Goal: Answer question/provide support: Share knowledge or assist other users

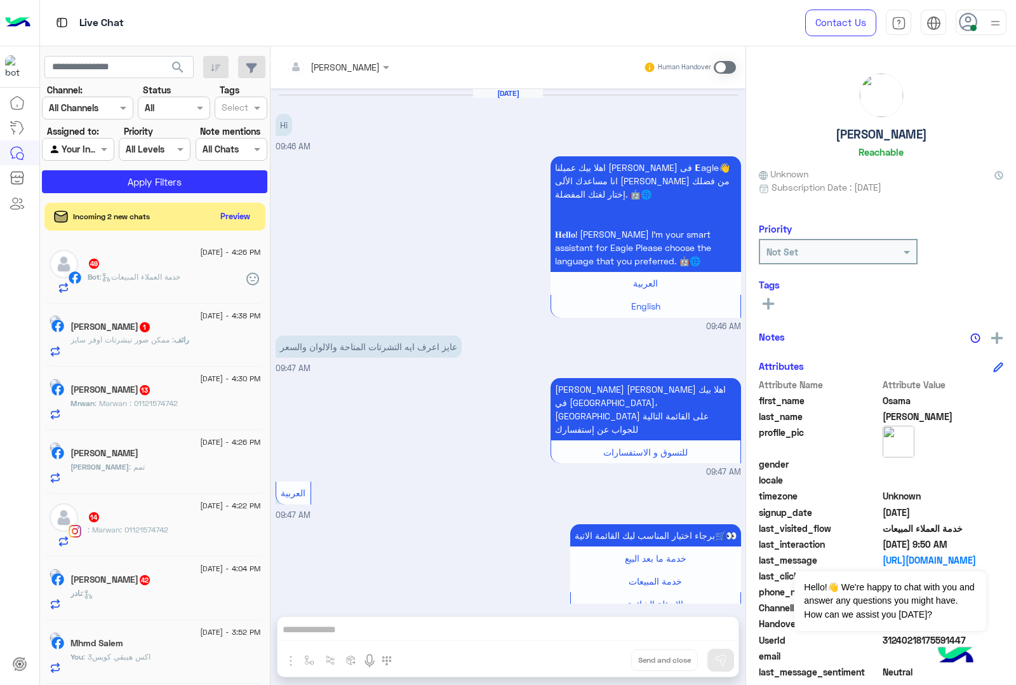
scroll to position [308, 0]
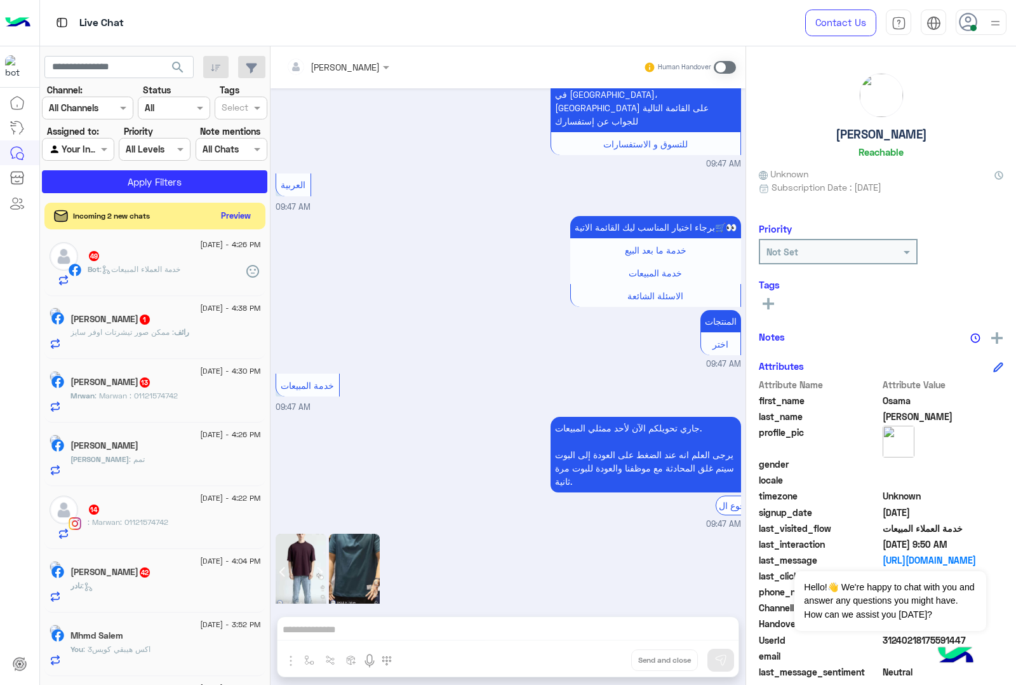
click at [229, 219] on button "Preview" at bounding box center [236, 215] width 39 height 17
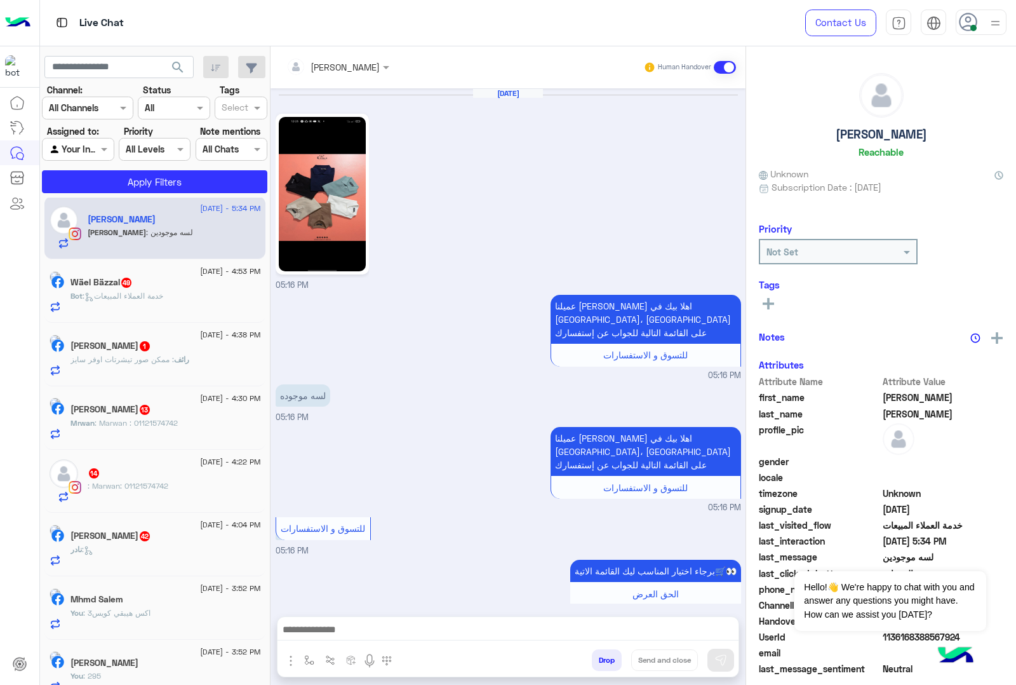
scroll to position [1100, 0]
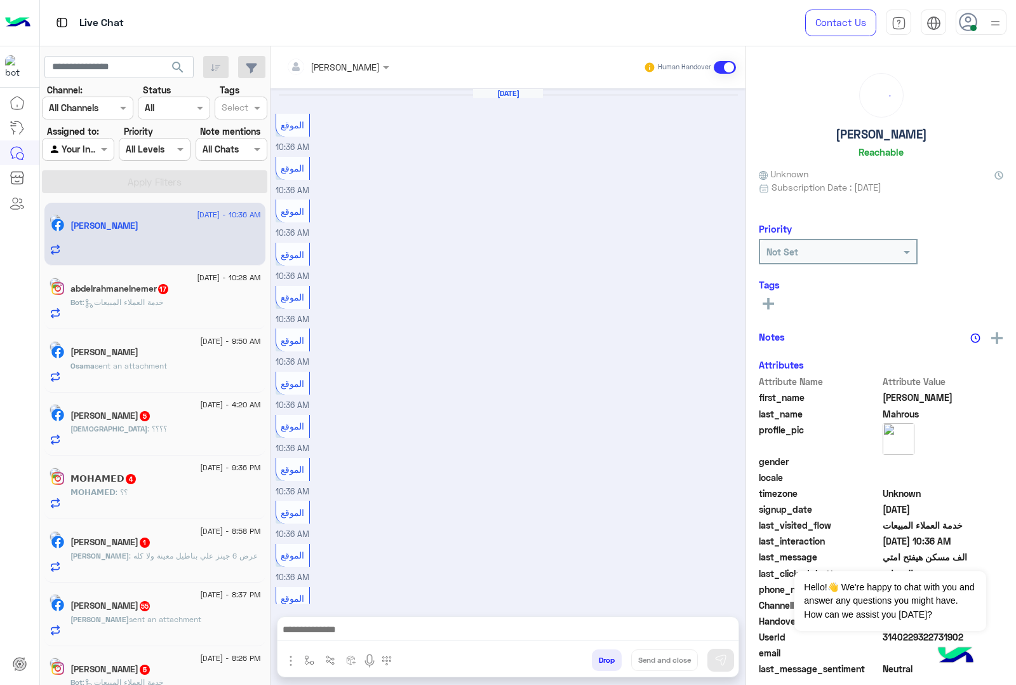
scroll to position [827, 0]
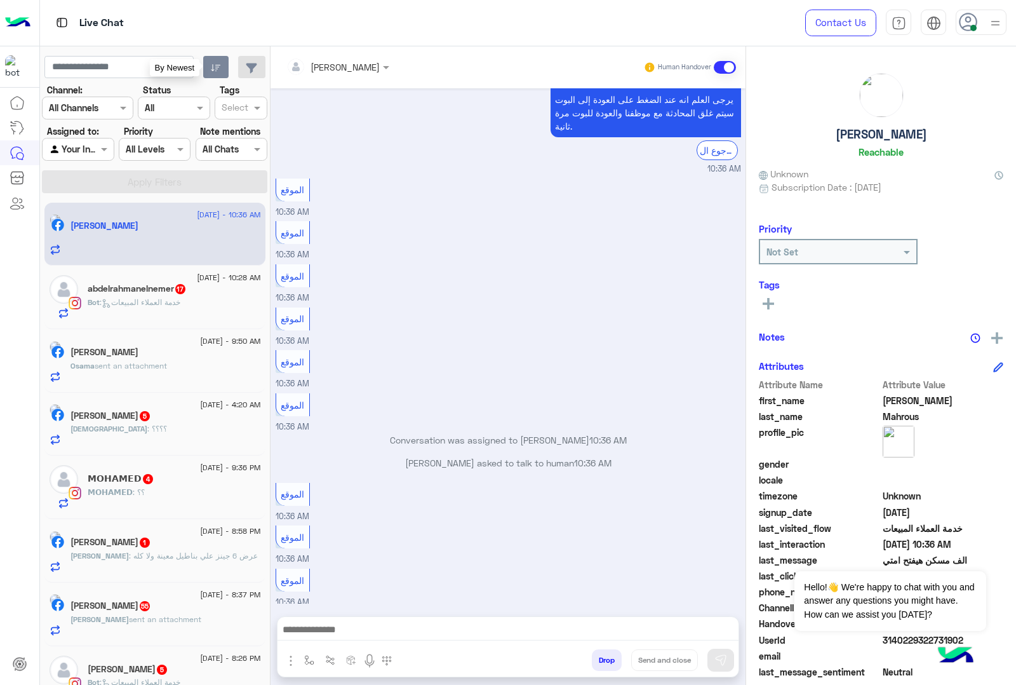
click at [212, 62] on button "button" at bounding box center [216, 67] width 26 height 23
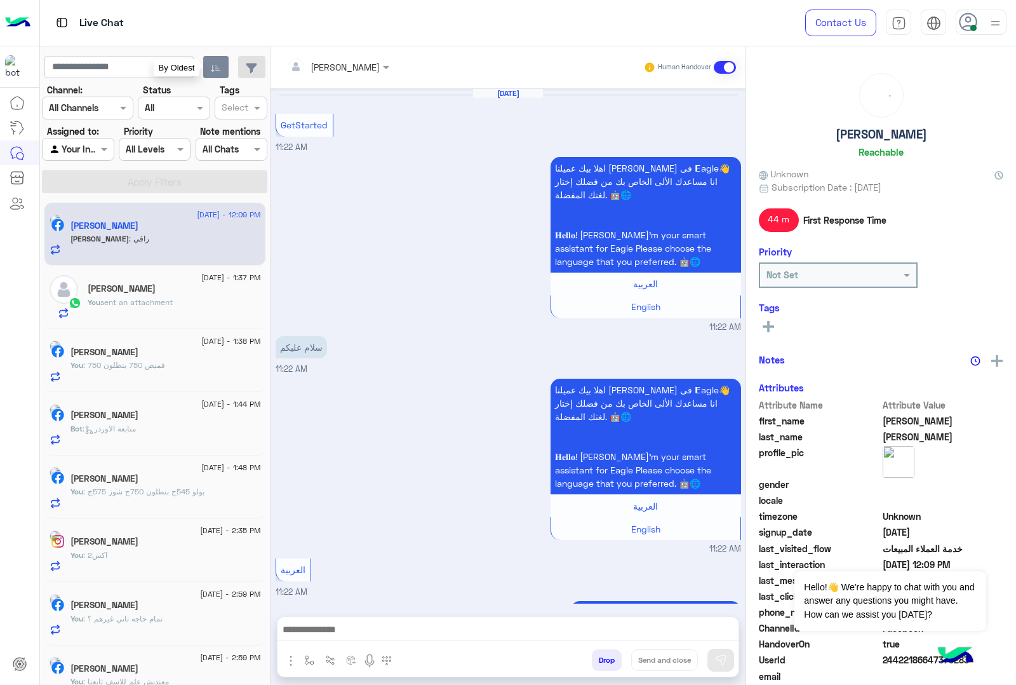
scroll to position [776, 0]
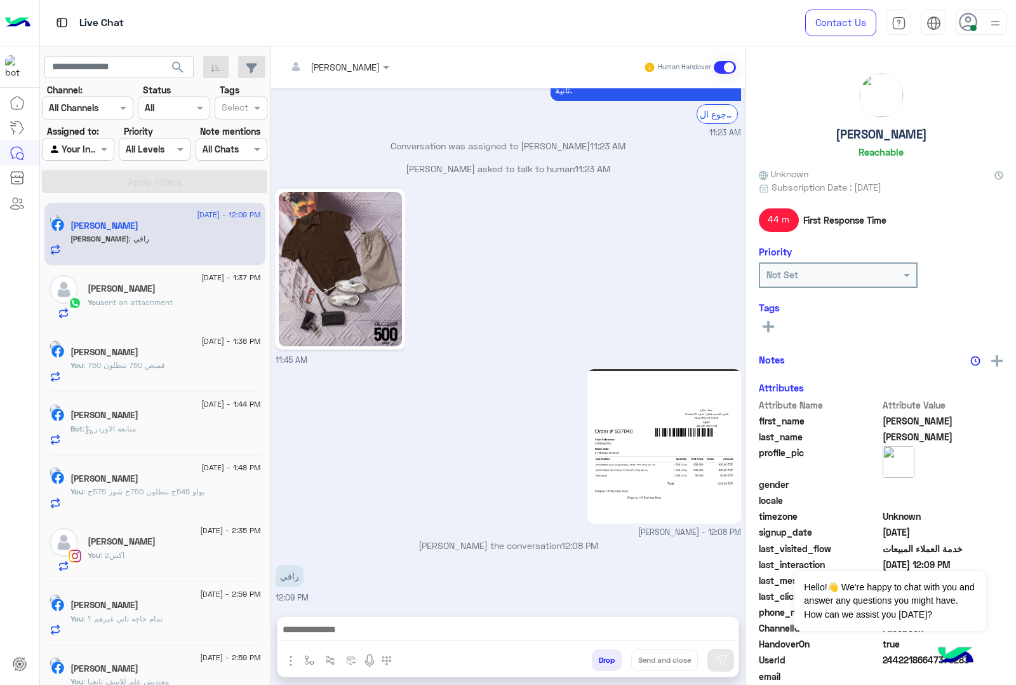
click at [602, 658] on button "Drop" at bounding box center [607, 660] width 30 height 22
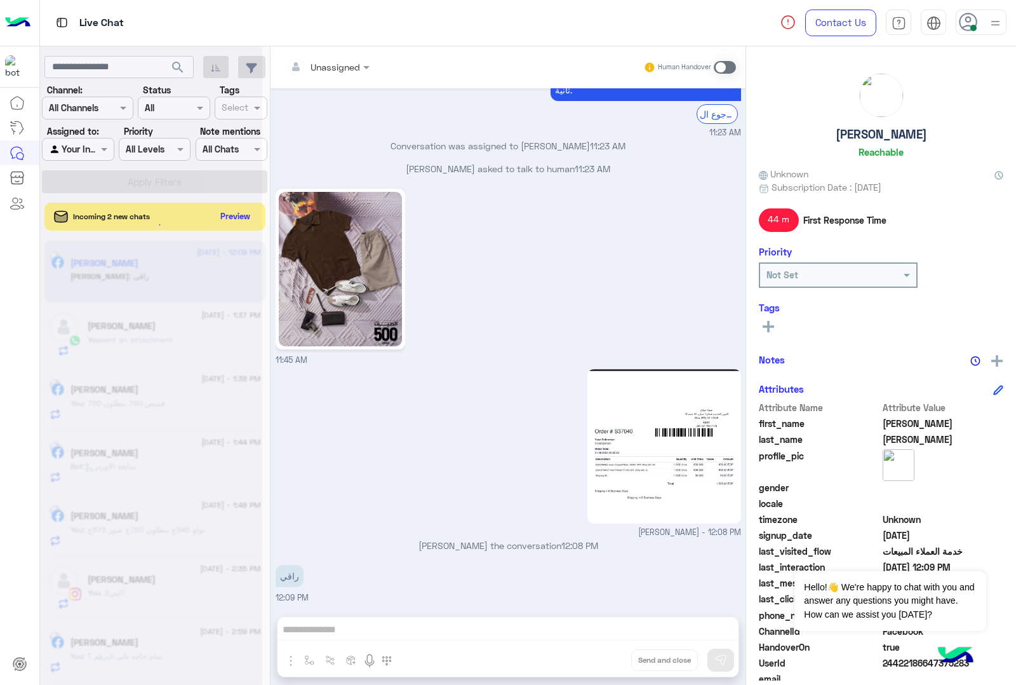
scroll to position [845, 0]
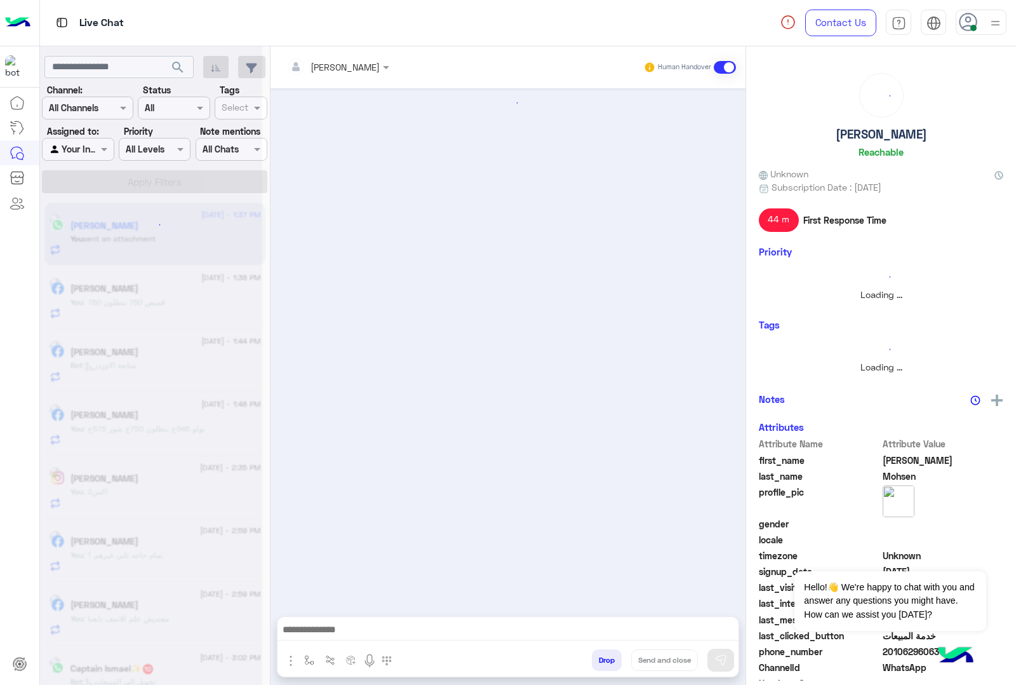
click at [602, 658] on button "Drop" at bounding box center [607, 660] width 30 height 22
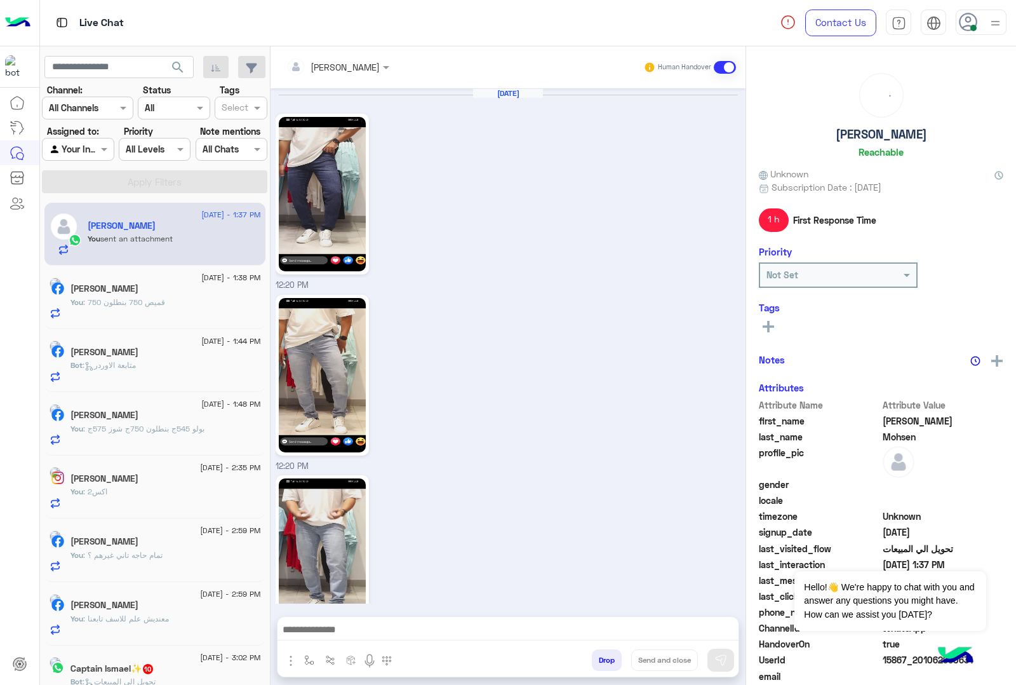
click at [602, 658] on div "mohamed ahmed Human Handover Jul 16, 2025 12:20 PM 12:20 PM 12:20 PM https://ea…" at bounding box center [508, 368] width 475 height 644
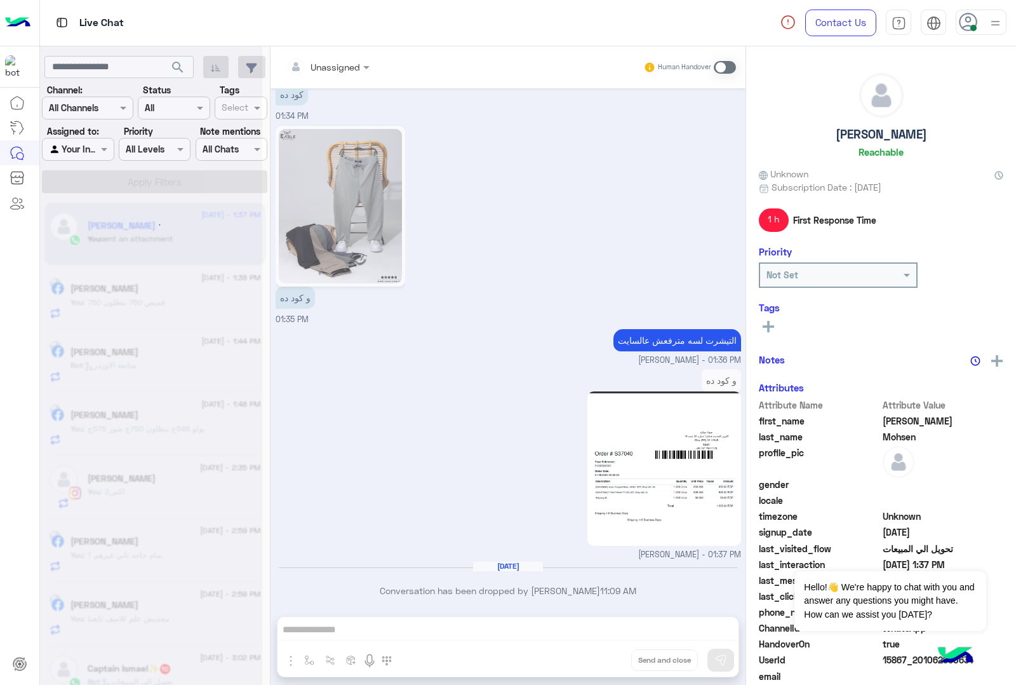
click at [602, 658] on div "Unassigned Human Handover Jul 16, 2025 12:20 PM 12:20 PM 12:20 PM https://eagle…" at bounding box center [508, 368] width 475 height 644
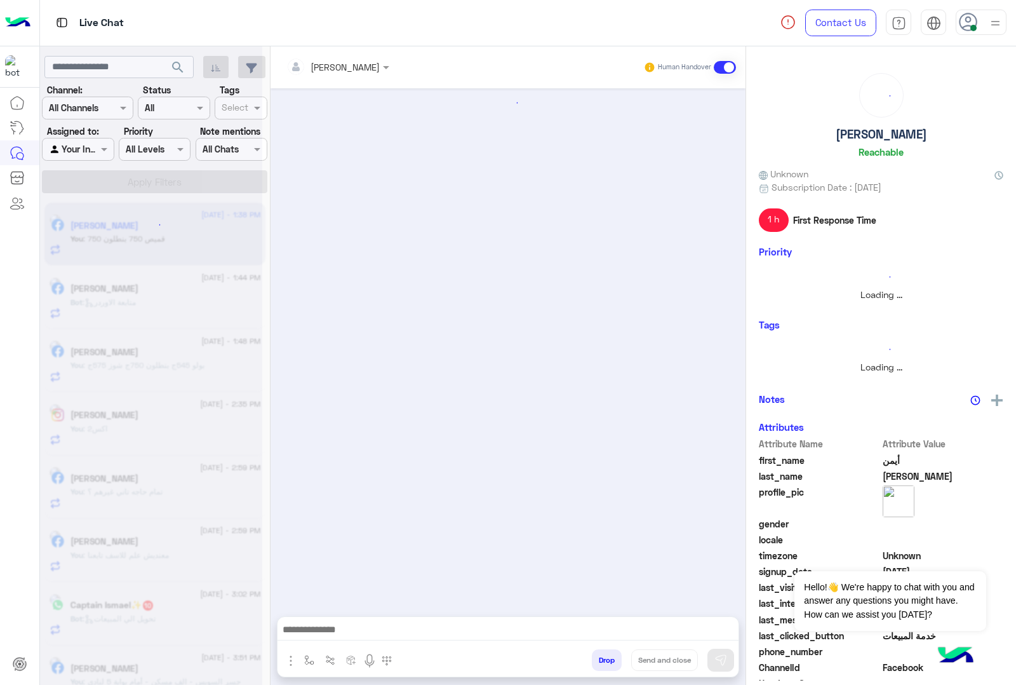
click at [602, 658] on button "Drop" at bounding box center [607, 660] width 30 height 22
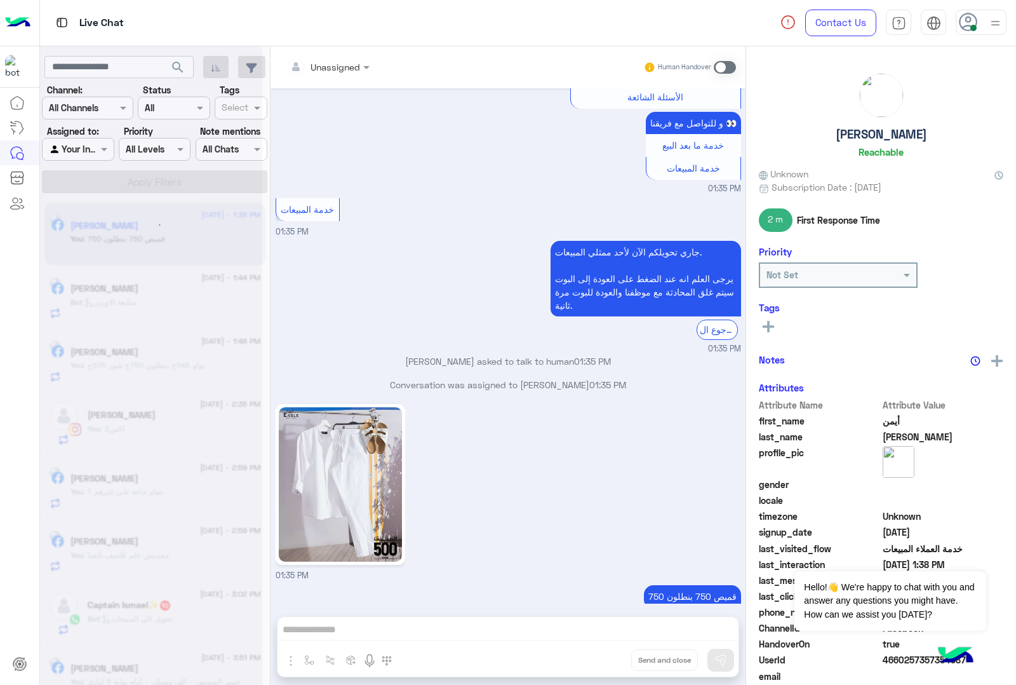
click at [602, 658] on div "Unassigned Human Handover Feb 12, 2025 كام سعر 01:31 PM 875 mohamed ahmed - 01:…" at bounding box center [508, 368] width 475 height 644
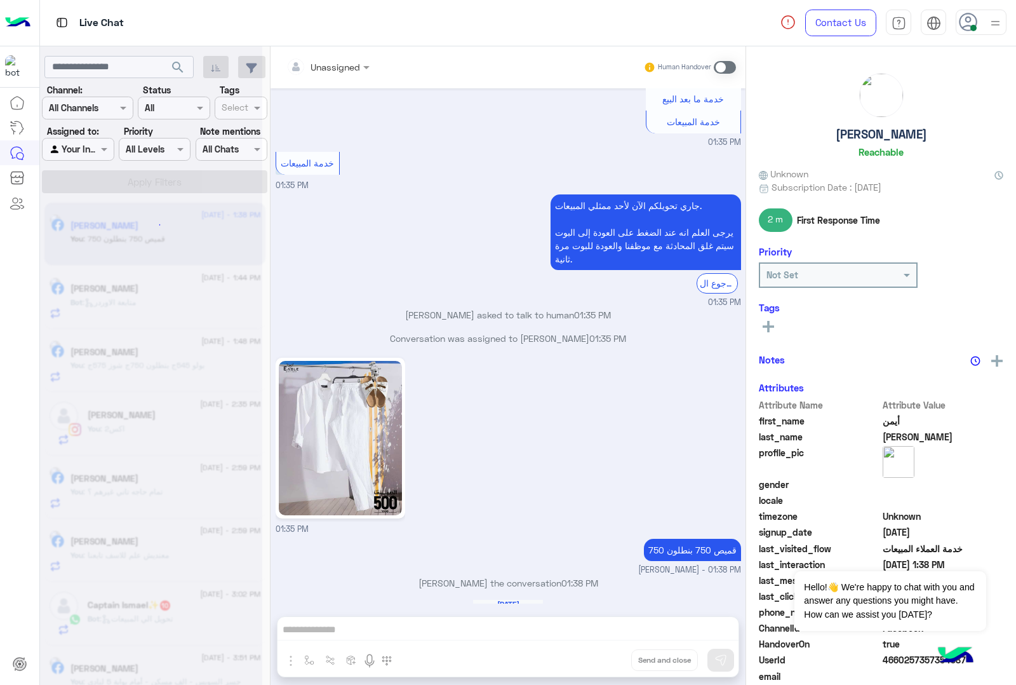
click at [602, 658] on div "Unassigned Human Handover Feb 12, 2025 كام سعر 01:31 PM 875 mohamed ahmed - 01:…" at bounding box center [508, 368] width 475 height 644
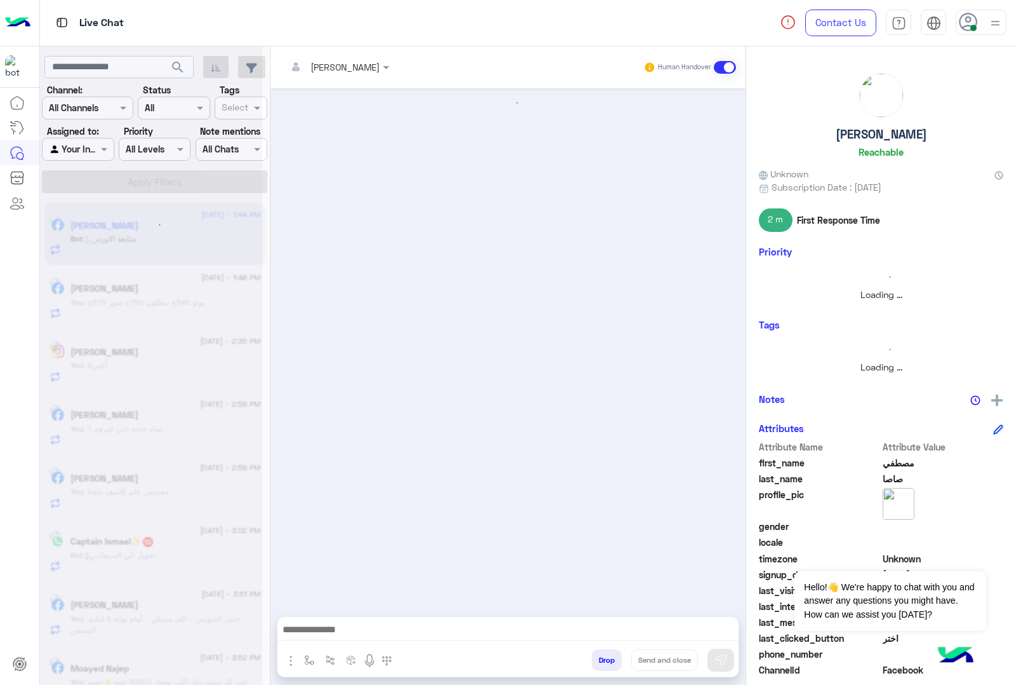
click at [602, 658] on button "Drop" at bounding box center [607, 660] width 30 height 22
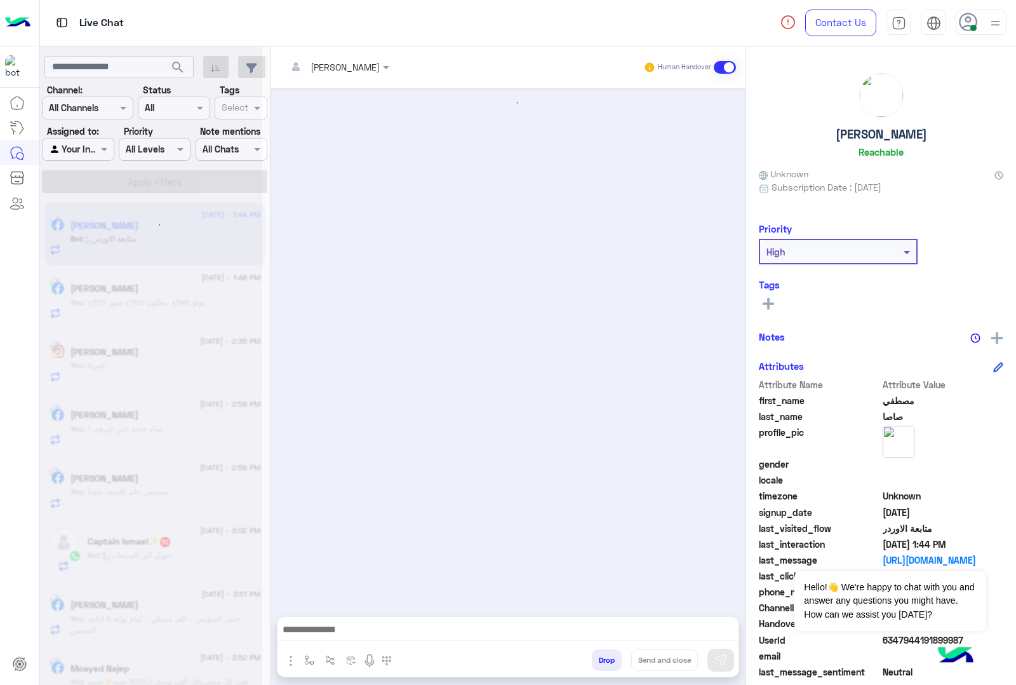
click at [602, 658] on button "Drop" at bounding box center [607, 660] width 30 height 22
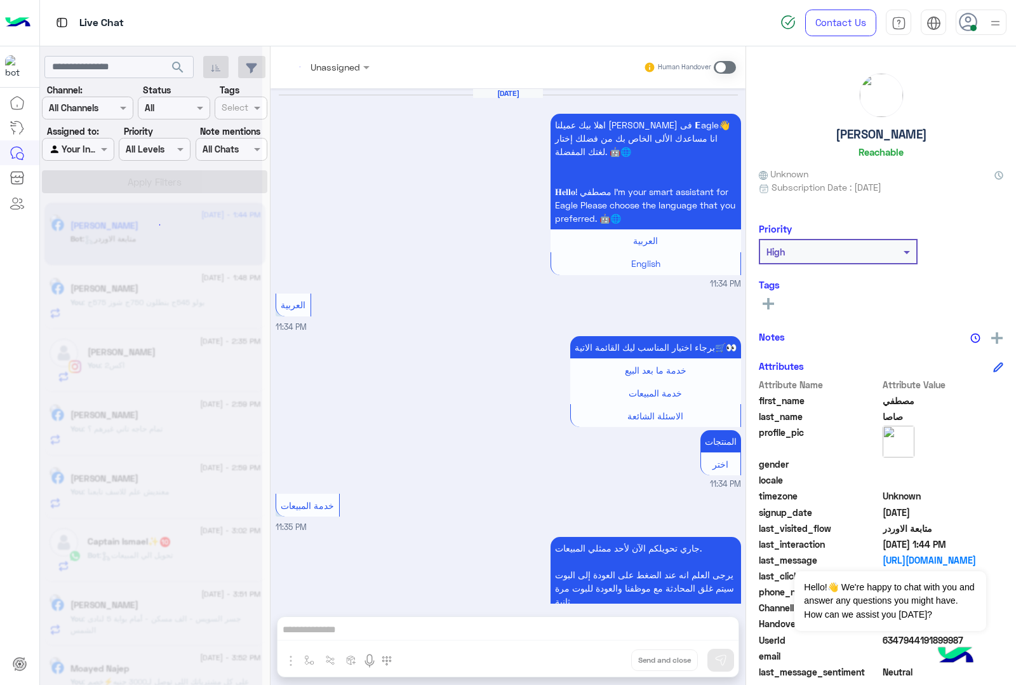
scroll to position [1640, 0]
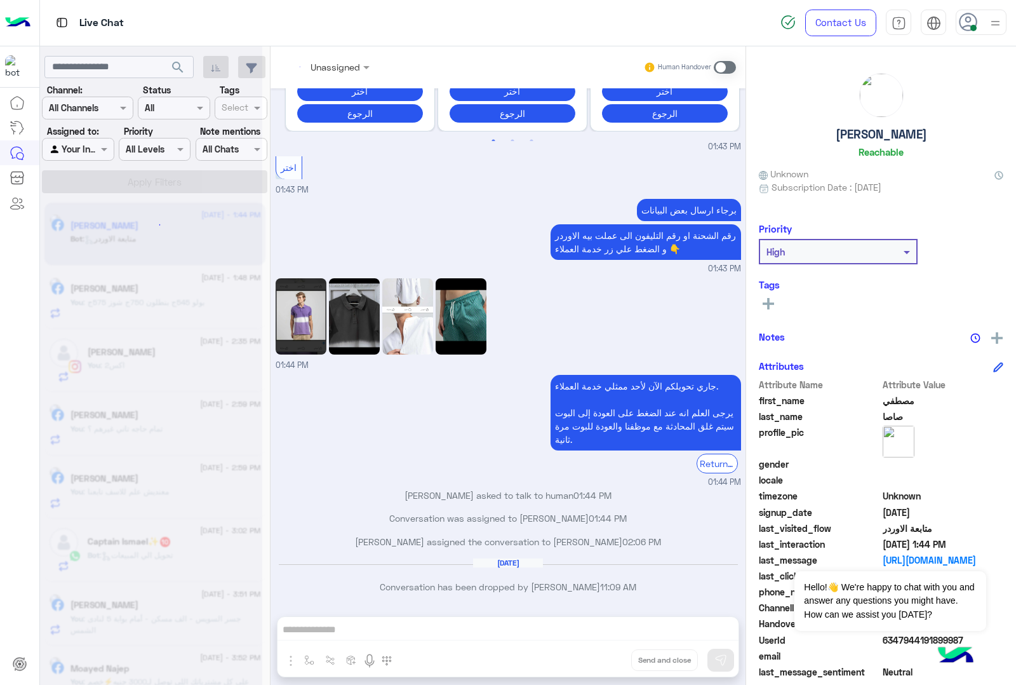
click at [602, 658] on div "Unassigned Human Handover Aug 18, 2025 اهلا بيك عميلنا العزيز مصطفي فى 𝗘agle👋 ا…" at bounding box center [508, 368] width 475 height 644
click at [0, 0] on button "Drop" at bounding box center [0, 0] width 0 height 0
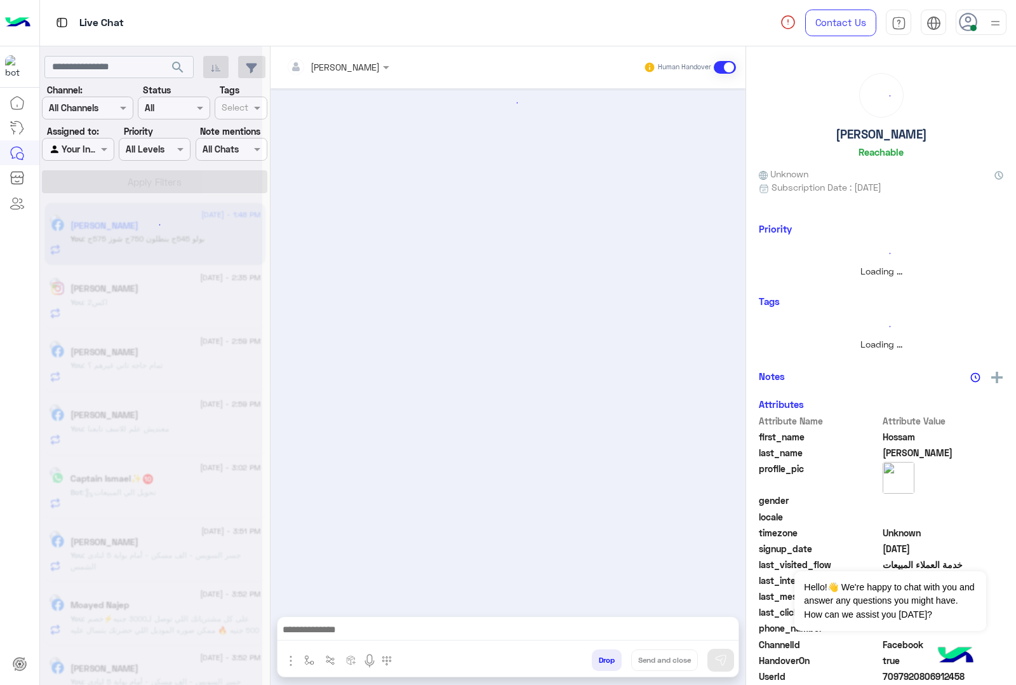
click at [602, 658] on button "Drop" at bounding box center [607, 660] width 30 height 22
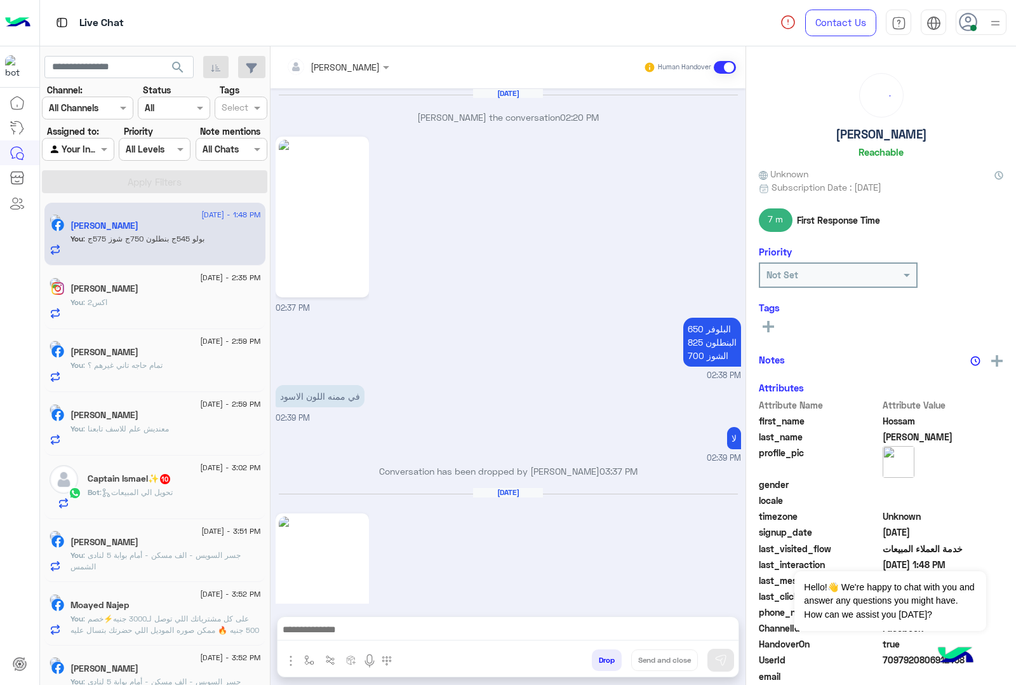
click at [602, 658] on div "mohamed ahmed Human Handover Jan 27, 2025 Tarek Hassan joined the conversation …" at bounding box center [508, 368] width 475 height 644
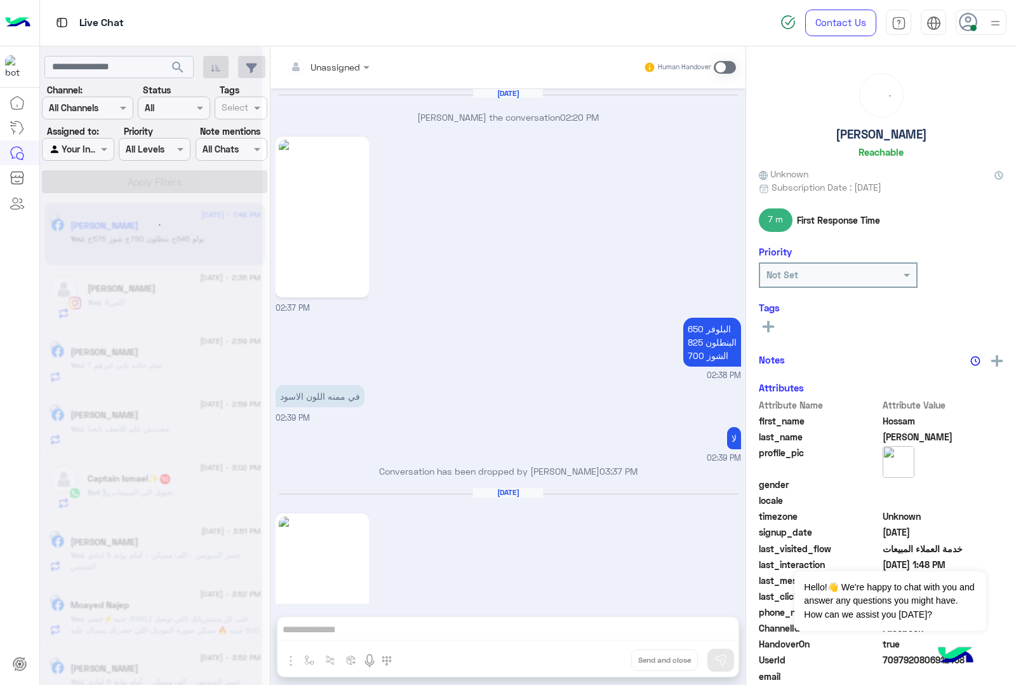
scroll to position [1983, 0]
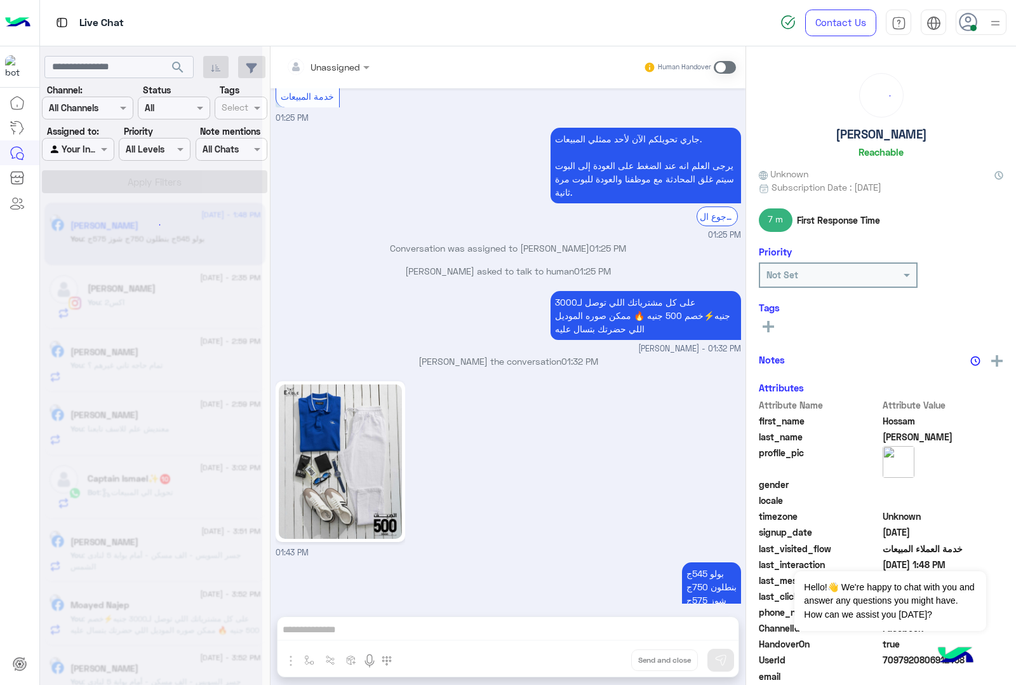
click at [602, 658] on div "Unassigned Human Handover Jan 27, 2025 Tarek Hassan joined the conversation 02:…" at bounding box center [508, 368] width 475 height 644
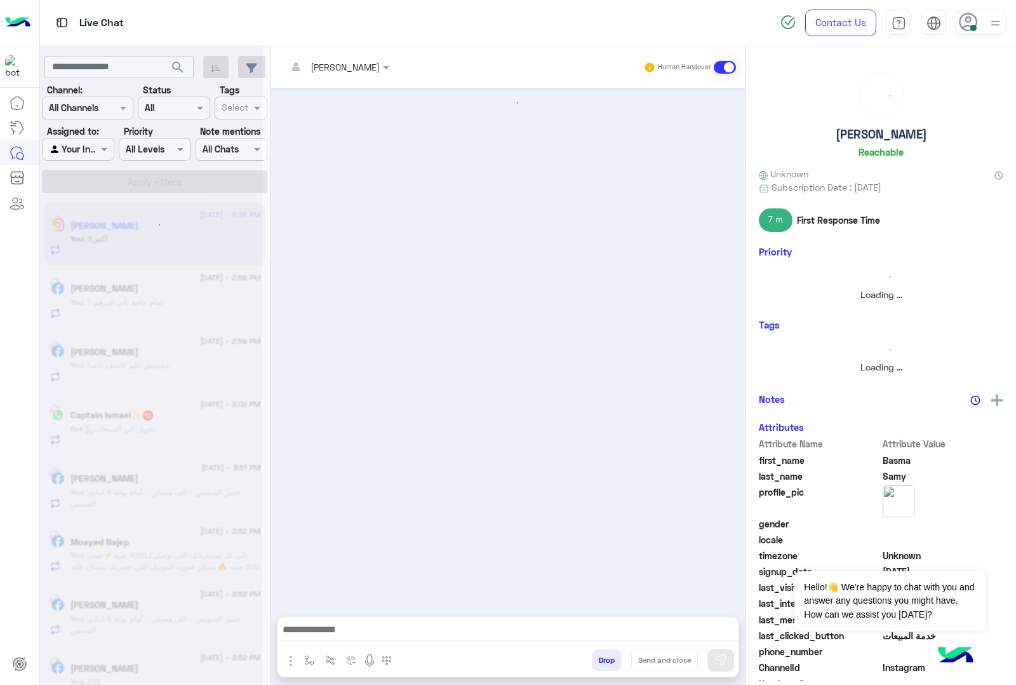
click at [602, 658] on button "Drop" at bounding box center [607, 660] width 30 height 22
click at [604, 658] on div "mohamed ahmed Human Handover Drop Send and close" at bounding box center [508, 368] width 475 height 644
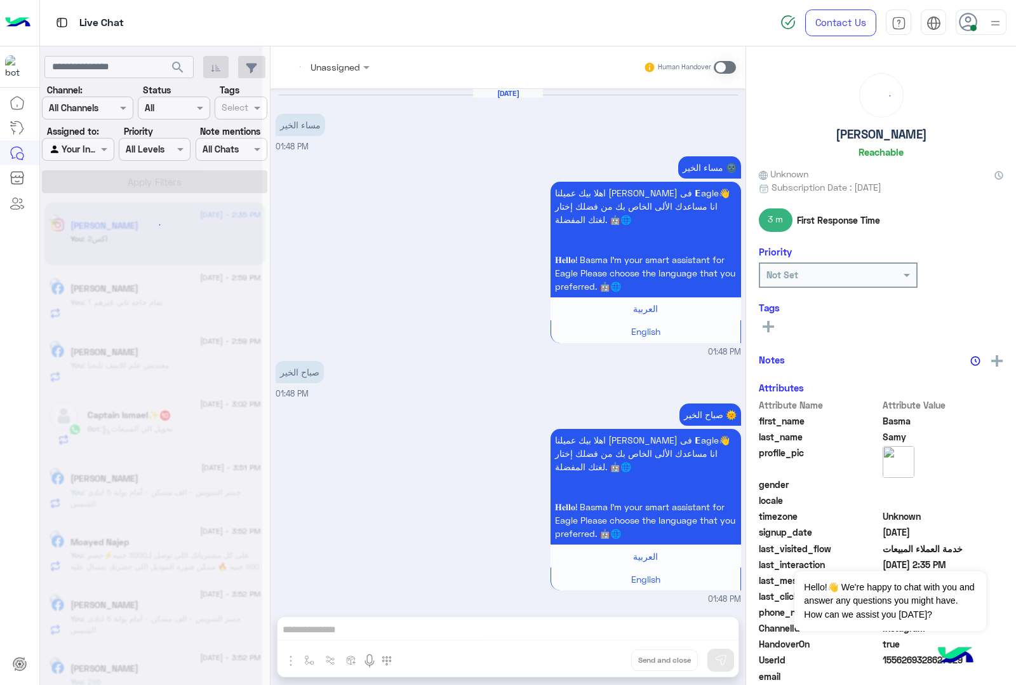
scroll to position [1612, 0]
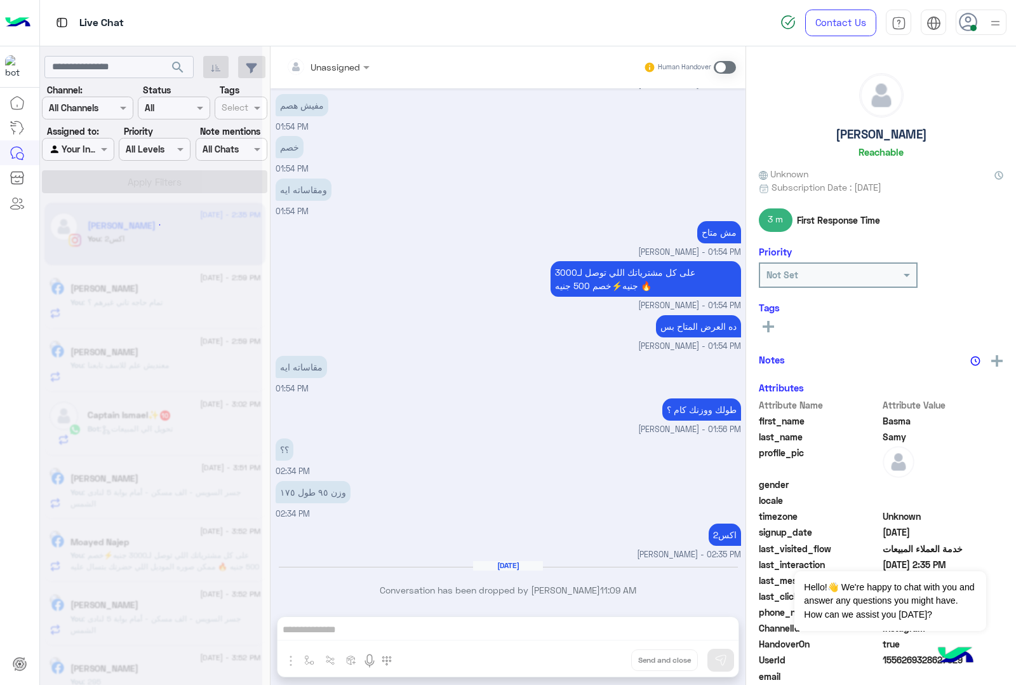
click at [604, 658] on div "Unassigned Human Handover Aug 20, 2025 مساء الخير 01:48 PM مساء الخير 🌚 اهلا بي…" at bounding box center [508, 368] width 475 height 644
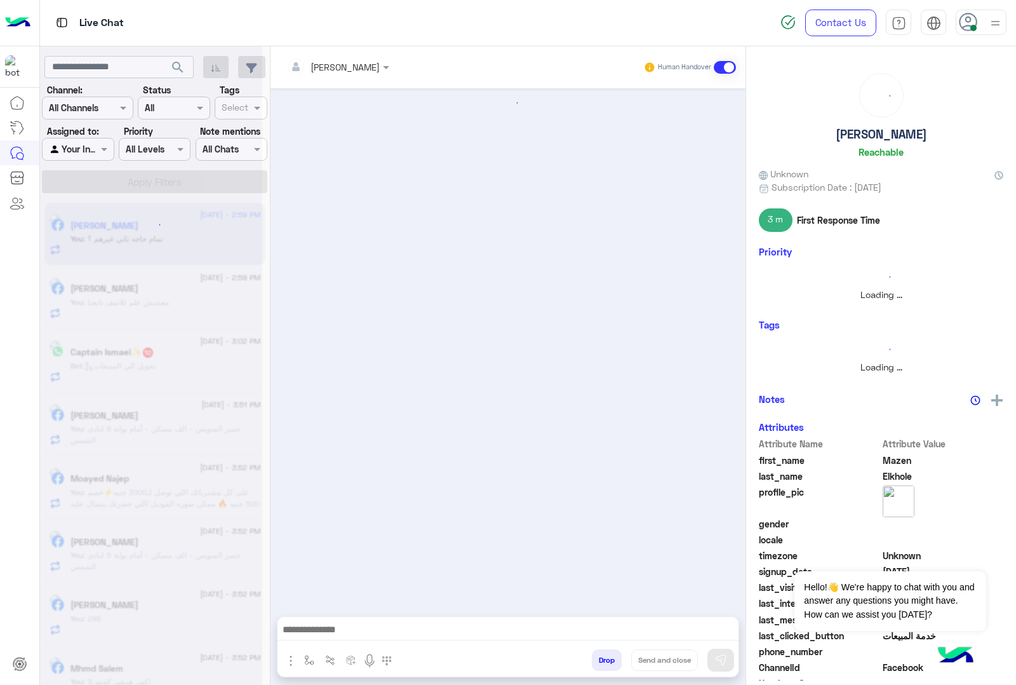
click at [604, 658] on button "Drop" at bounding box center [607, 660] width 30 height 22
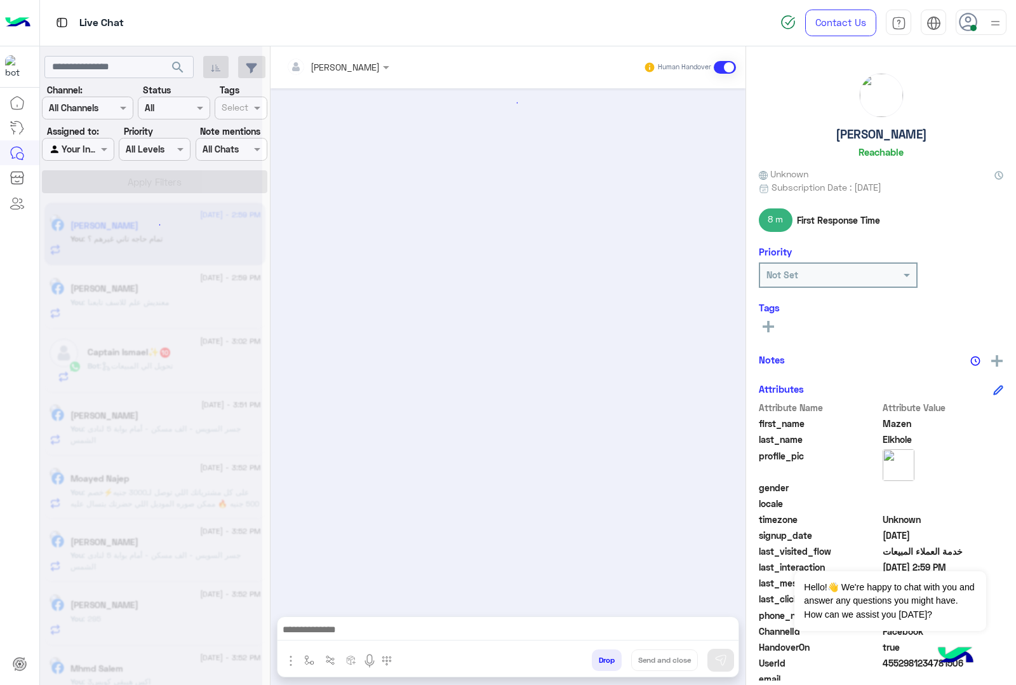
click at [604, 658] on div "mohamed ahmed Human Handover Drop Send and close" at bounding box center [508, 368] width 475 height 644
click at [604, 658] on div "Unassigned Human Handover Aug 21, 2025 Conversation has been dropped by mohamed…" at bounding box center [508, 368] width 475 height 644
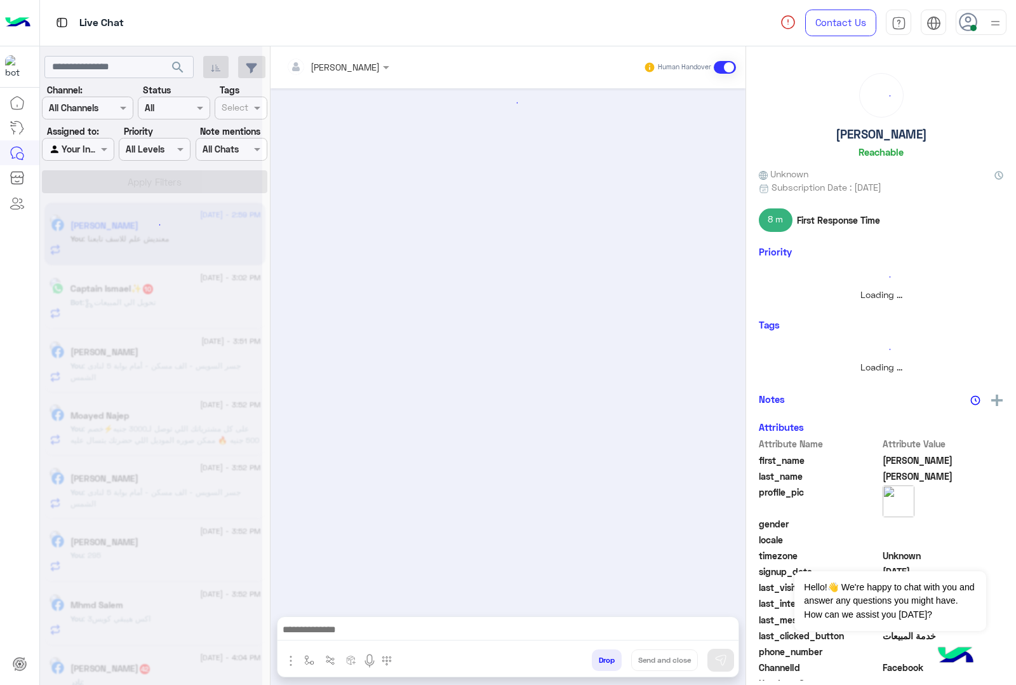
click at [604, 658] on button "Drop" at bounding box center [607, 660] width 30 height 22
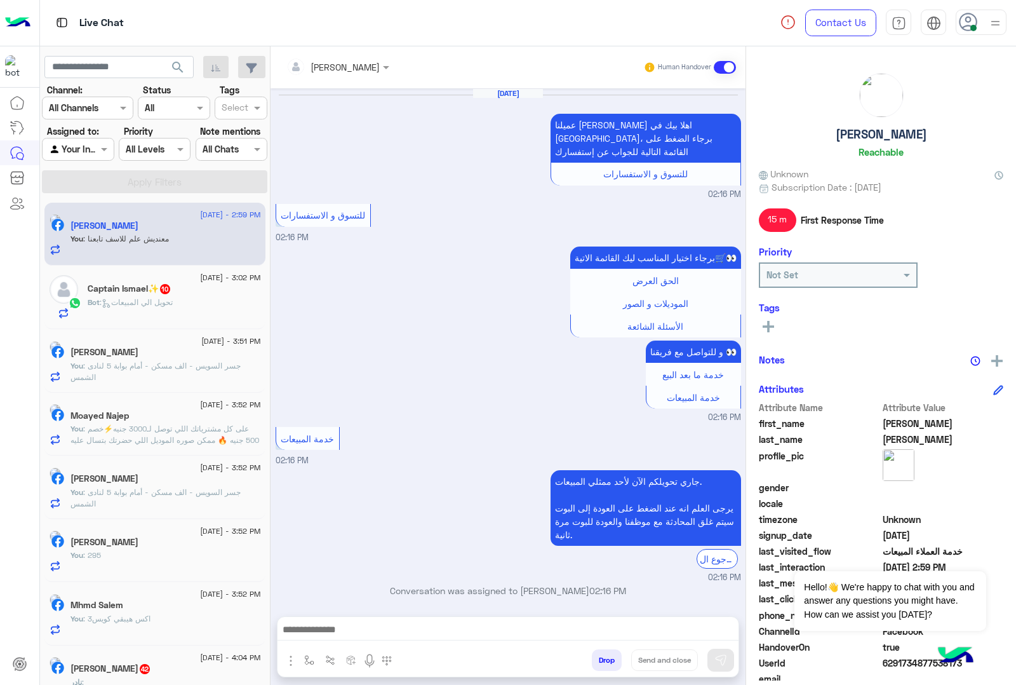
click at [604, 658] on div "mohamed ahmed Human Handover Aug 7, 2025 عميلنا العزيز Mohamed اهلا بيك في إيجل…" at bounding box center [508, 368] width 475 height 644
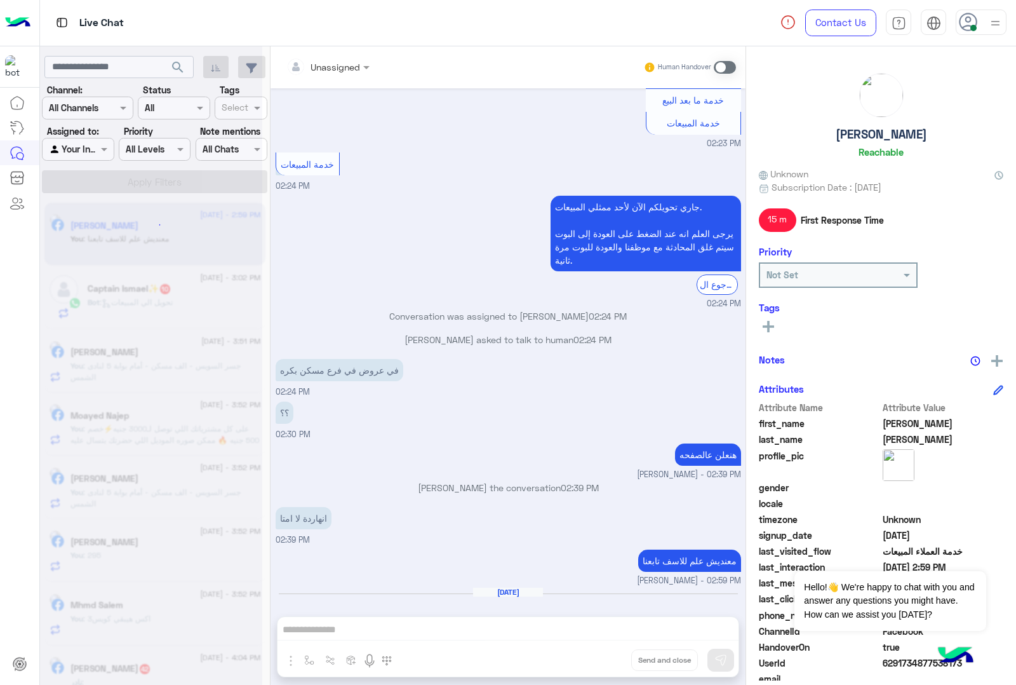
click at [604, 658] on div "Unassigned Human Handover Aug 7, 2025 عميلنا العزيز Mohamed اهلا بيك في إيجل، ب…" at bounding box center [508, 368] width 475 height 644
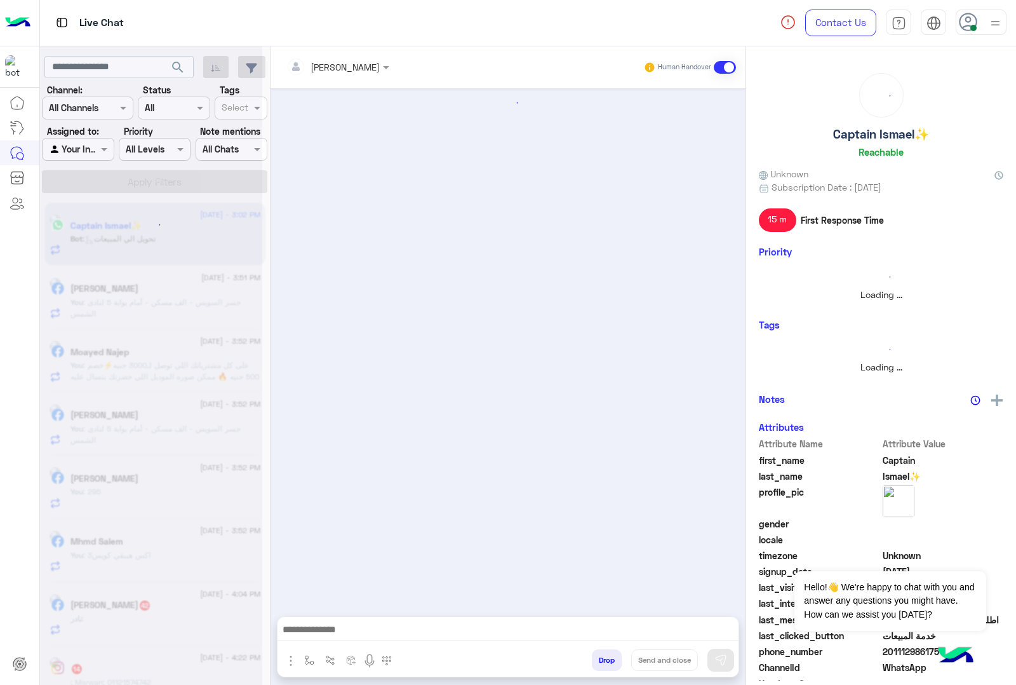
click at [604, 658] on button "Drop" at bounding box center [607, 660] width 30 height 22
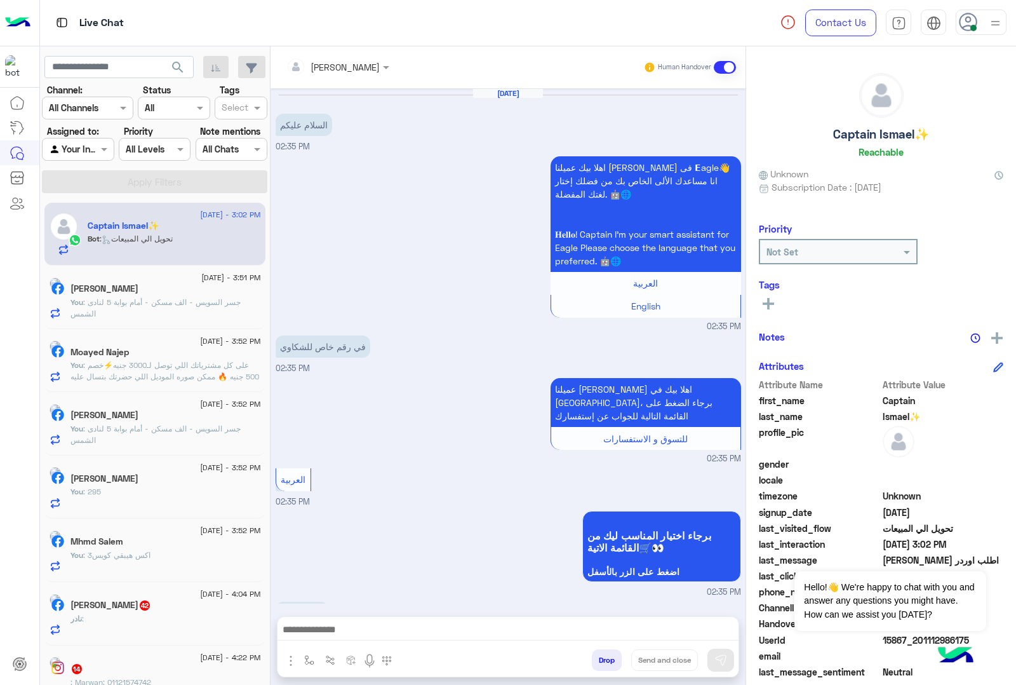
scroll to position [1240, 0]
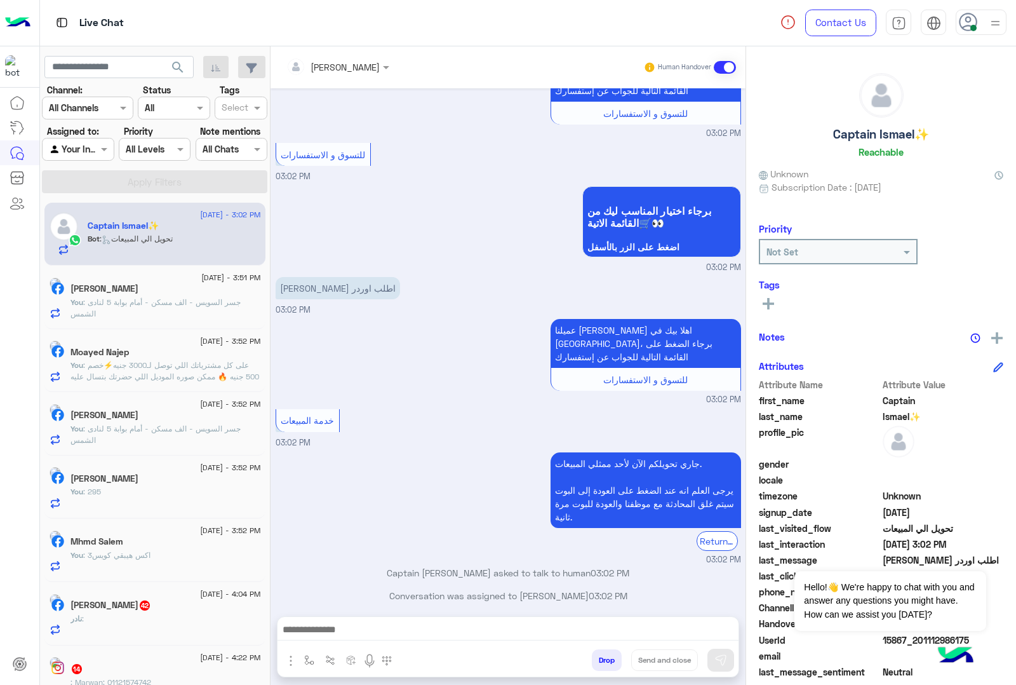
click at [604, 658] on div "mohamed ahmed Human Handover Aug 8, 2025 السلام عليكم 02:35 PM اهلا بيك عميلنا …" at bounding box center [508, 368] width 475 height 644
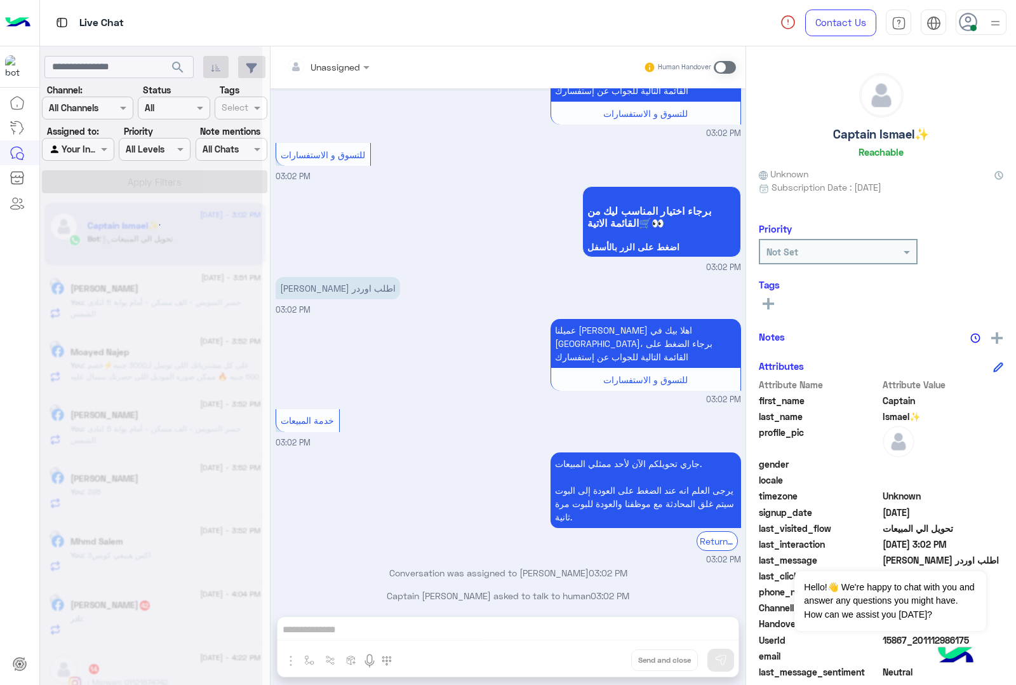
click at [604, 658] on div "Unassigned Human Handover Aug 8, 2025 السلام عليكم 02:35 PM اهلا بيك عميلنا الع…" at bounding box center [508, 368] width 475 height 644
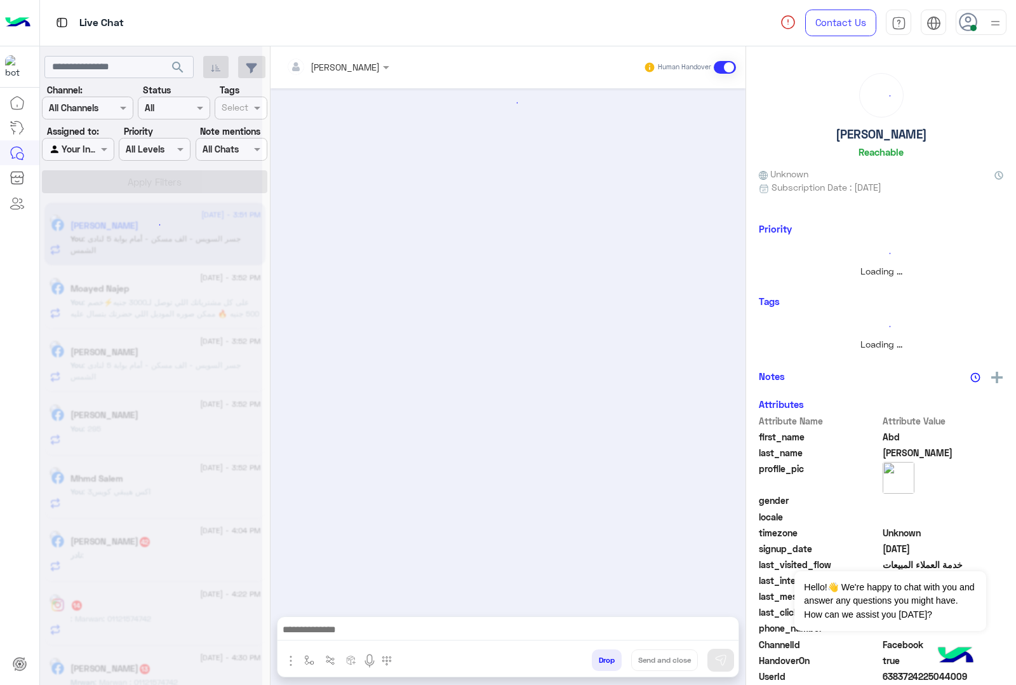
click at [604, 658] on button "Drop" at bounding box center [607, 660] width 30 height 22
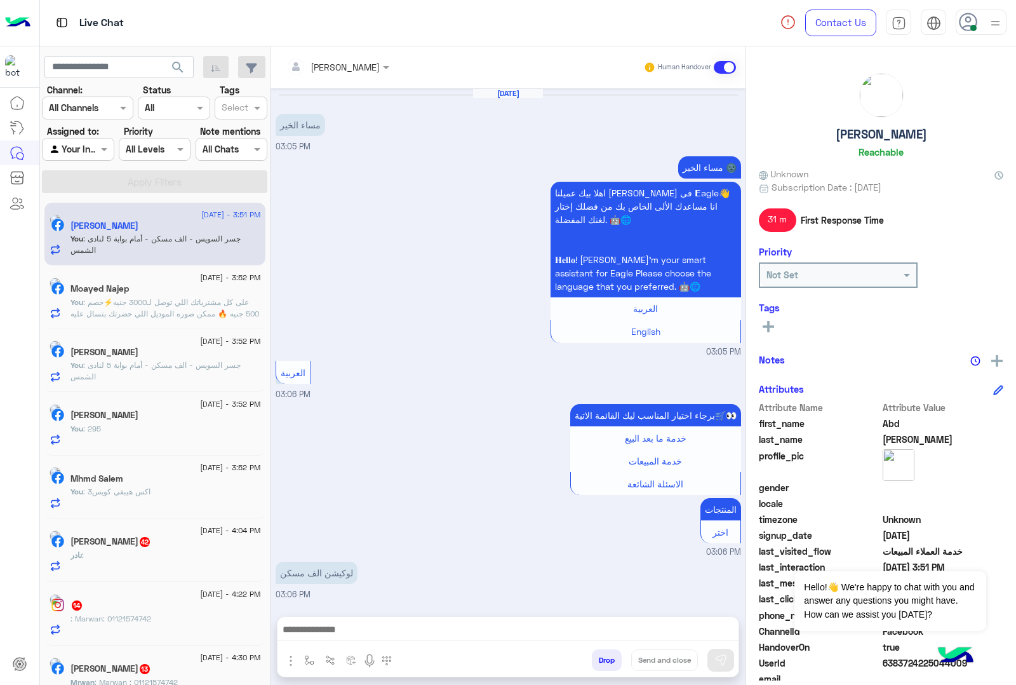
click at [604, 658] on button "Drop" at bounding box center [607, 660] width 30 height 22
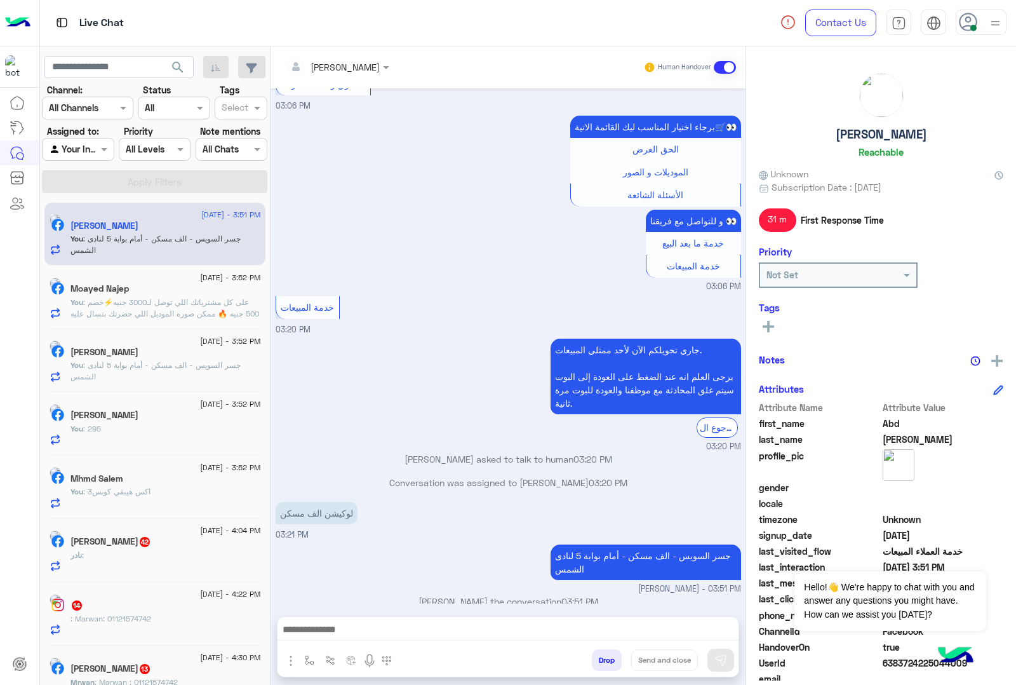
click at [604, 658] on button "Drop" at bounding box center [607, 660] width 30 height 22
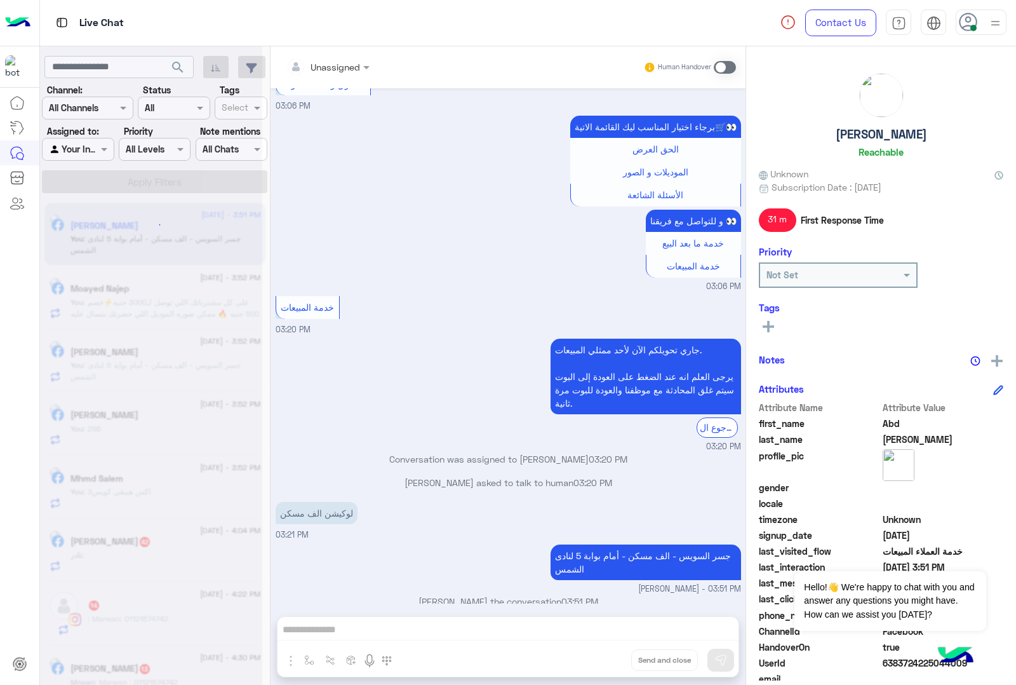
click at [604, 658] on div "Unassigned Human Handover Aug 20, 2025 مساء الخير 03:05 PM مساء الخير 🌚 اهلا بي…" at bounding box center [508, 368] width 475 height 644
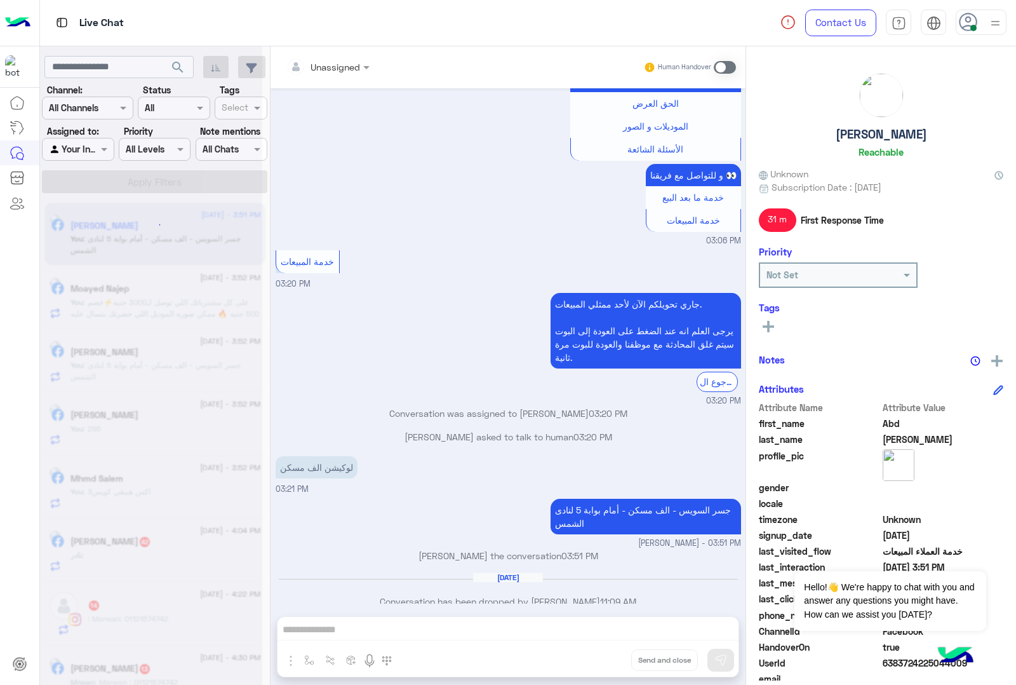
click at [604, 658] on div "Unassigned Human Handover Aug 20, 2025 مساء الخير 03:05 PM مساء الخير 🌚 اهلا بي…" at bounding box center [508, 368] width 475 height 644
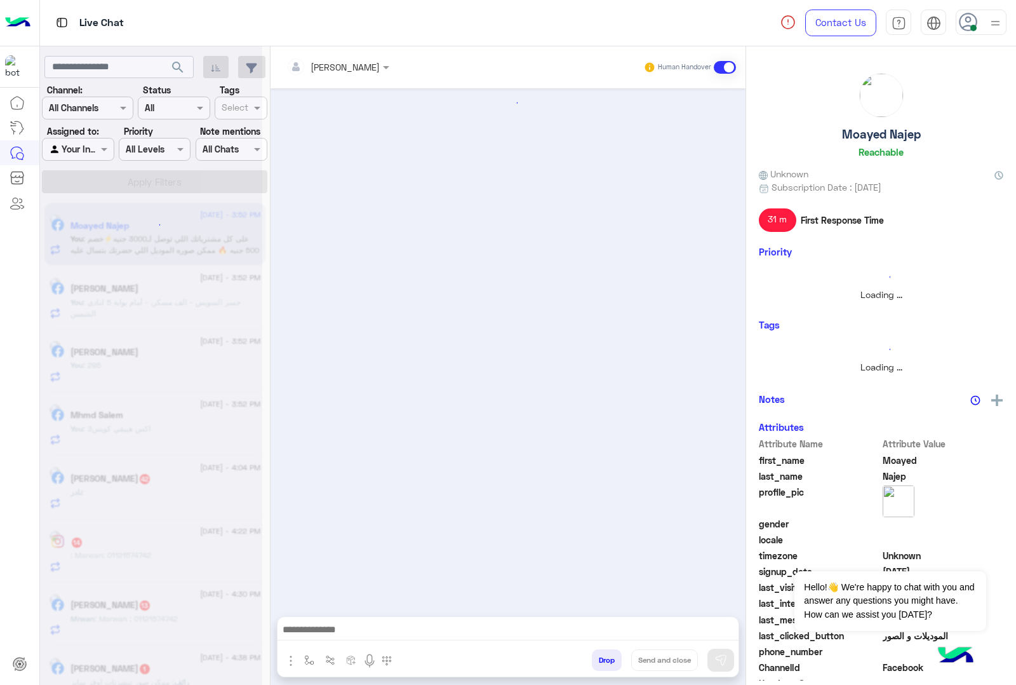
click at [604, 658] on button "Drop" at bounding box center [607, 660] width 30 height 22
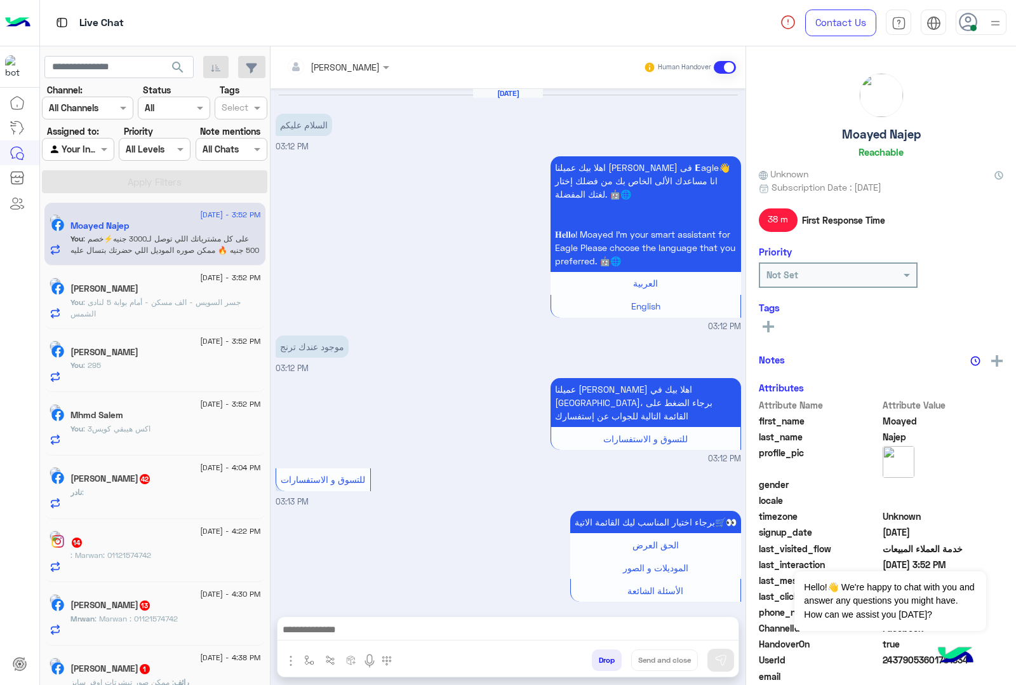
scroll to position [1590, 0]
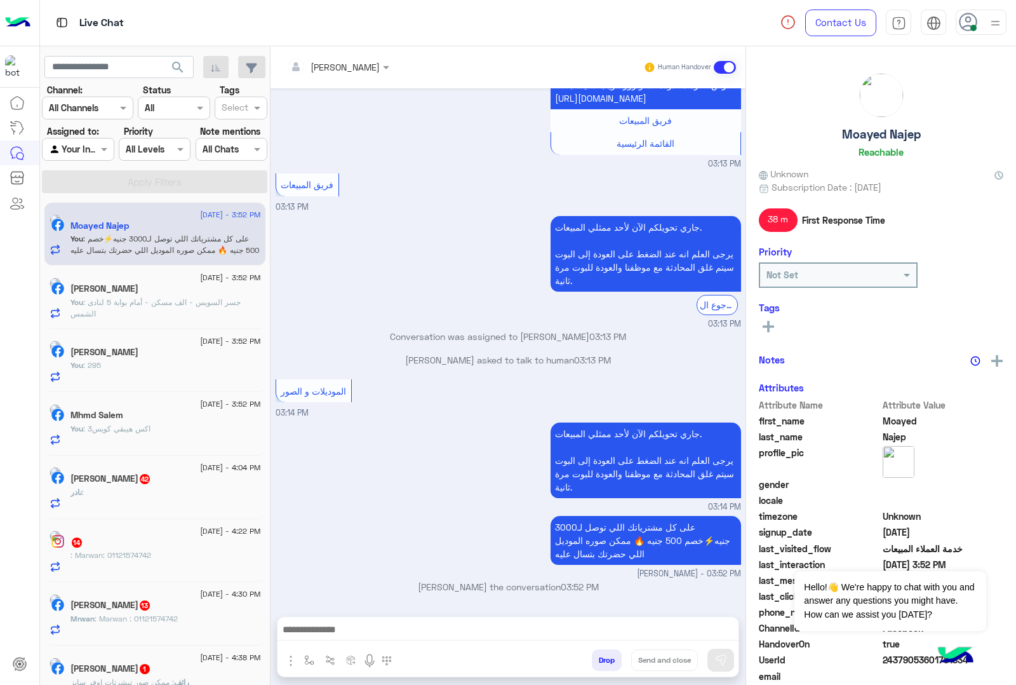
click at [604, 658] on div "mohamed ahmed Human Handover Aug 20, 2025 السلام عليكم 03:12 PM اهلا بيك عميلنا…" at bounding box center [508, 368] width 475 height 644
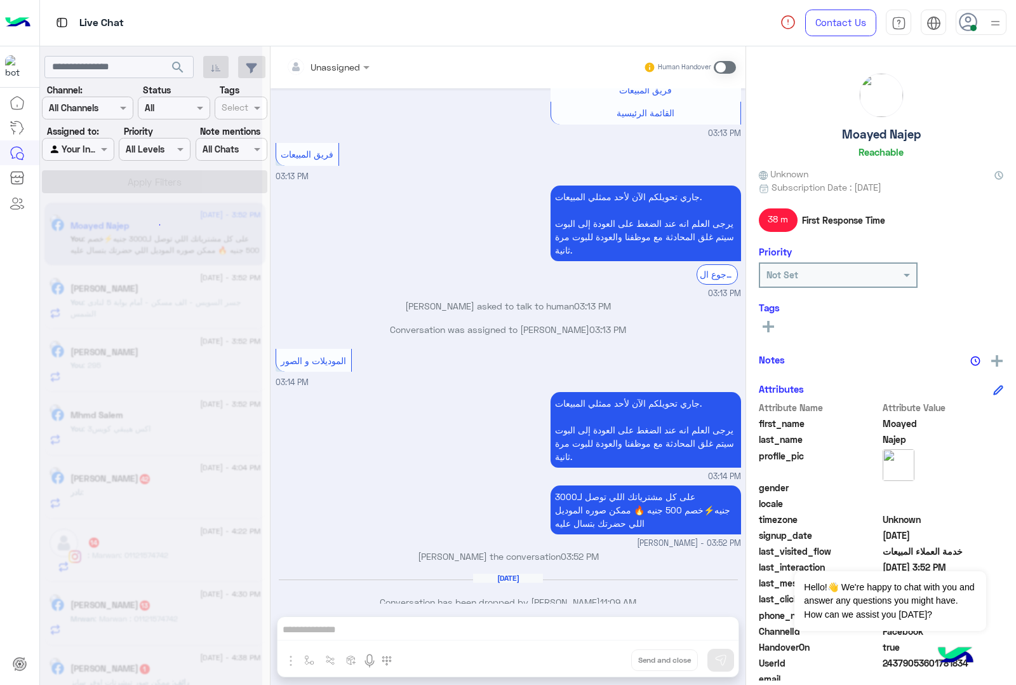
click at [604, 658] on div "Unassigned Human Handover Aug 20, 2025 السلام عليكم 03:12 PM اهلا بيك عميلنا ال…" at bounding box center [508, 368] width 475 height 644
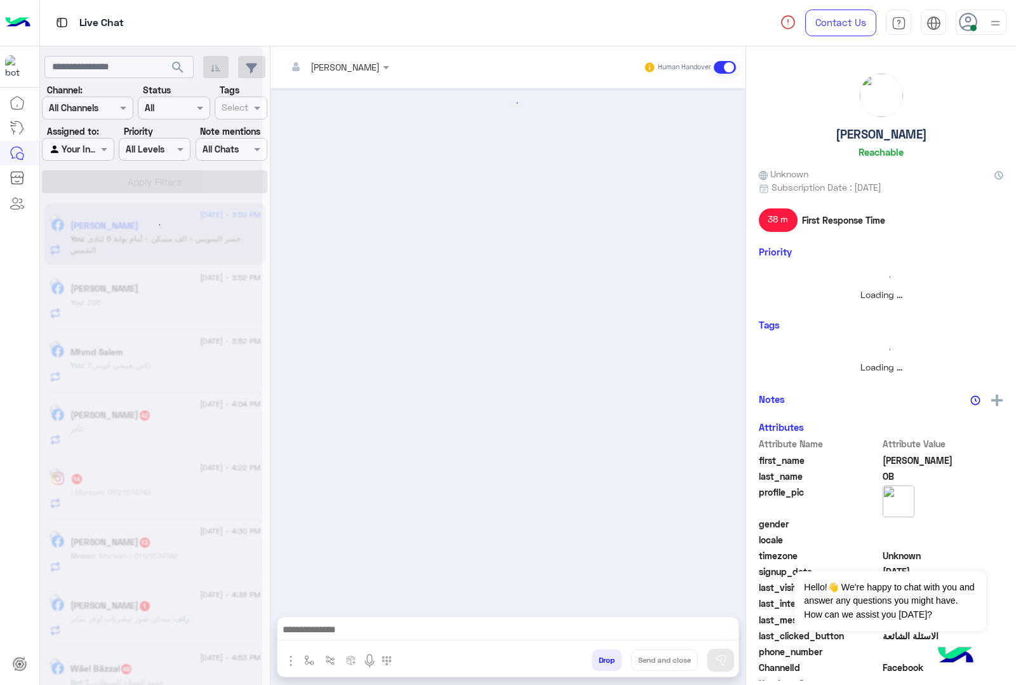
click at [604, 658] on button "Drop" at bounding box center [607, 660] width 30 height 22
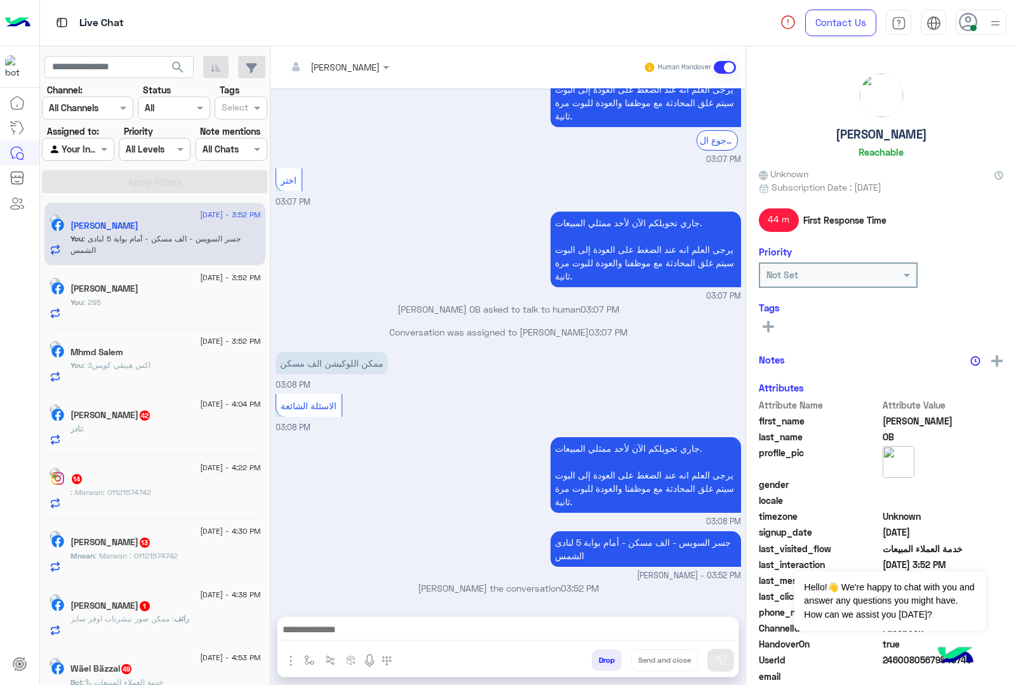
click at [604, 658] on button "Drop" at bounding box center [607, 660] width 30 height 22
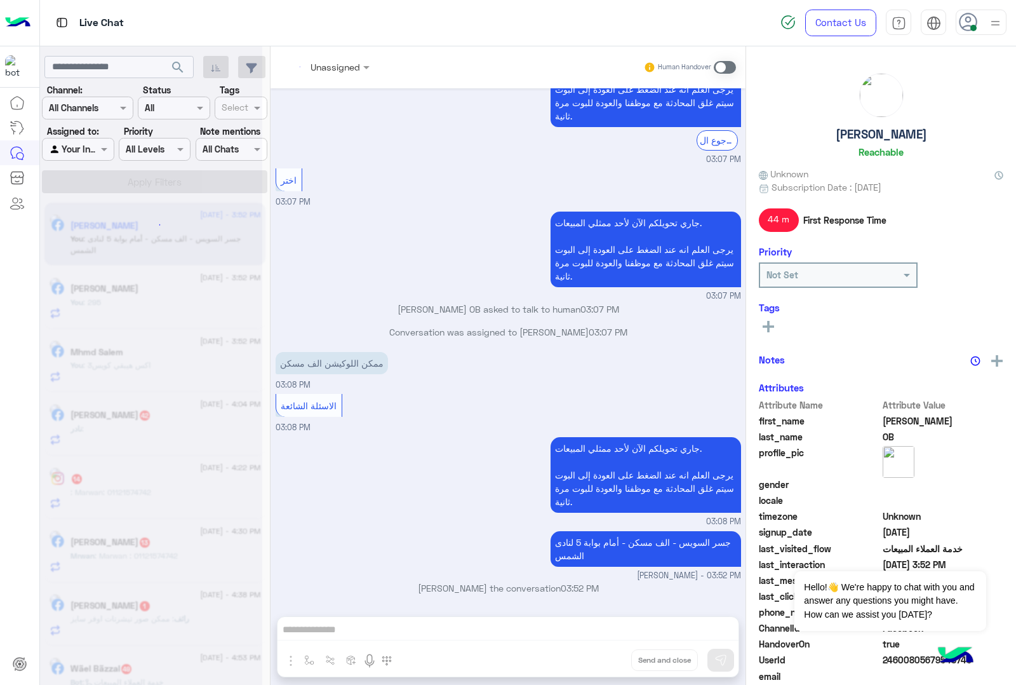
click at [604, 658] on div "Unassigned Human Handover Aug 20, 2025 GetStarted 03:07 PM اهلا بيك عميلنا العز…" at bounding box center [508, 368] width 475 height 644
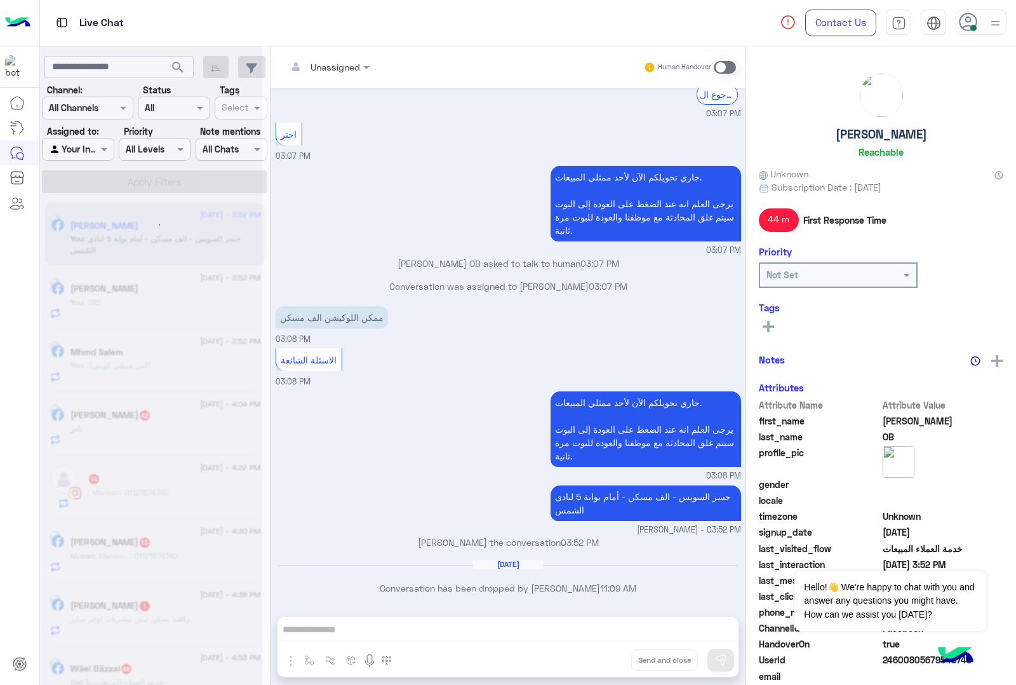
click at [604, 658] on div "Unassigned Human Handover Aug 20, 2025 GetStarted 03:07 PM اهلا بيك عميلنا العز…" at bounding box center [508, 368] width 475 height 644
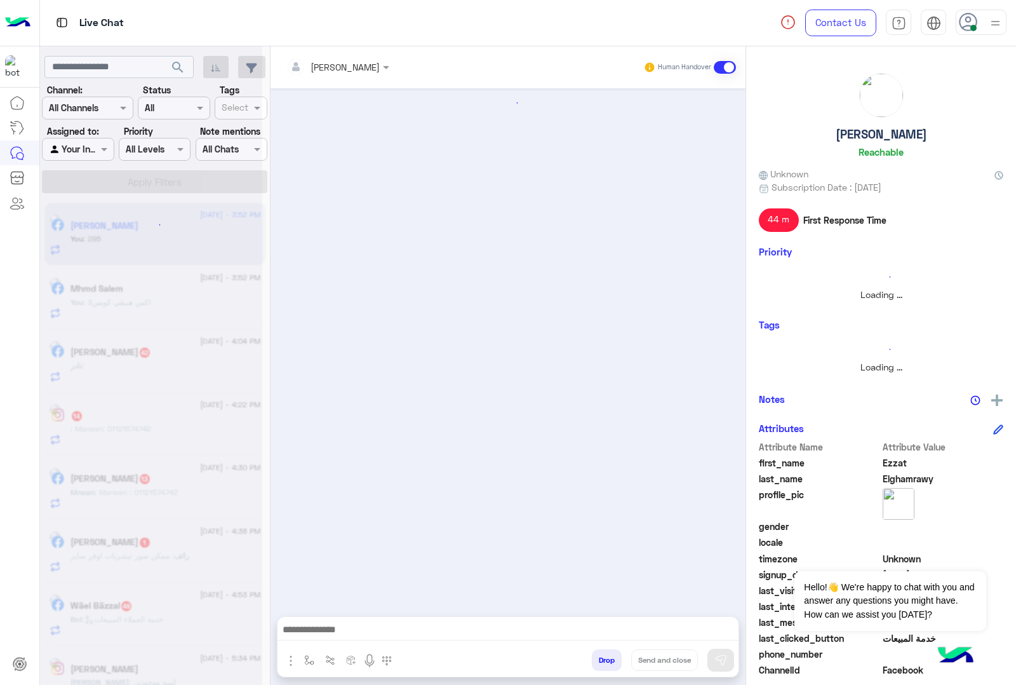
click at [604, 658] on button "Drop" at bounding box center [607, 660] width 30 height 22
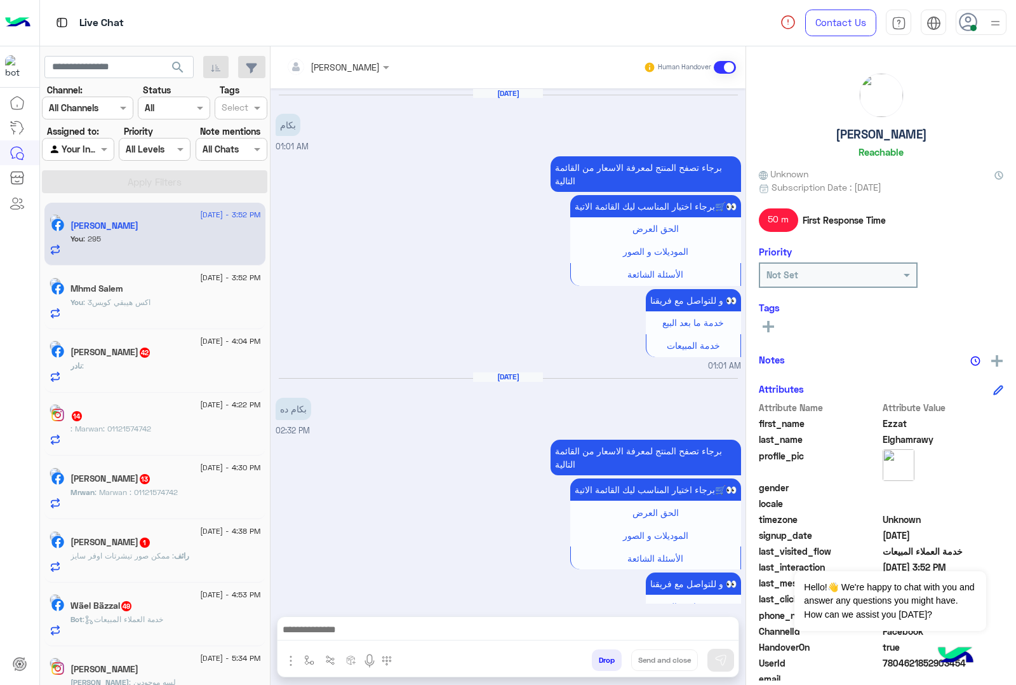
scroll to position [1070, 0]
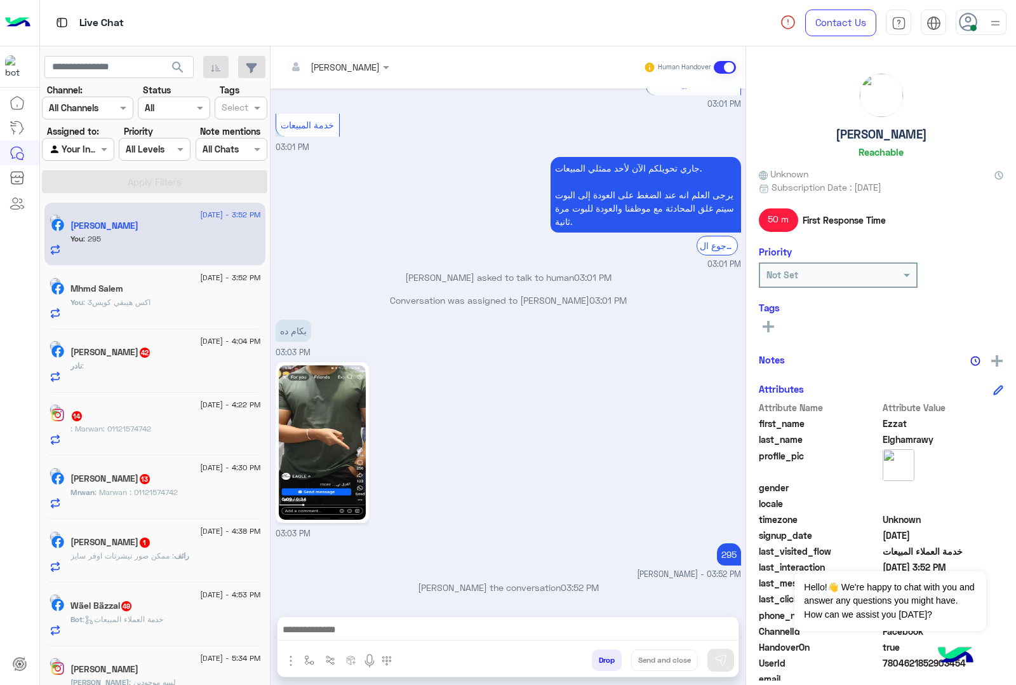
click at [604, 658] on div "mohamed ahmed Human Handover Aug 18, 2025 بكام 01:01 AM برجاء تصفح المنتج لمعرف…" at bounding box center [508, 368] width 475 height 644
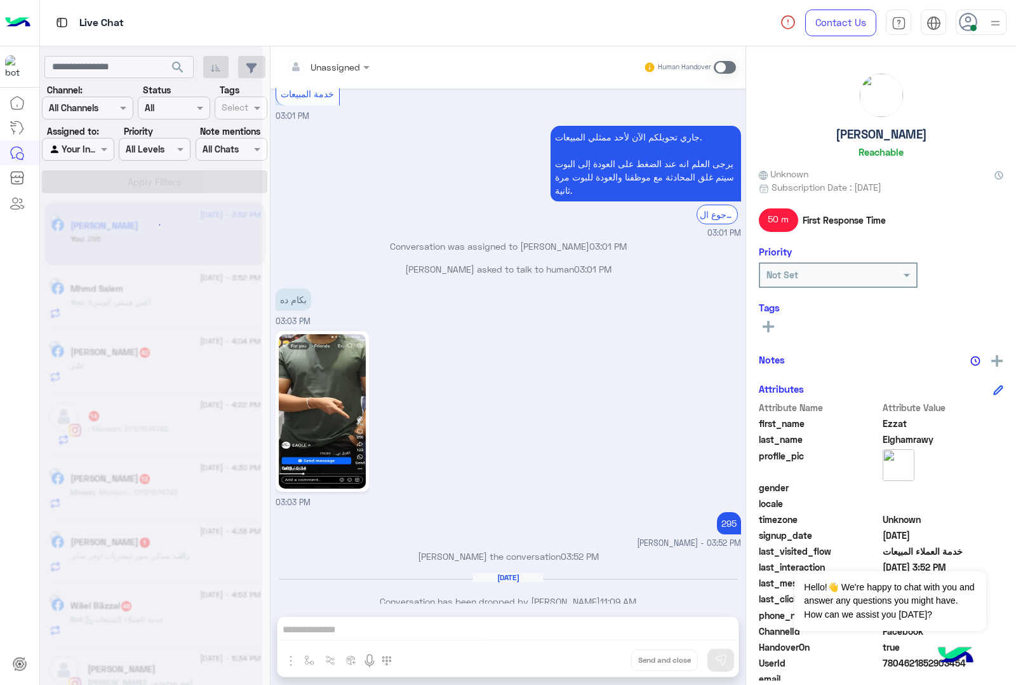
click at [604, 658] on div "Unassigned Human Handover Aug 18, 2025 بكام 01:01 AM برجاء تصفح المنتج لمعرفة ا…" at bounding box center [508, 368] width 475 height 644
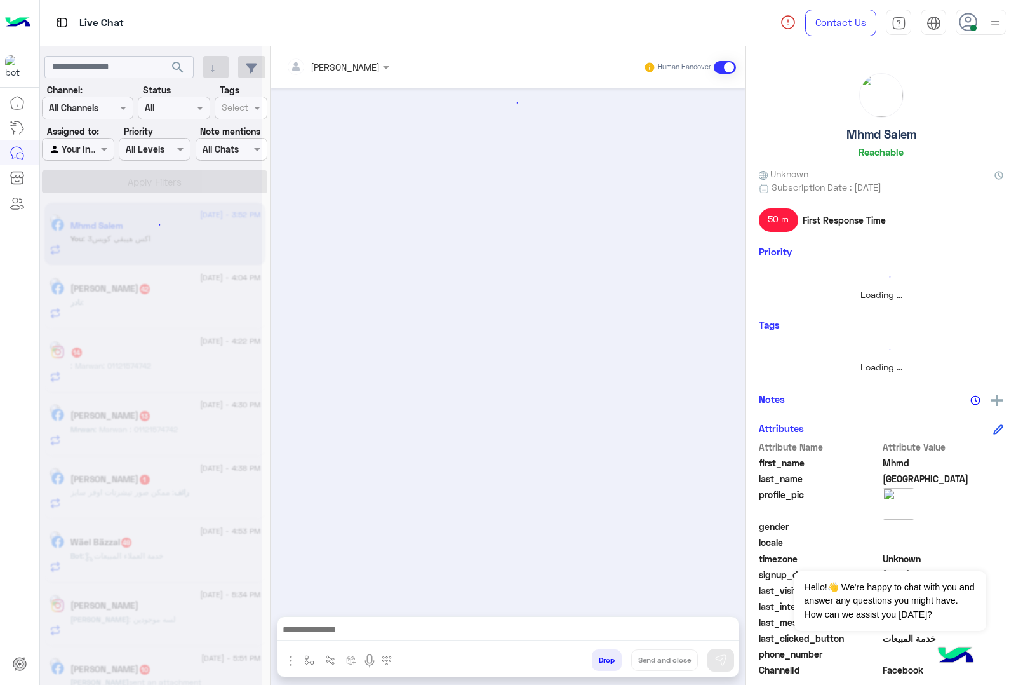
click at [604, 658] on button "Drop" at bounding box center [607, 660] width 30 height 22
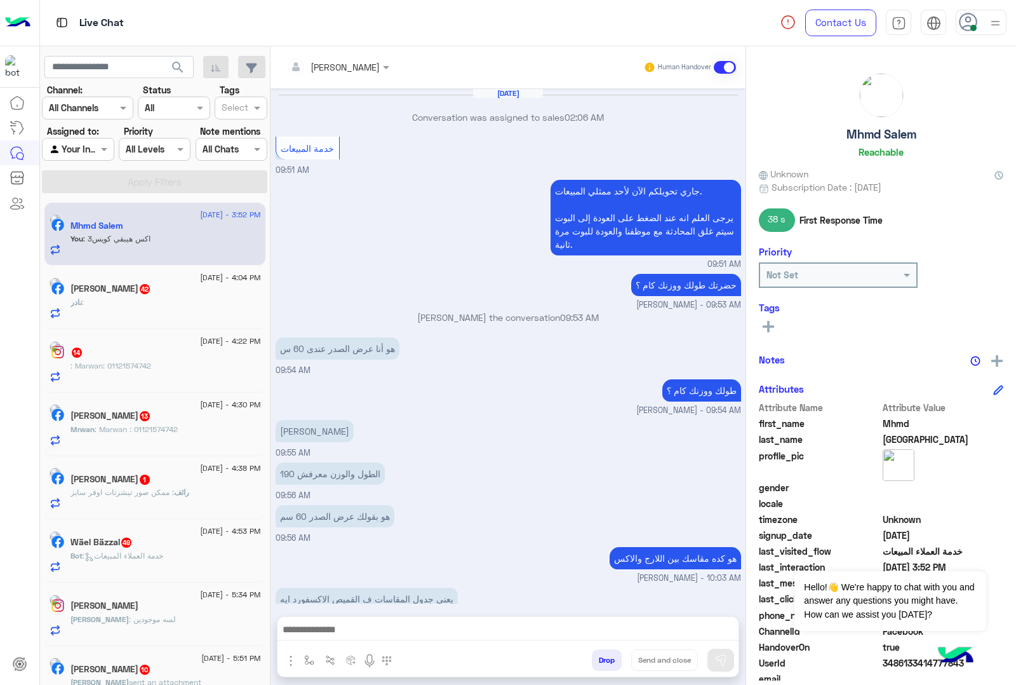
click at [604, 658] on button "Drop" at bounding box center [607, 660] width 30 height 22
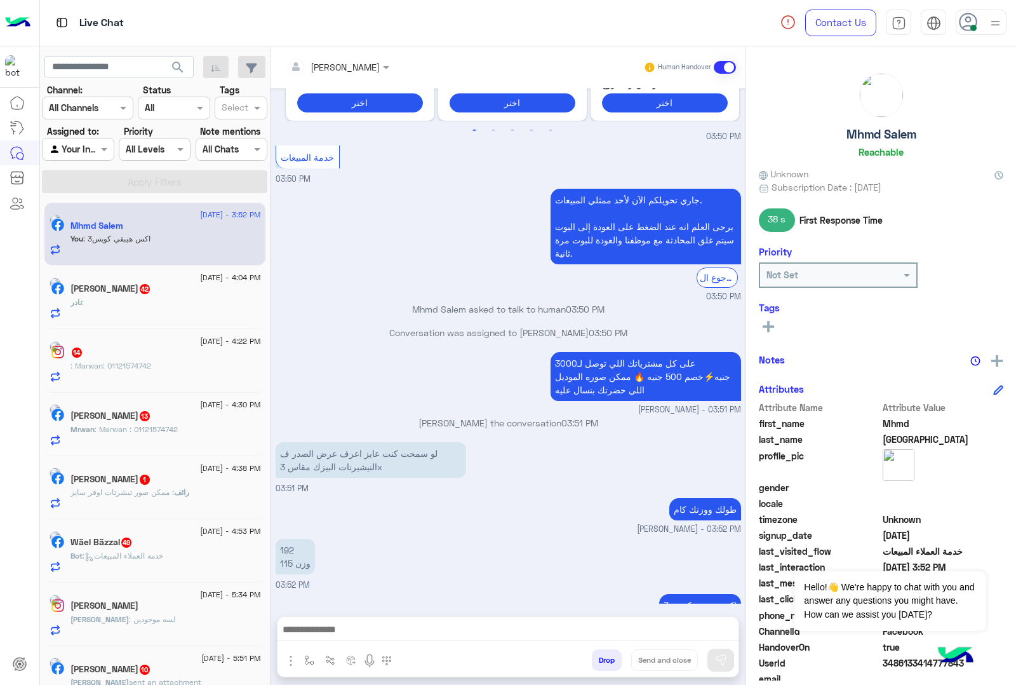
click at [604, 658] on div "mohamed ahmed Human Handover Jul 3, 2025 Conversation was assigned to sales 02:…" at bounding box center [508, 368] width 475 height 644
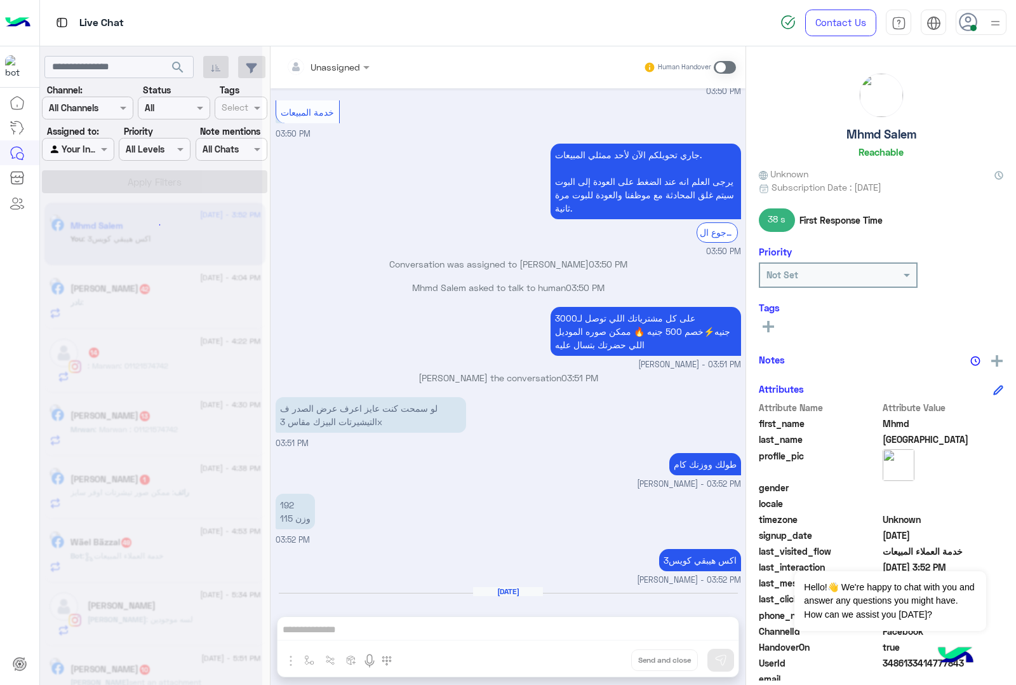
click at [604, 658] on div "Unassigned Human Handover Jul 3, 2025 Conversation was assigned to sales 02:06 …" at bounding box center [508, 368] width 475 height 644
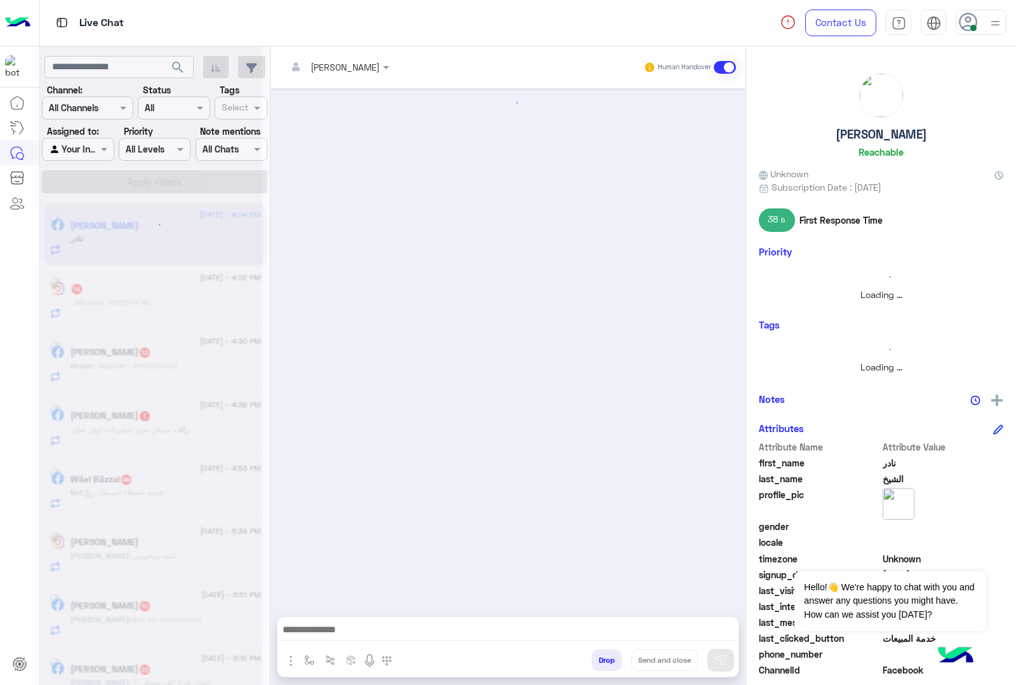
click at [604, 658] on button "Drop" at bounding box center [607, 660] width 30 height 22
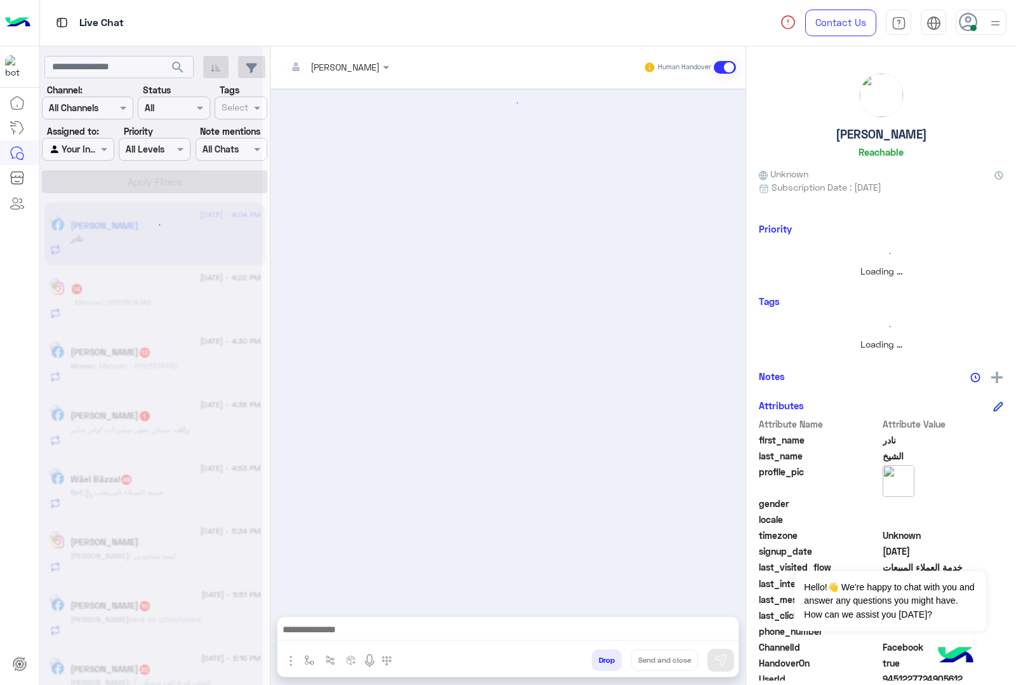
click at [604, 658] on button "Drop" at bounding box center [607, 660] width 30 height 22
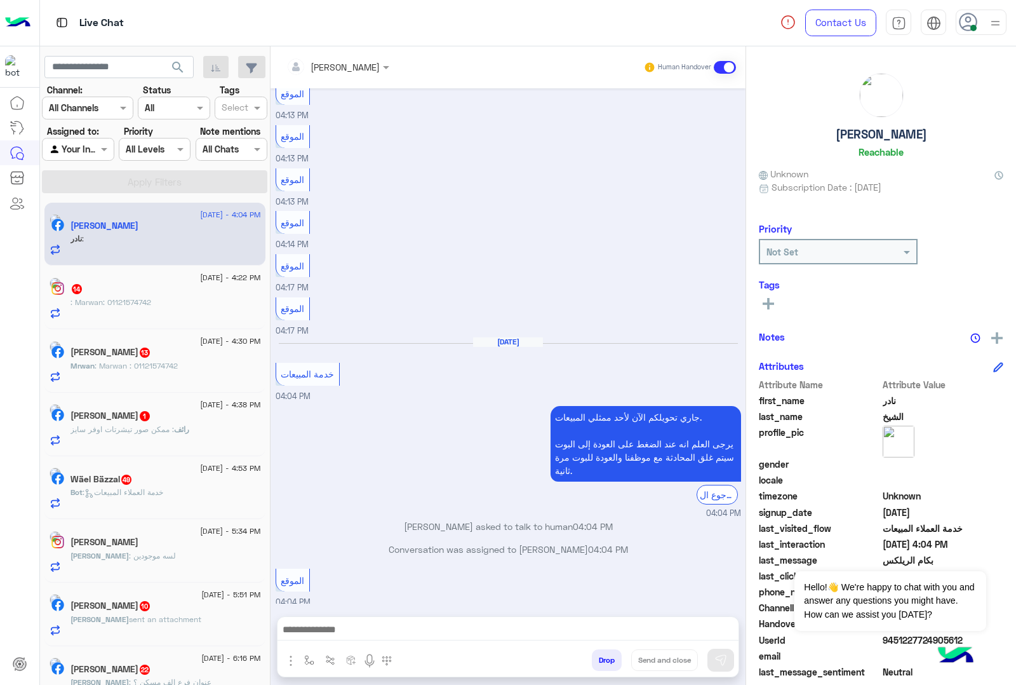
click at [604, 658] on div "mohamed ahmed Human Handover Aug 19, 2025 الموقع 04:12 PM الموقع 04:12 PM الموق…" at bounding box center [508, 368] width 475 height 644
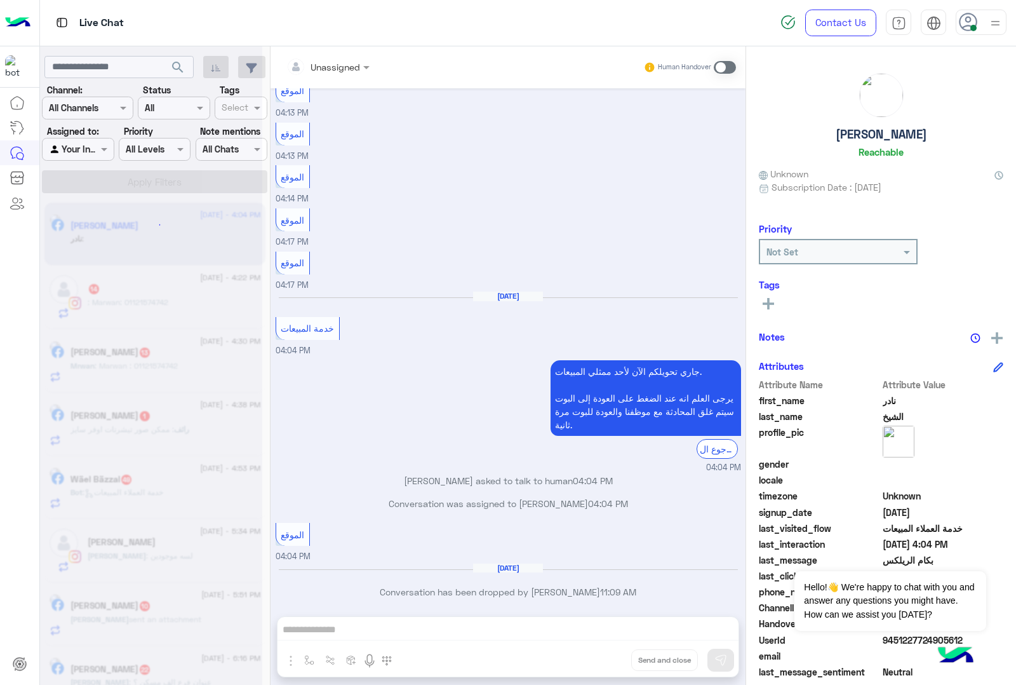
click at [604, 658] on div "Unassigned Human Handover Aug 19, 2025 الموقع 04:12 PM الموقع 04:12 PM الموقع 0…" at bounding box center [508, 368] width 475 height 644
click at [0, 0] on button "Drop" at bounding box center [0, 0] width 0 height 0
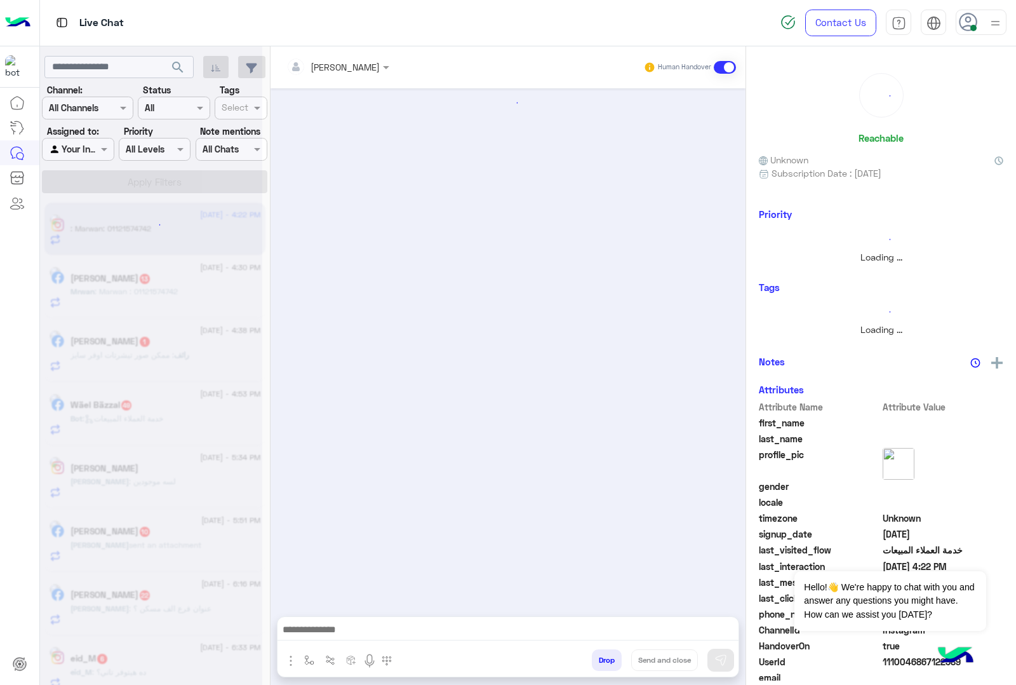
click at [605, 656] on button "Drop" at bounding box center [607, 660] width 30 height 22
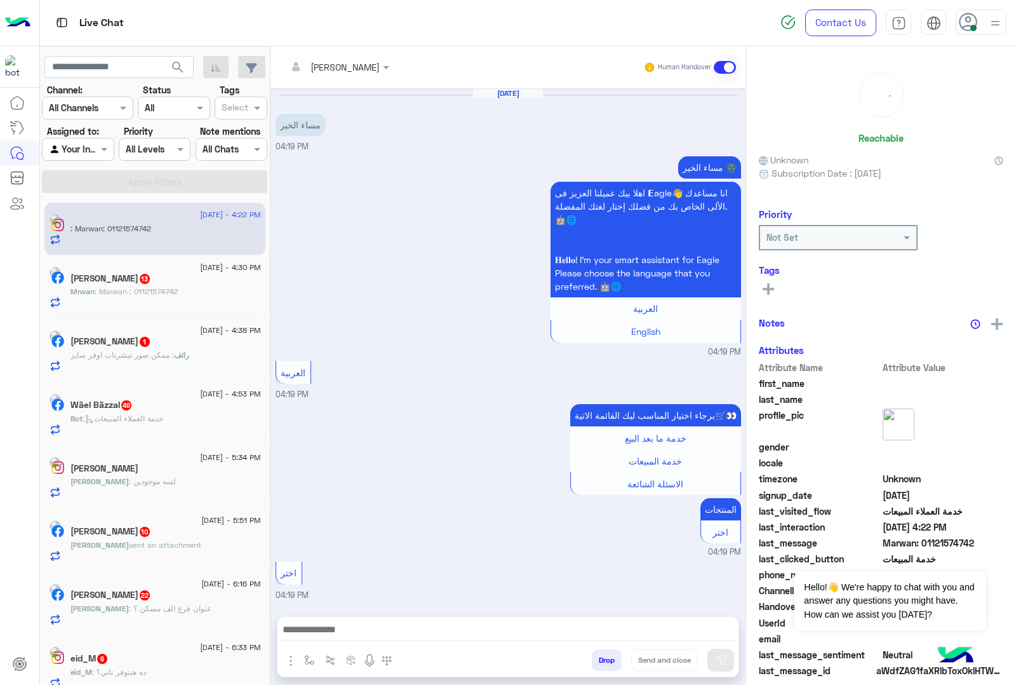
click at [605, 656] on div "mohamed ahmed Human Handover Aug 20, 2025 مساء الخير 04:19 PM مساء الخير 🌚 اهلا…" at bounding box center [508, 368] width 475 height 644
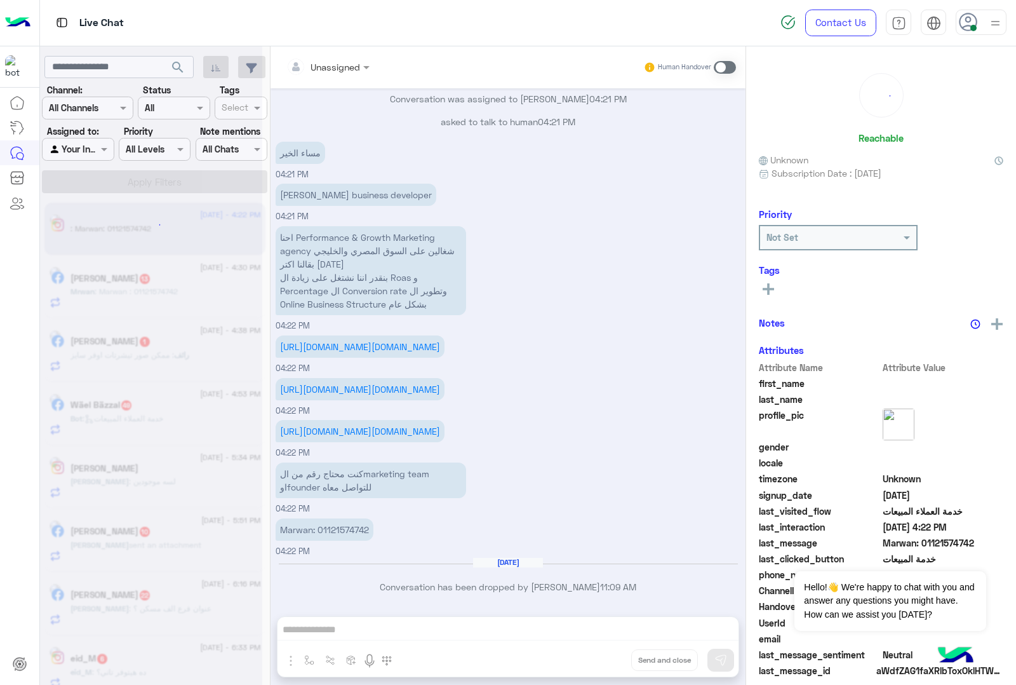
click at [605, 656] on div "Unassigned Human Handover Aug 20, 2025 مساء الخير 04:19 PM مساء الخير 🌚 اهلا بي…" at bounding box center [508, 368] width 475 height 644
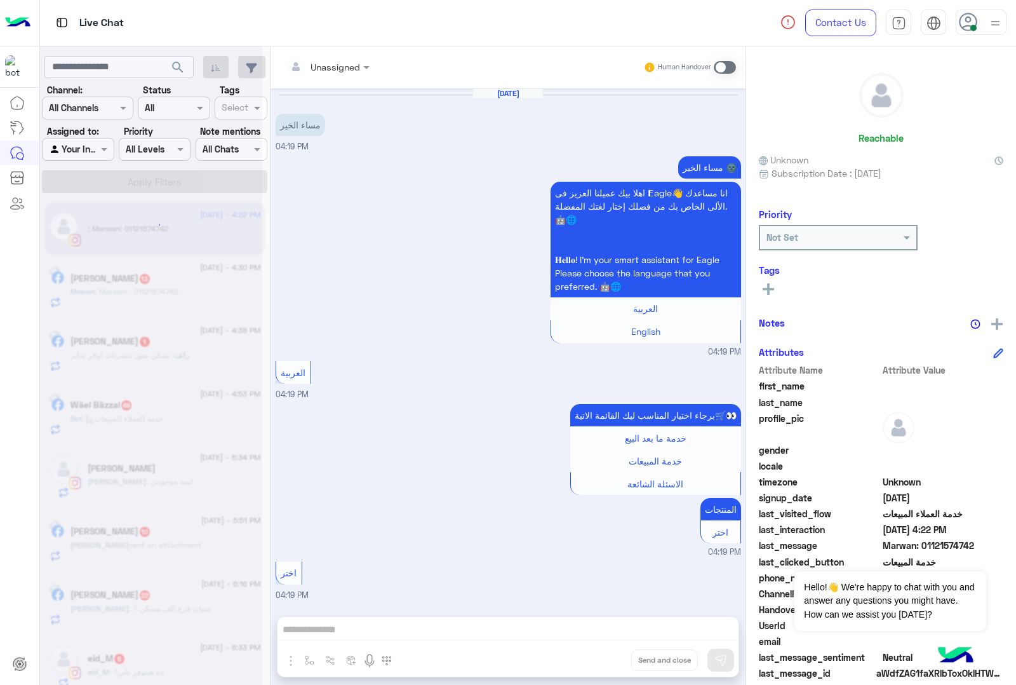
click at [0, 0] on button "Drop" at bounding box center [0, 0] width 0 height 0
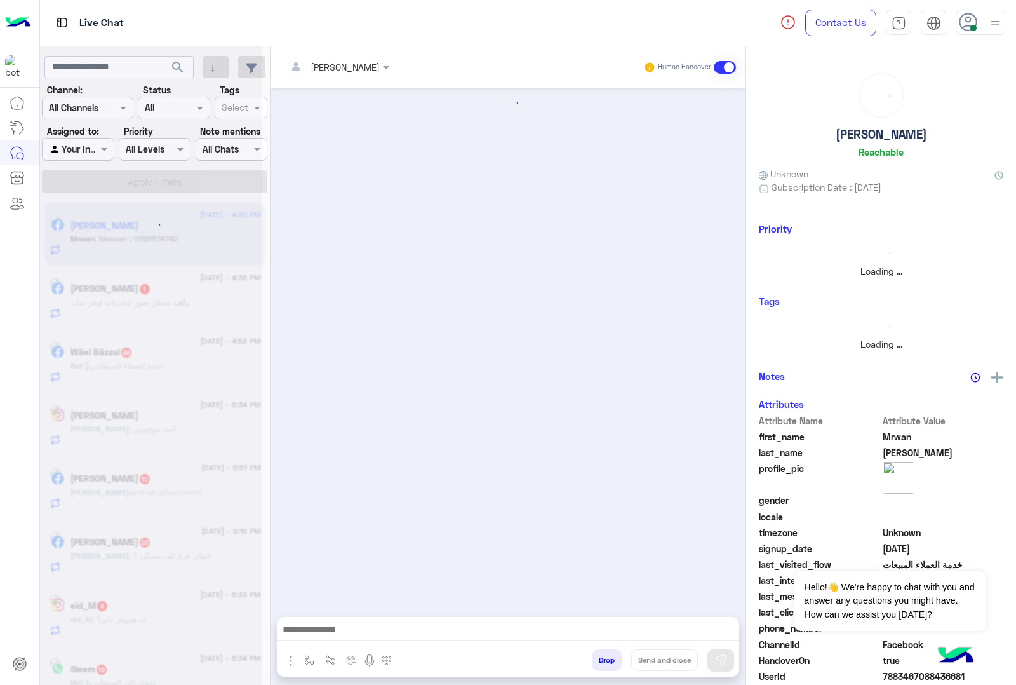
click at [605, 656] on button "Drop" at bounding box center [607, 660] width 30 height 22
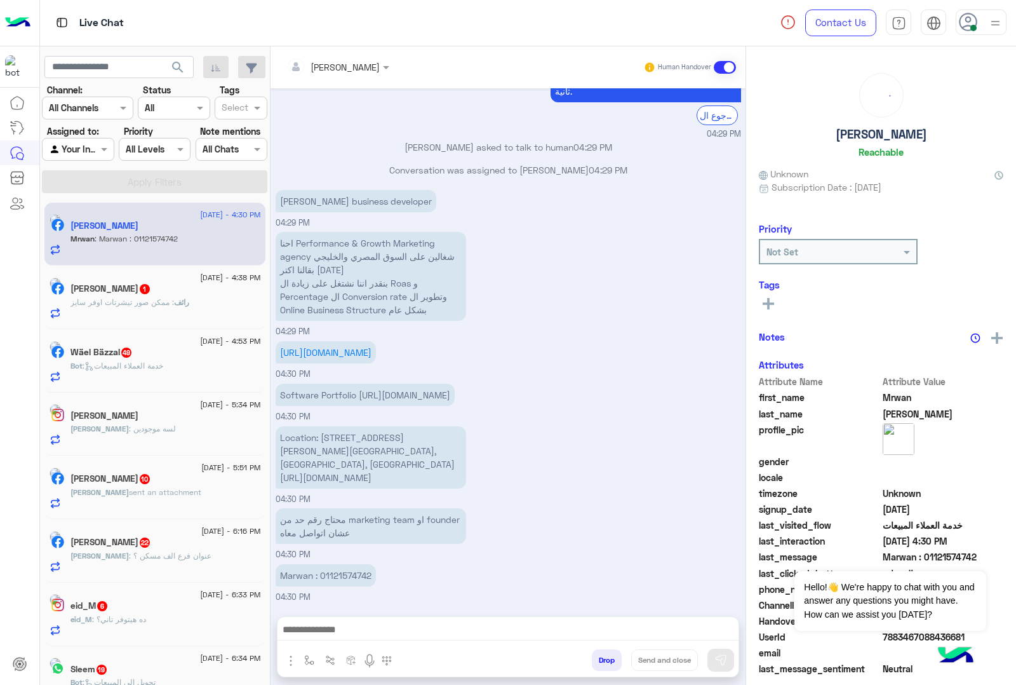
click at [605, 656] on div "mohamed ahmed Human Handover Aug 20, 2025 مساء الخير 04:28 PM مساء الخير 🌚 اهلا…" at bounding box center [508, 368] width 475 height 644
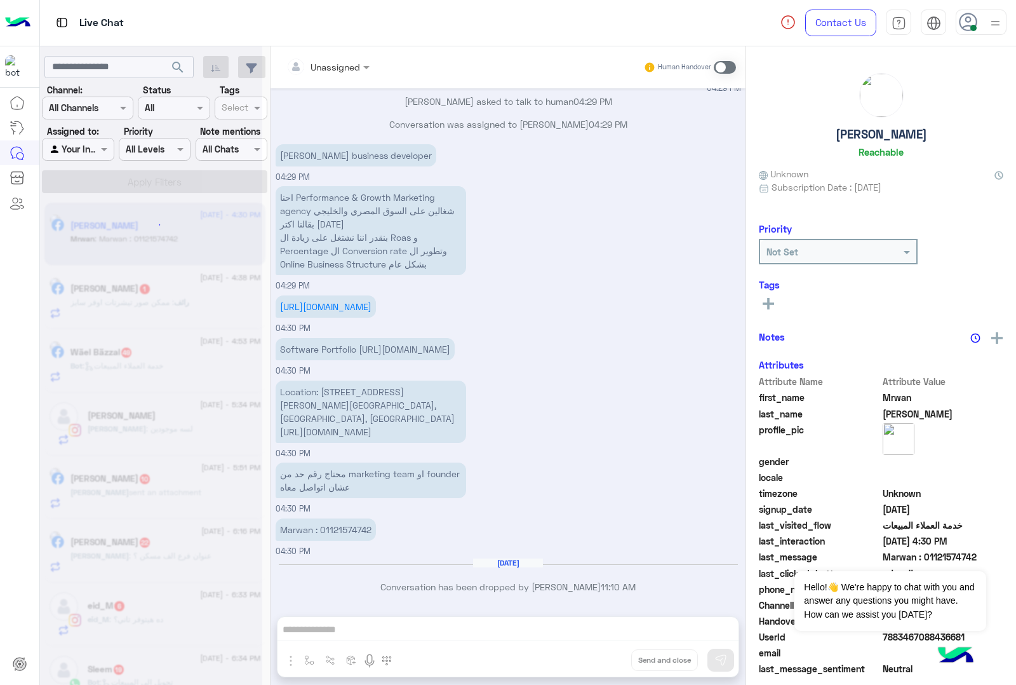
click at [605, 656] on div "Unassigned Human Handover Aug 20, 2025 مساء الخير 04:28 PM مساء الخير 🌚 اهلا بي…" at bounding box center [508, 368] width 475 height 644
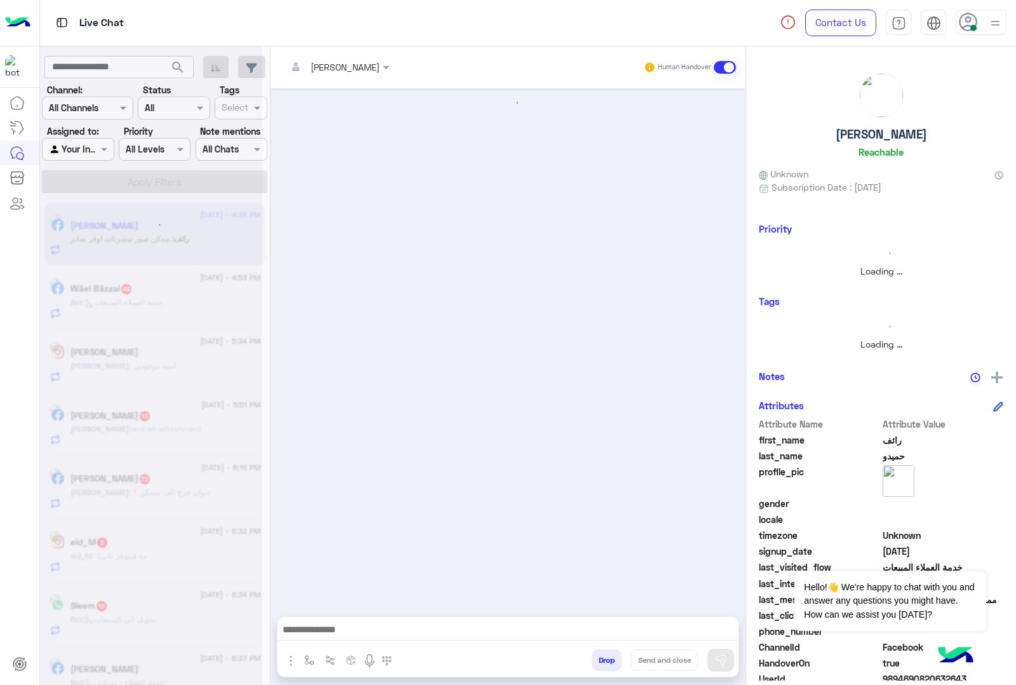
click at [605, 656] on button "Drop" at bounding box center [607, 660] width 30 height 22
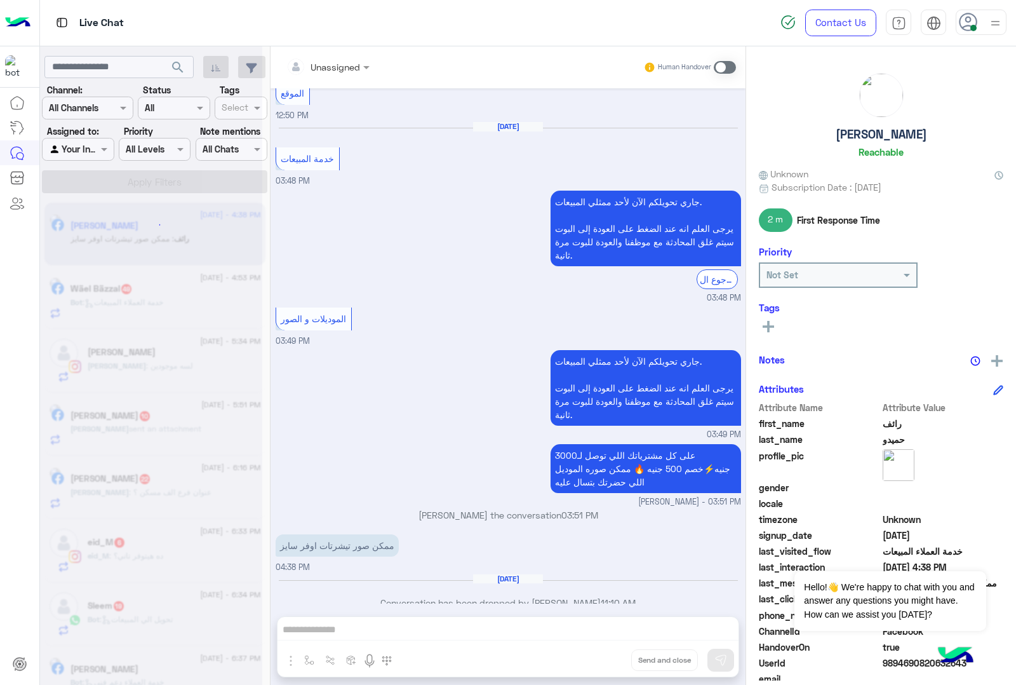
click at [605, 656] on div "Unassigned Human Handover Jul 31, 2025 مساء الخير 12:49 PM مساء الخير 🌚 اهلا بي…" at bounding box center [508, 368] width 475 height 644
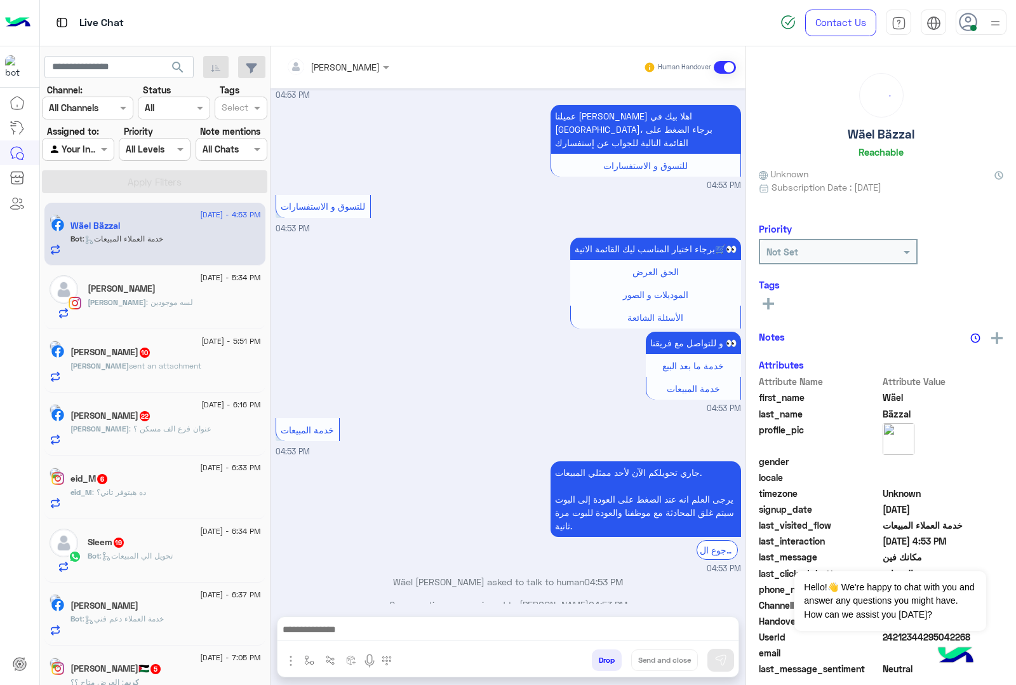
click at [605, 656] on button "Drop" at bounding box center [607, 660] width 30 height 22
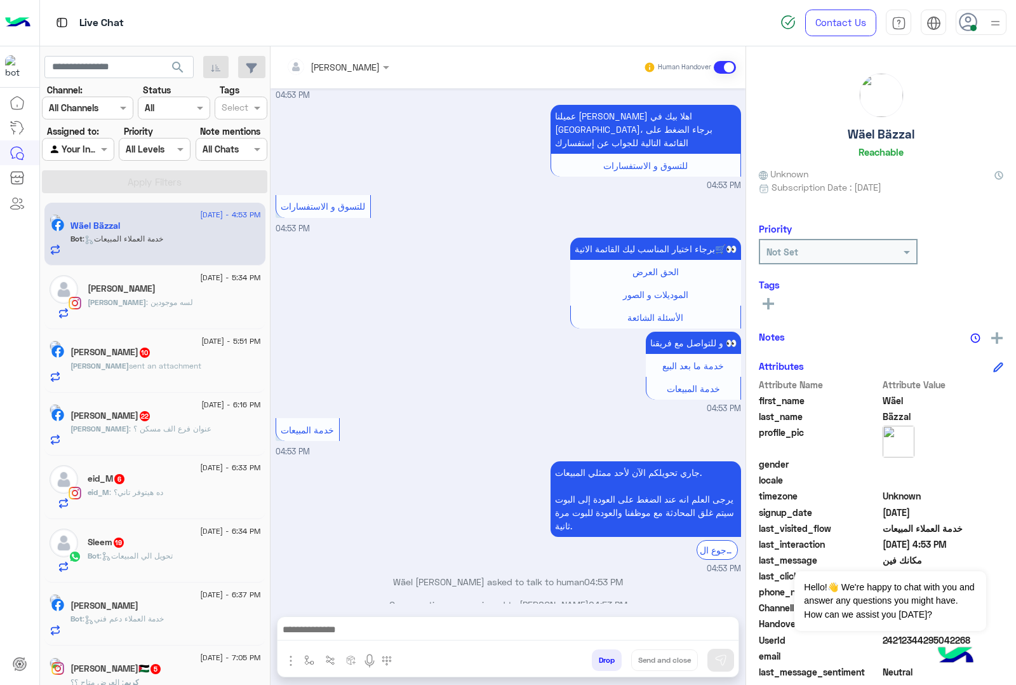
click at [605, 656] on button "Drop" at bounding box center [607, 660] width 30 height 22
click at [605, 656] on div "mohamed ahmed Human Handover Aug 20, 2025 الموقع 01:21 PM الموقع 01:21 PM الموق…" at bounding box center [508, 368] width 475 height 644
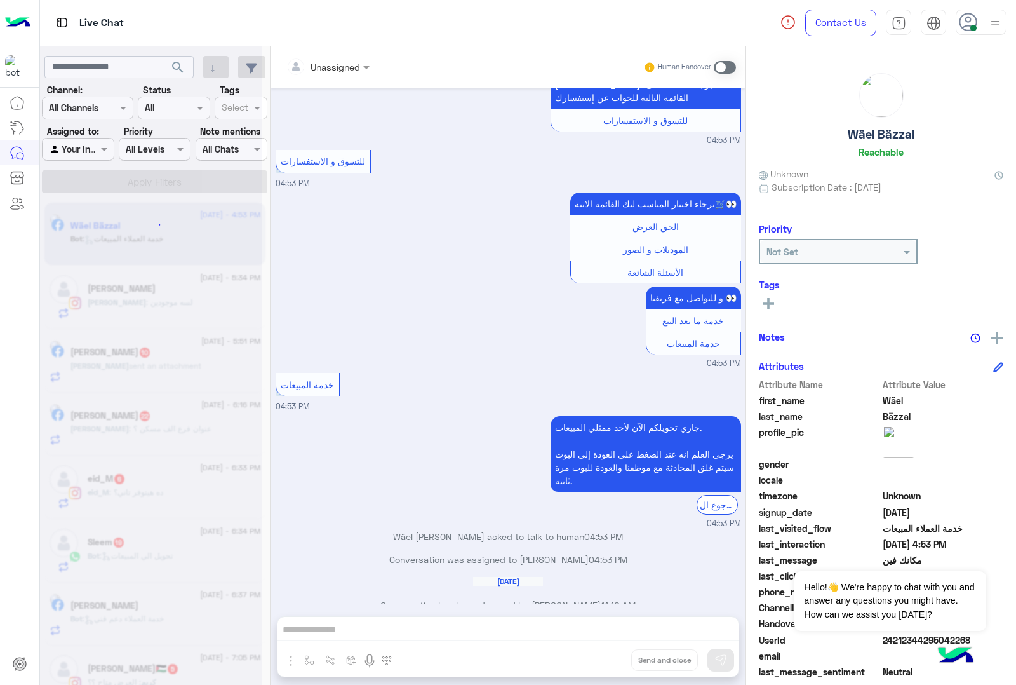
click at [605, 656] on div "Unassigned Human Handover Aug 20, 2025 الموقع 01:21 PM الموقع 01:21 PM الموقع 0…" at bounding box center [508, 368] width 475 height 644
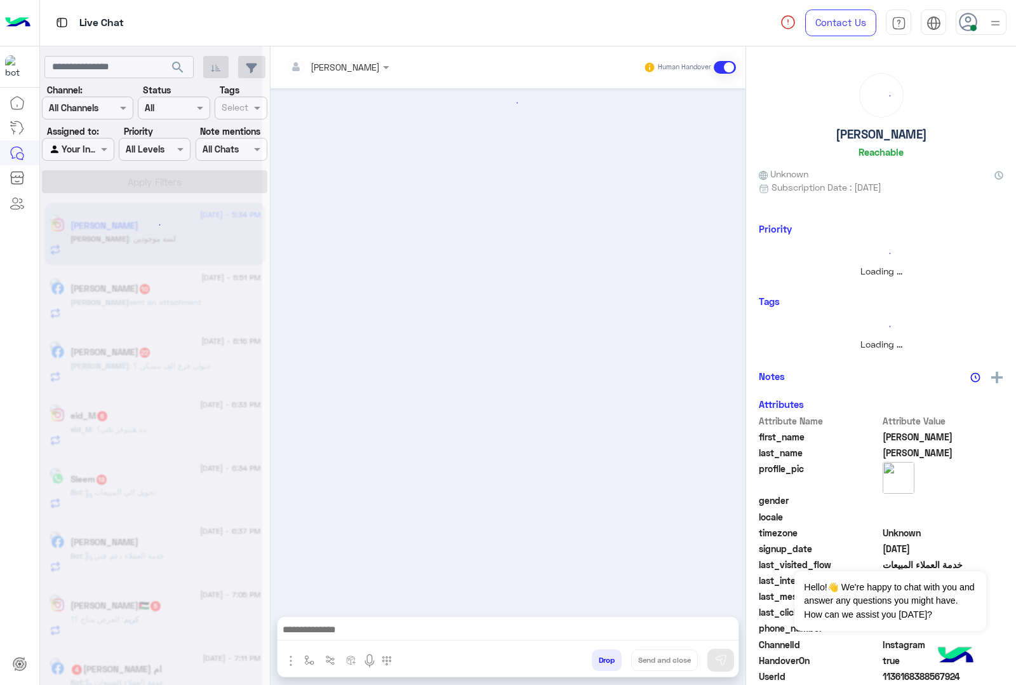
click at [605, 656] on button "Drop" at bounding box center [607, 660] width 30 height 22
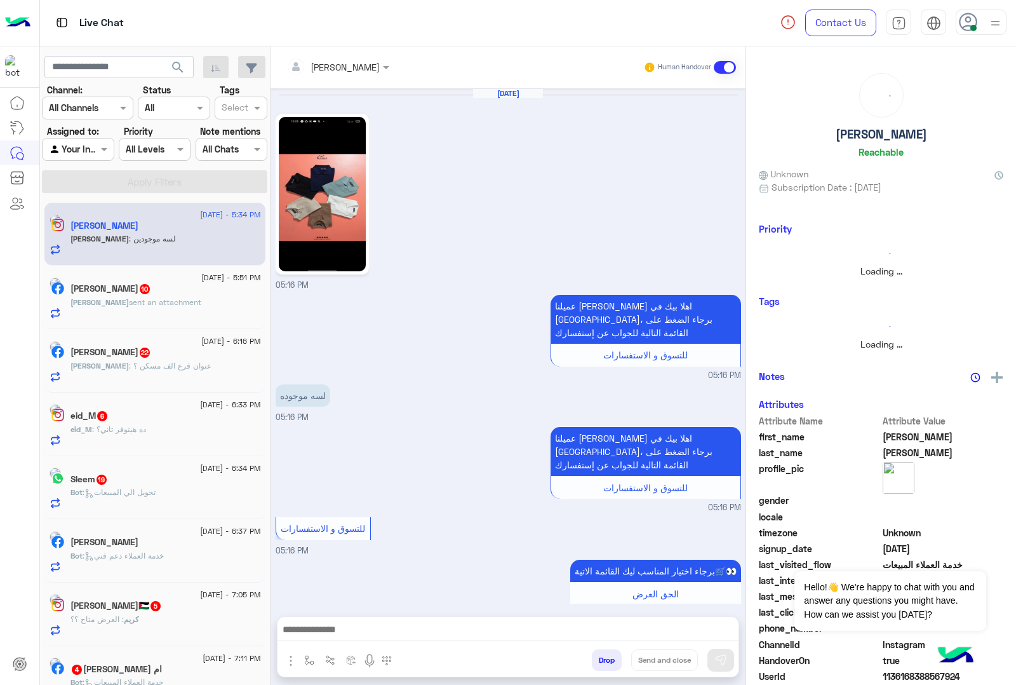
click at [605, 656] on button "Drop" at bounding box center [607, 660] width 30 height 22
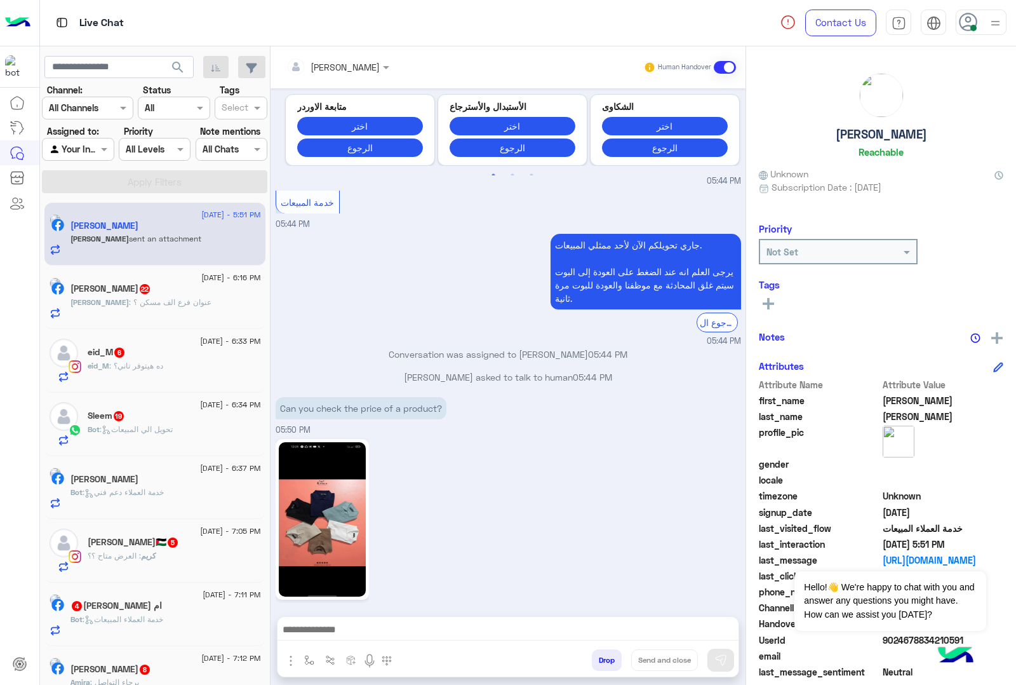
click at [605, 656] on button "Drop" at bounding box center [607, 660] width 30 height 22
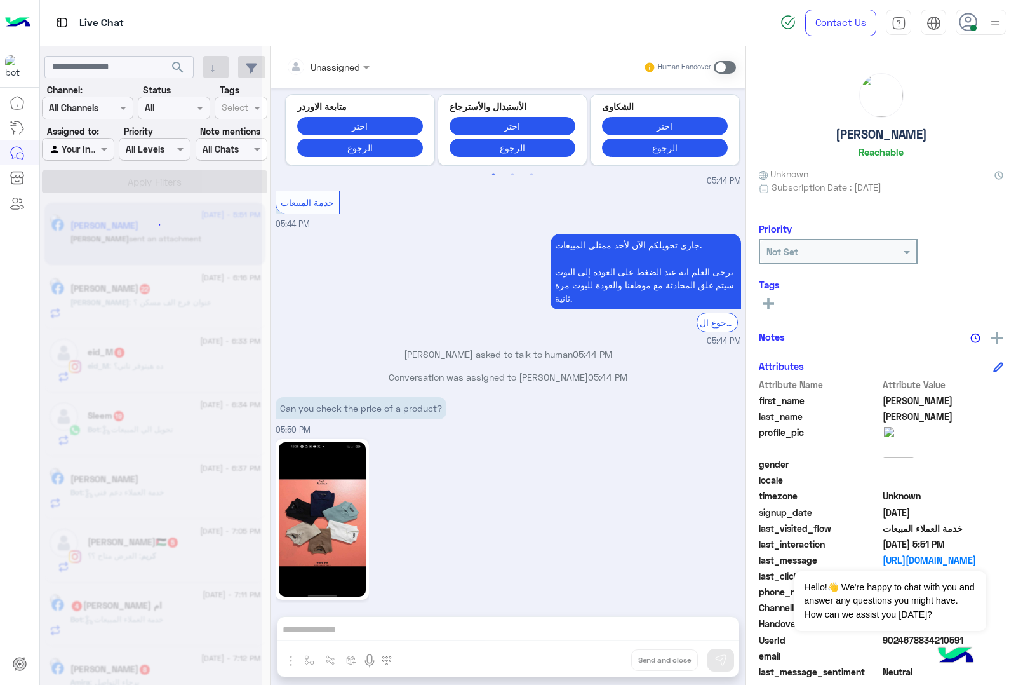
click at [605, 656] on div "Unassigned Human Handover Aug 20, 2025 05:30 PM عميلنا العزيز Selim اهلا بيك في…" at bounding box center [508, 368] width 475 height 644
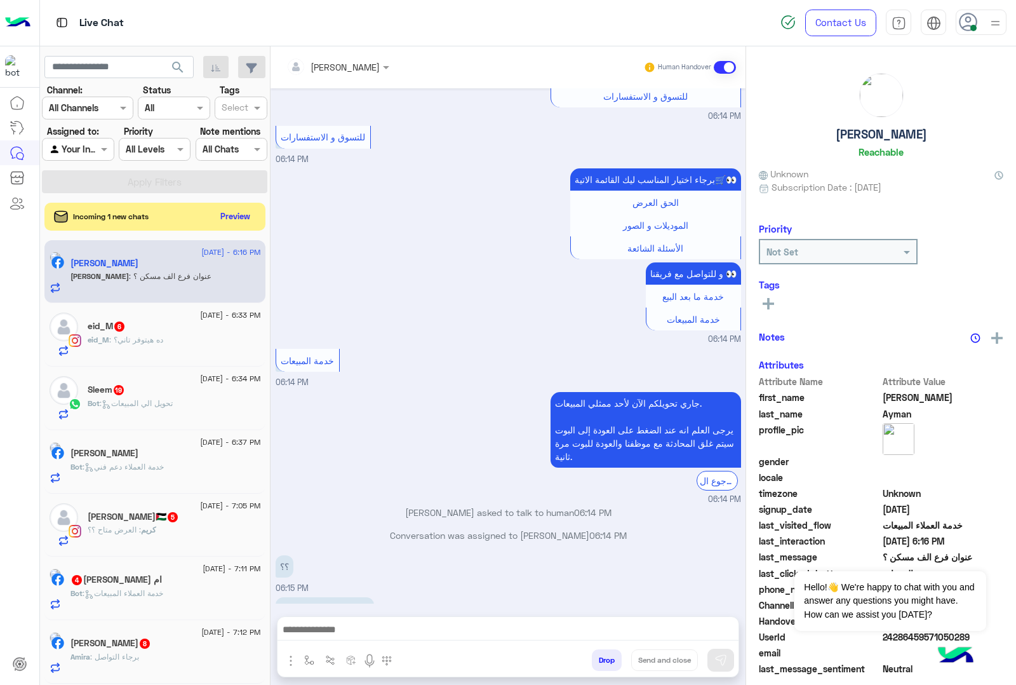
click at [605, 656] on button "Drop" at bounding box center [607, 660] width 30 height 22
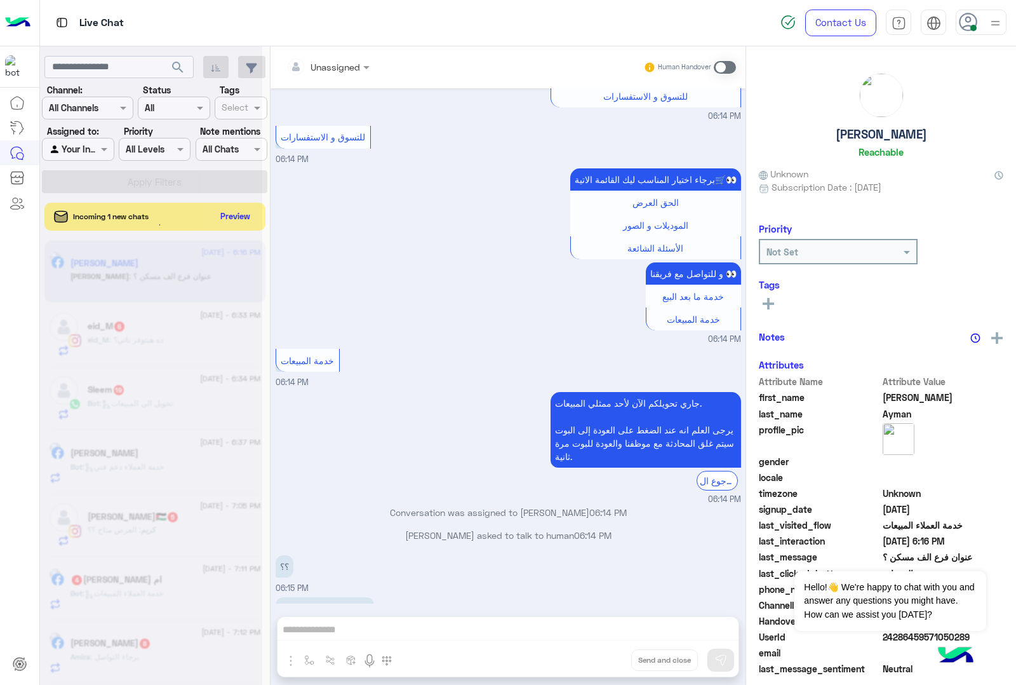
click at [605, 656] on div "Unassigned Human Handover Aug 19, 2025 عنوان فرع الف مسكن 04:23 PM عميلنا العزي…" at bounding box center [508, 368] width 475 height 644
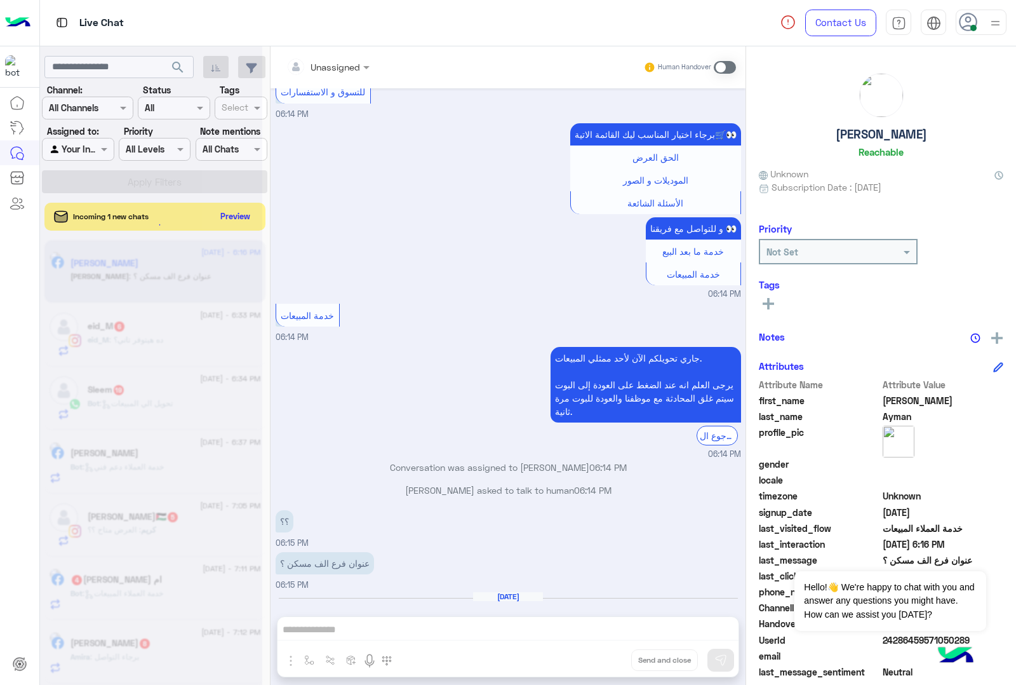
click at [605, 656] on div "Unassigned Human Handover Aug 19, 2025 عنوان فرع الف مسكن 04:23 PM عميلنا العزي…" at bounding box center [508, 368] width 475 height 644
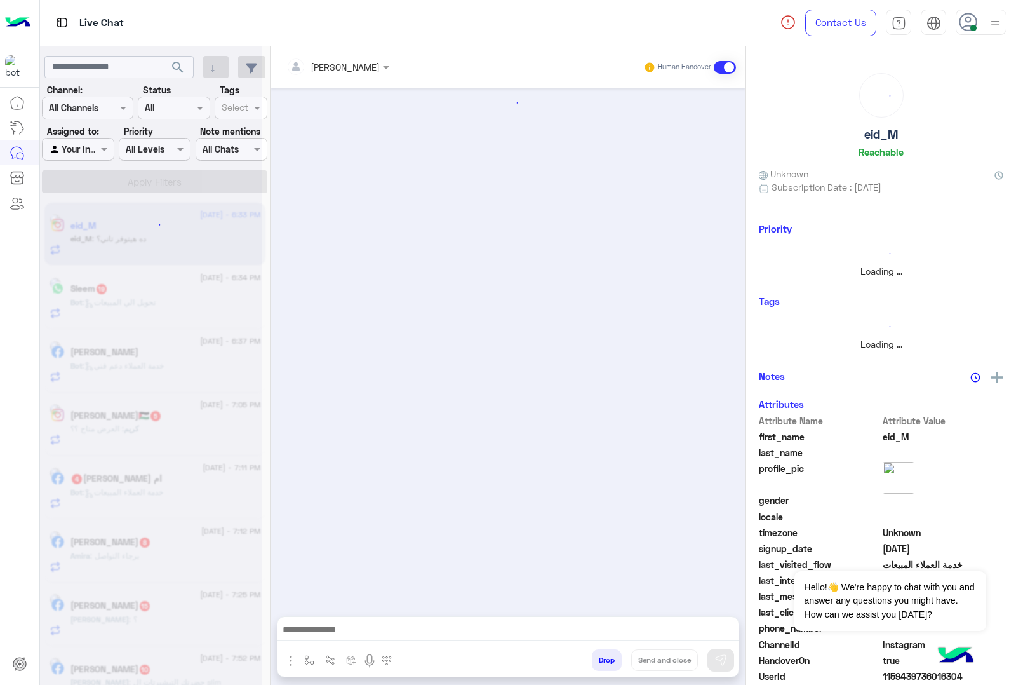
click at [605, 656] on button "Drop" at bounding box center [607, 660] width 30 height 22
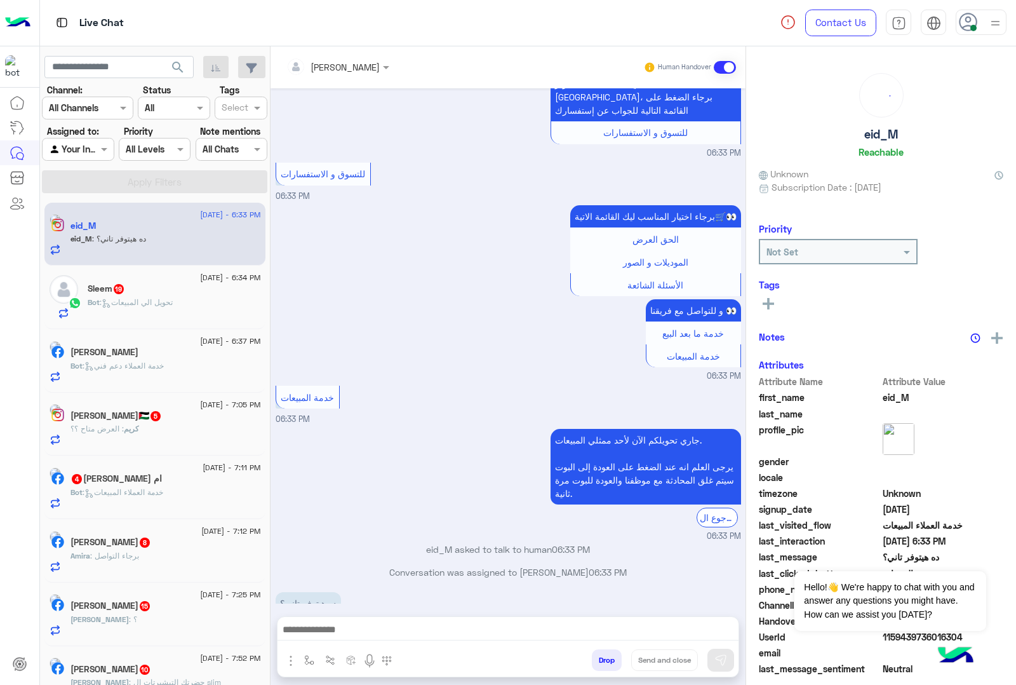
click at [605, 656] on button "Drop" at bounding box center [607, 660] width 30 height 22
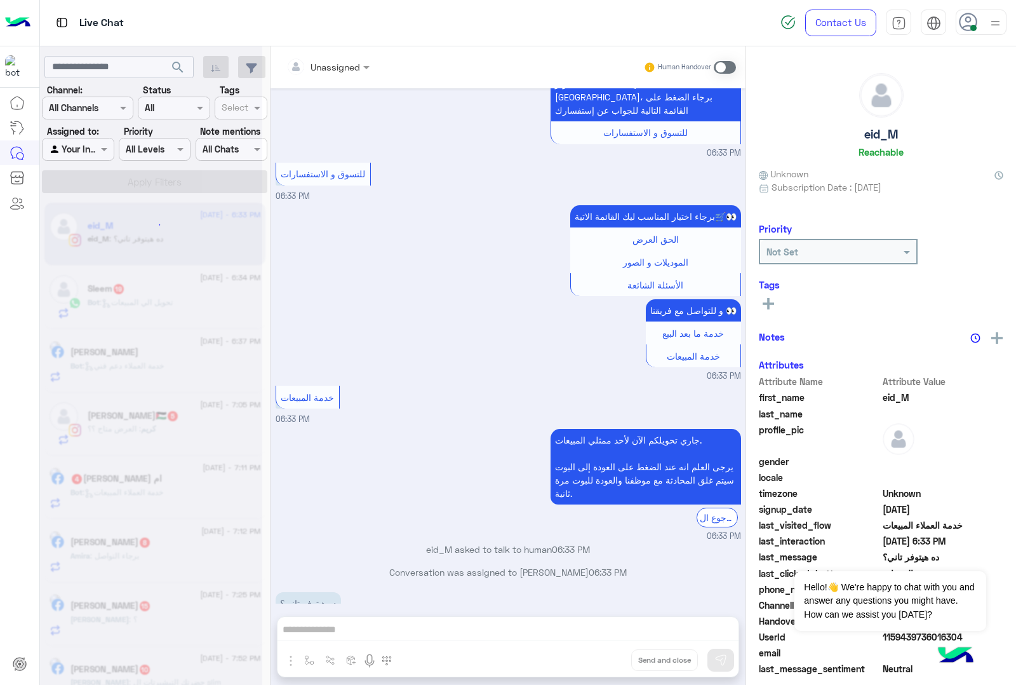
click at [605, 656] on div "Unassigned Human Handover Aug 17, 2025 مفيش ريستوك للبولو التريكو؟؟؟؟ 01:03 AM …" at bounding box center [508, 368] width 475 height 644
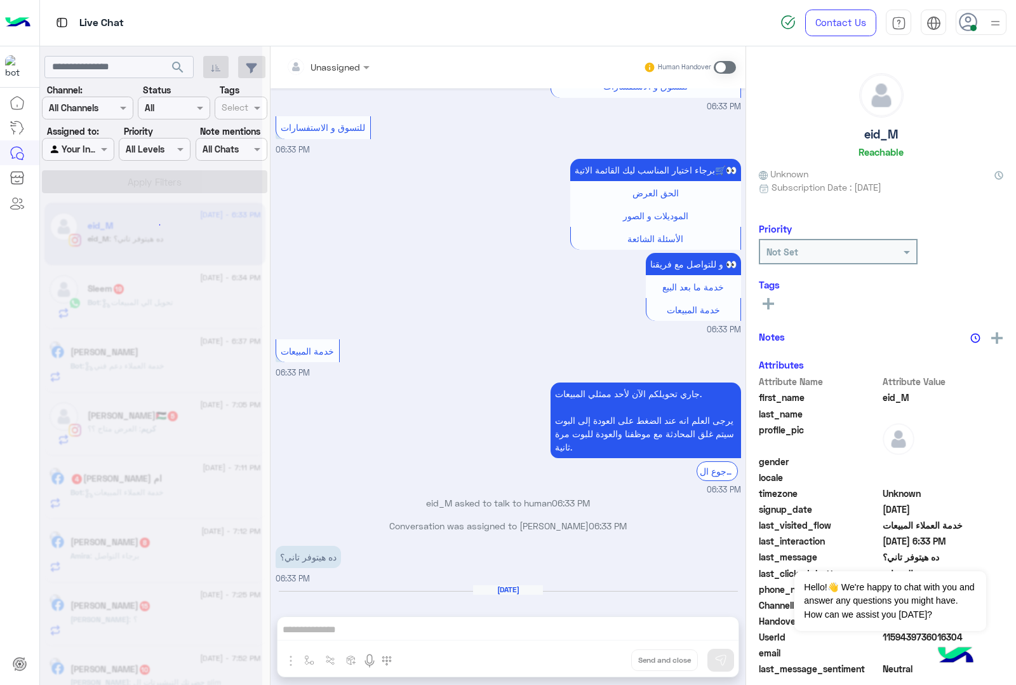
click at [605, 656] on div "Unassigned Human Handover Aug 17, 2025 مفيش ريستوك للبولو التريكو؟؟؟؟ 01:03 AM …" at bounding box center [508, 368] width 475 height 644
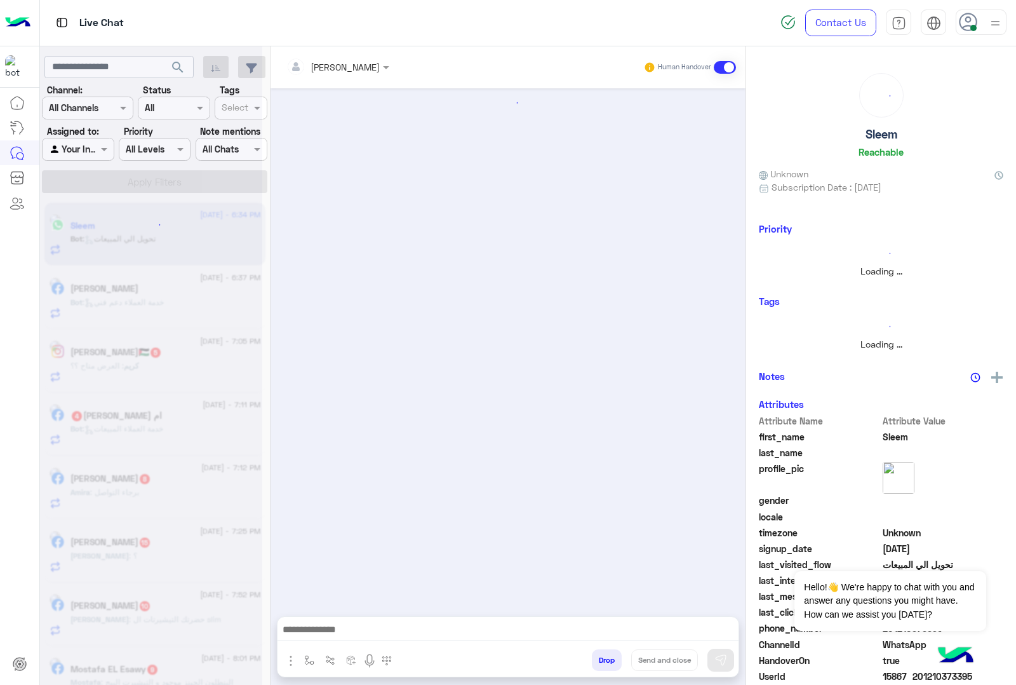
click at [605, 656] on button "Drop" at bounding box center [607, 660] width 30 height 22
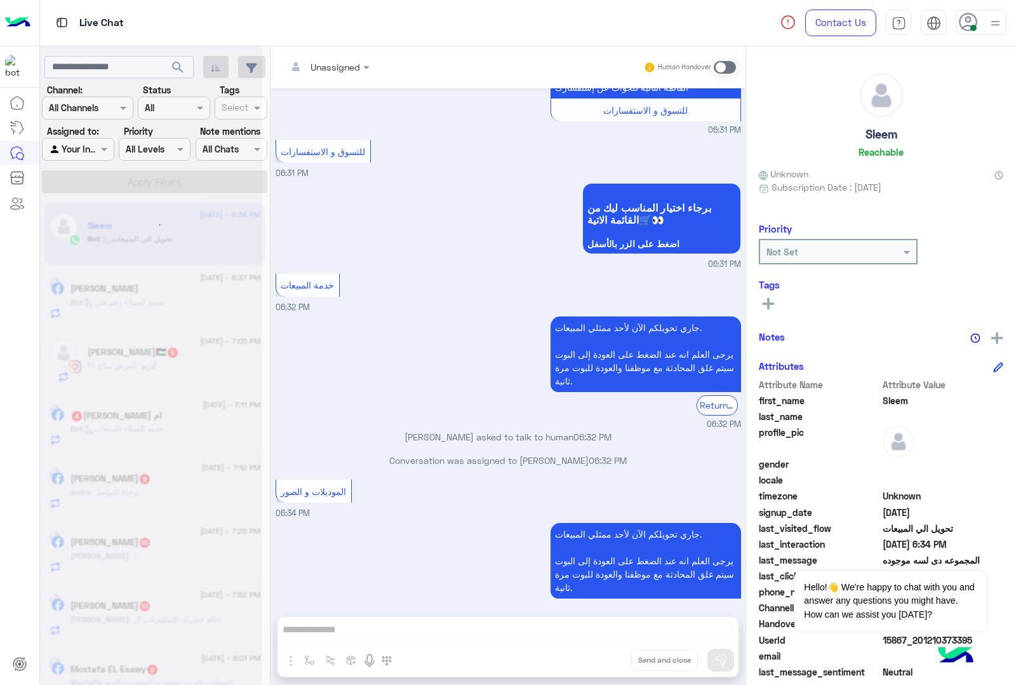
click at [605, 656] on div "Unassigned Human Handover Apr 3, 2025 لأحدث موديلات الشتاء التي يقدمها Eagle اض…" at bounding box center [508, 368] width 475 height 644
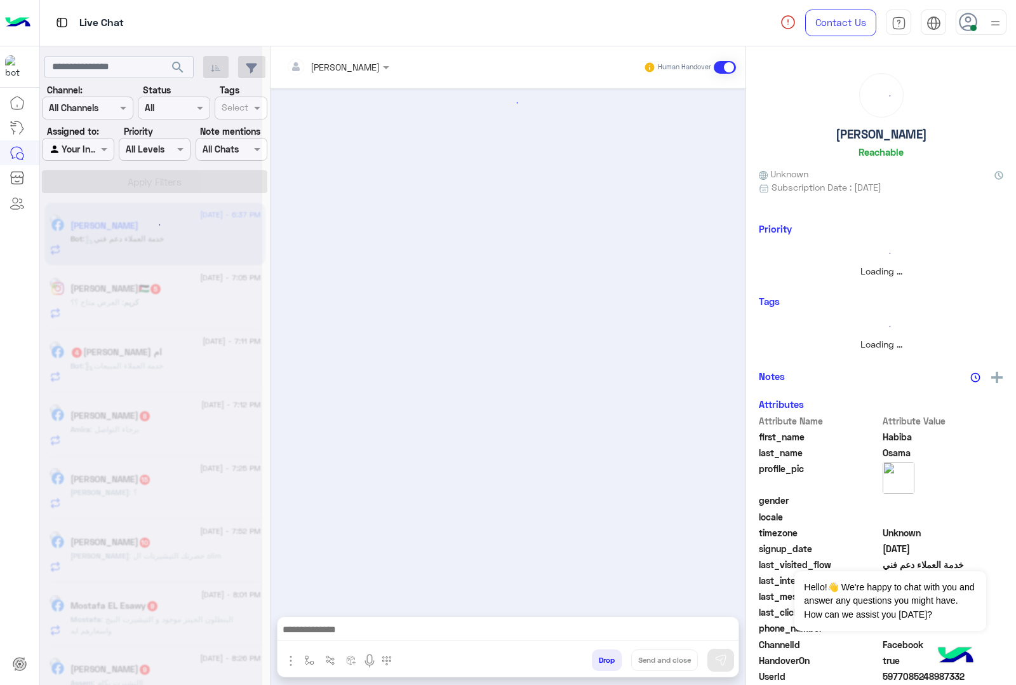
click at [605, 656] on button "Drop" at bounding box center [607, 660] width 30 height 22
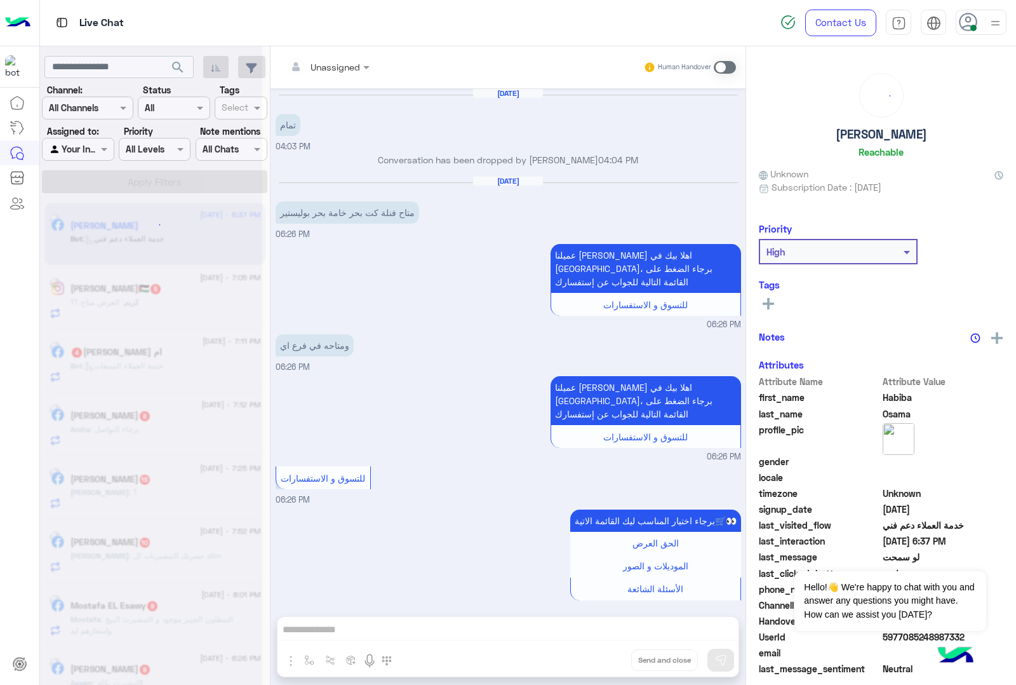
click at [605, 656] on div "Unassigned Human Handover Jul 20, 2025 تمام 04:03 PM Conversation has been drop…" at bounding box center [508, 368] width 475 height 644
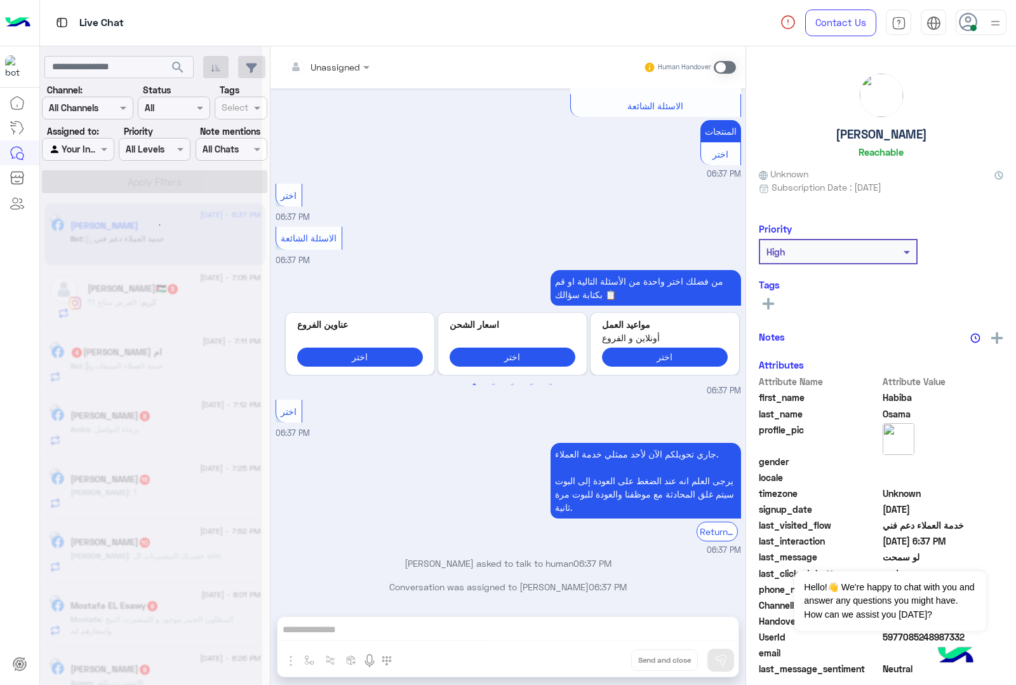
click at [605, 656] on div "Unassigned Human Handover Jul 20, 2025 تمام 04:03 PM Conversation has been drop…" at bounding box center [508, 368] width 475 height 644
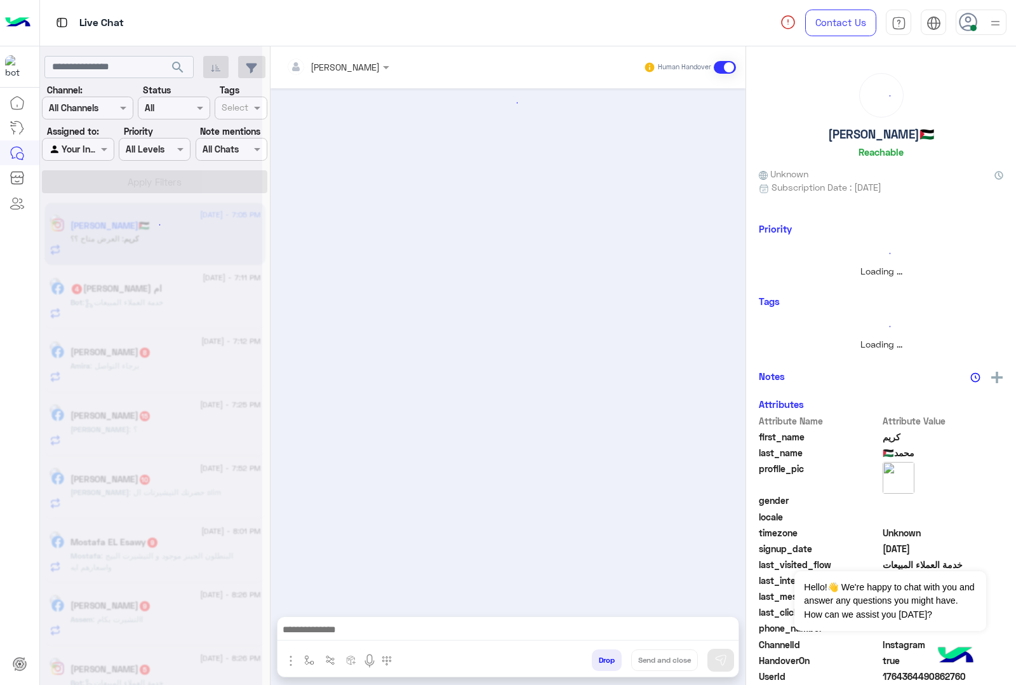
click at [605, 656] on button "Drop" at bounding box center [607, 660] width 30 height 22
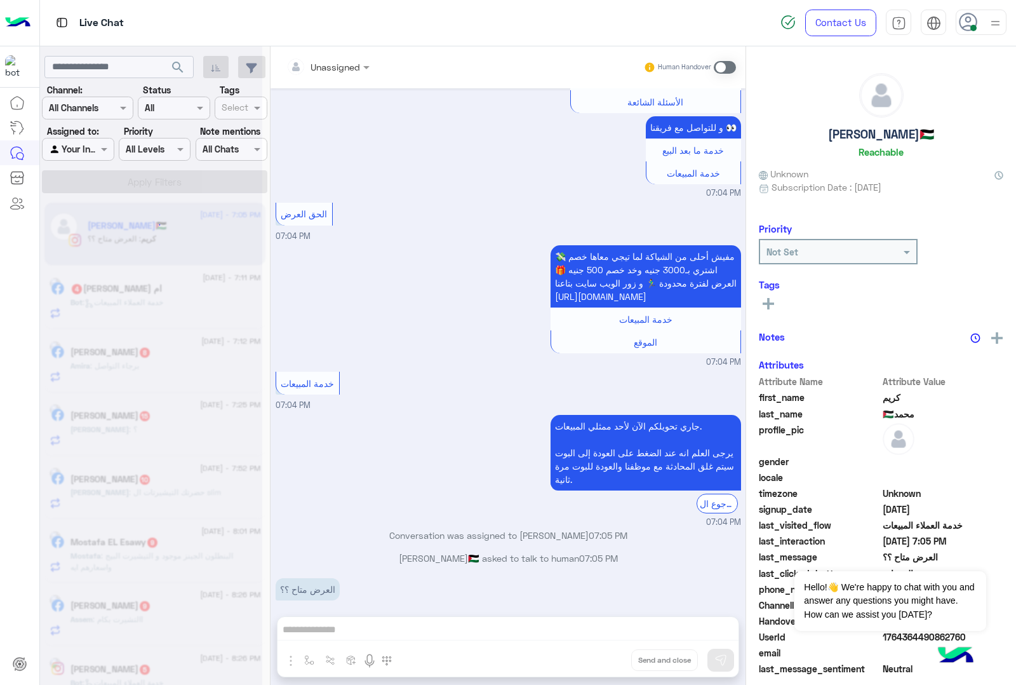
click at [605, 656] on div "Unassigned Human Handover Aug 20, 2025 لسه متاح 07:04 PM عميلنا العزيز كريم اهل…" at bounding box center [508, 368] width 475 height 644
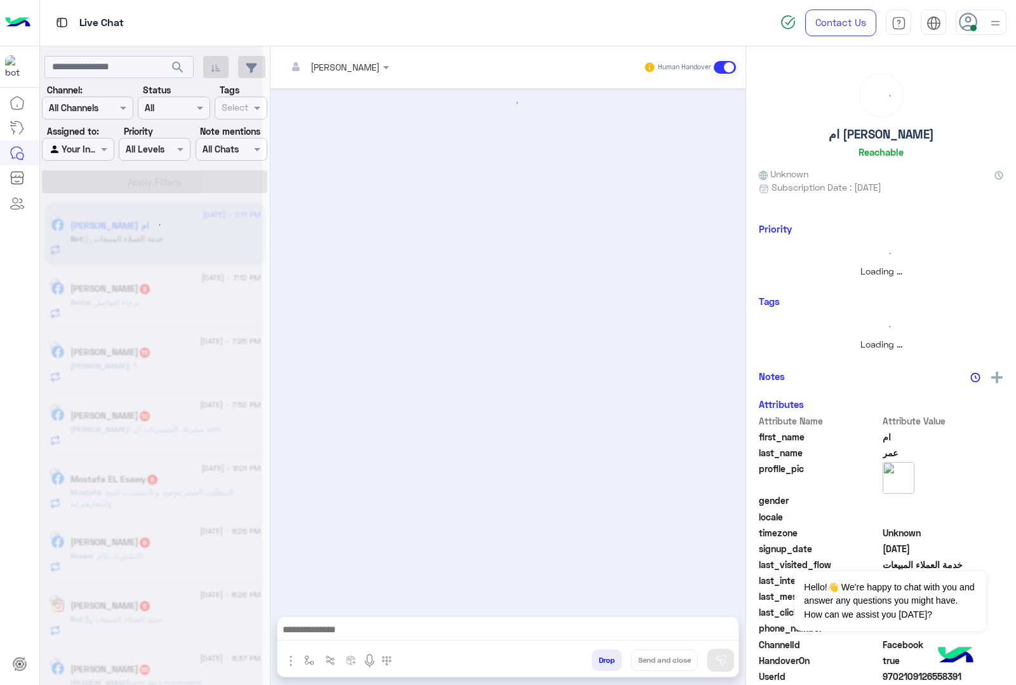
click at [605, 656] on div "mohamed ahmed Human Handover Drop Send and close" at bounding box center [508, 368] width 475 height 644
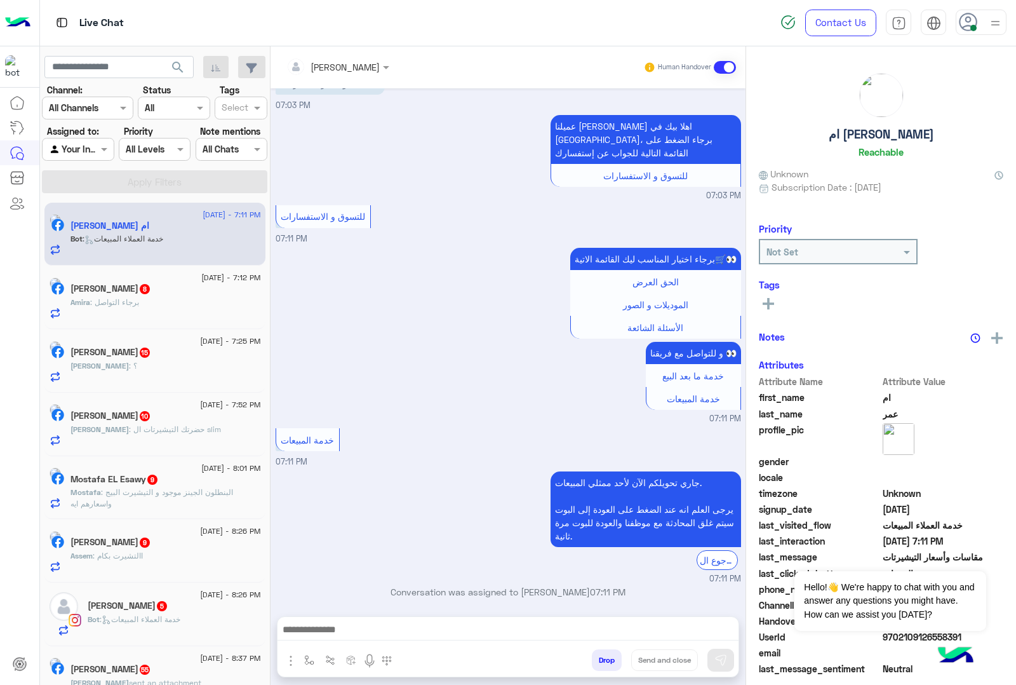
click at [605, 656] on button "Drop" at bounding box center [607, 660] width 30 height 22
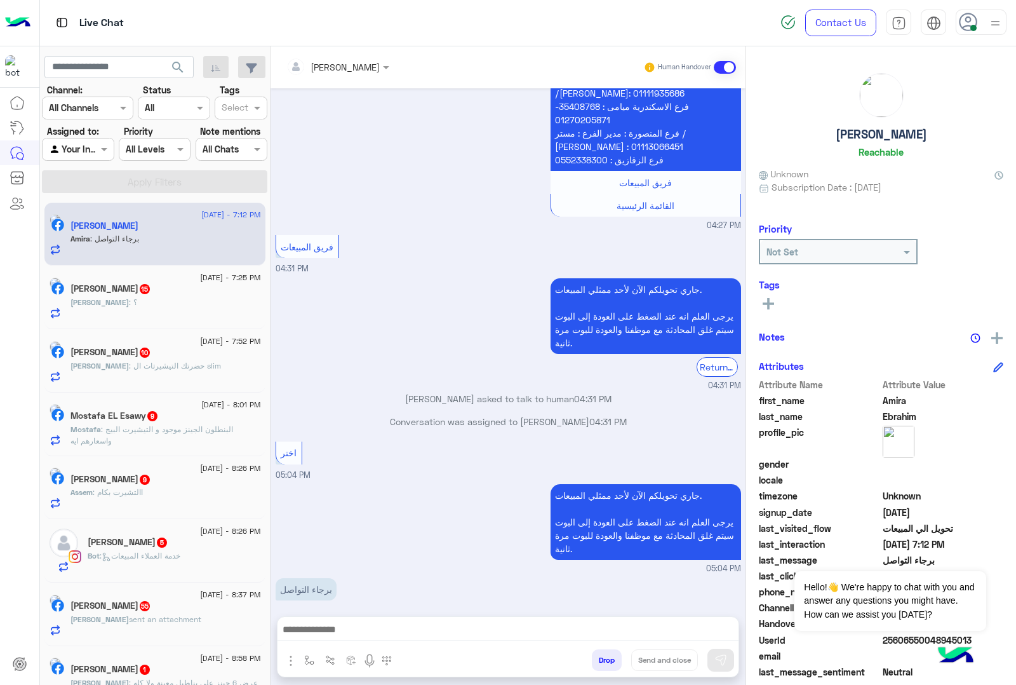
click at [602, 656] on button "Drop" at bounding box center [607, 660] width 30 height 22
click at [602, 656] on div "mohamed ahmed Human Handover Aug 20, 2025 مساء الخير 04:25 PM مساء الخير 🌚 اهلا…" at bounding box center [508, 368] width 475 height 644
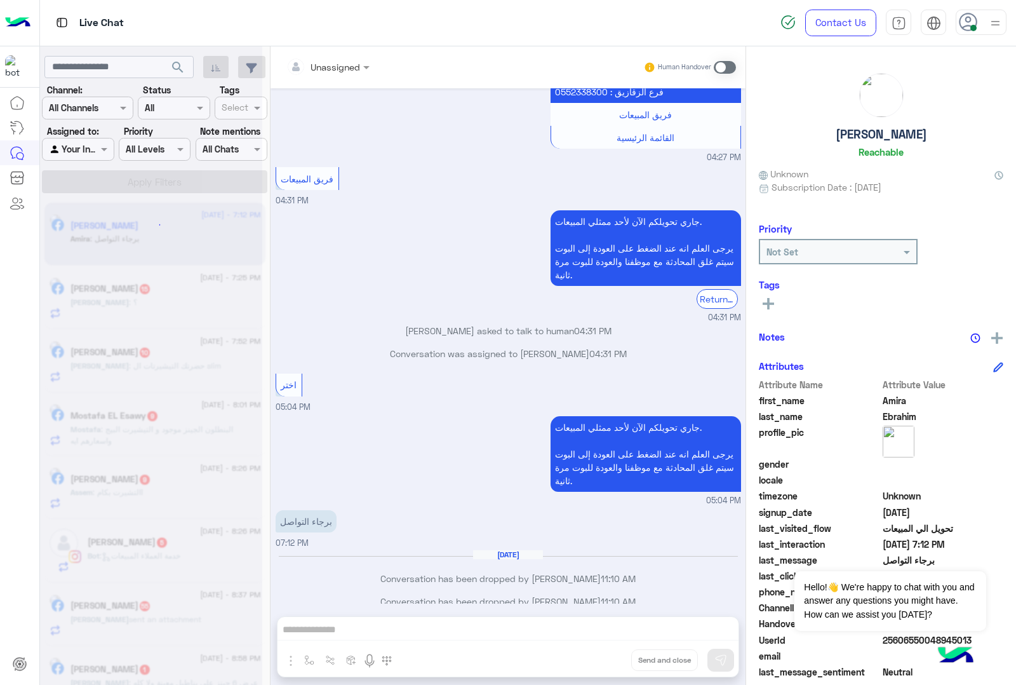
click at [602, 656] on div "Unassigned Human Handover Aug 20, 2025 مساء الخير 04:25 PM مساء الخير 🌚 اهلا بي…" at bounding box center [508, 368] width 475 height 644
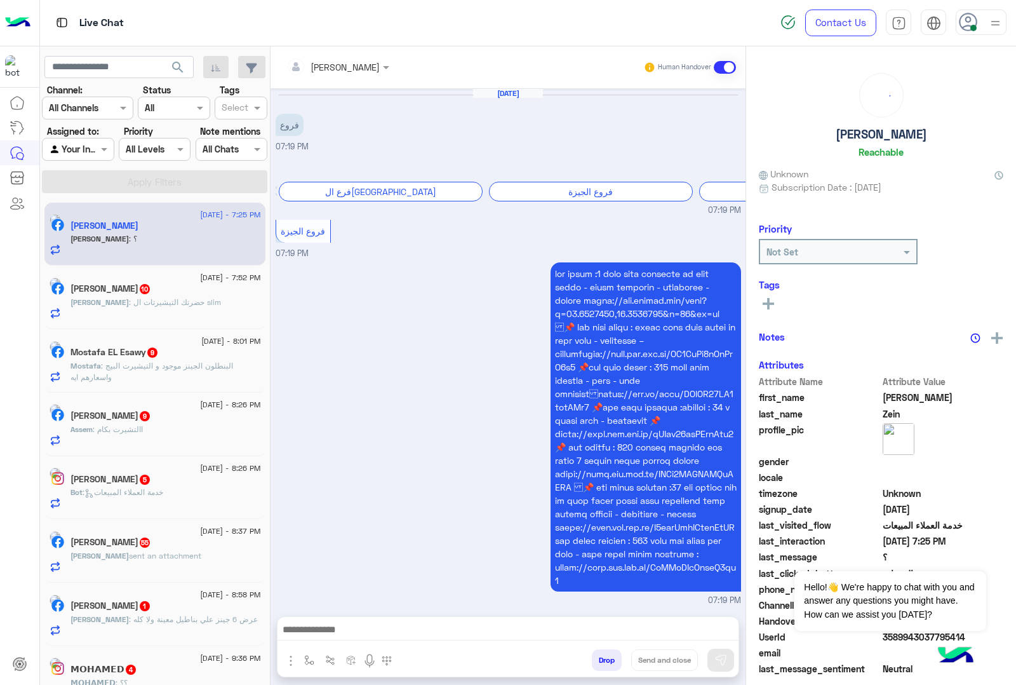
click at [602, 656] on button "Drop" at bounding box center [607, 660] width 30 height 22
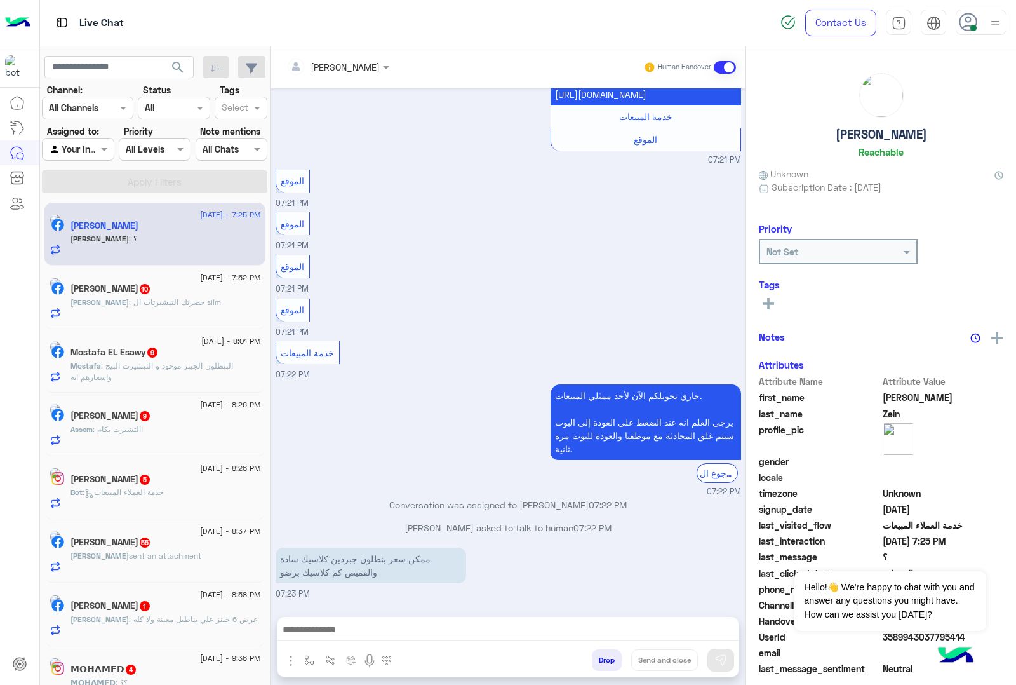
click at [602, 656] on button "Drop" at bounding box center [607, 660] width 30 height 22
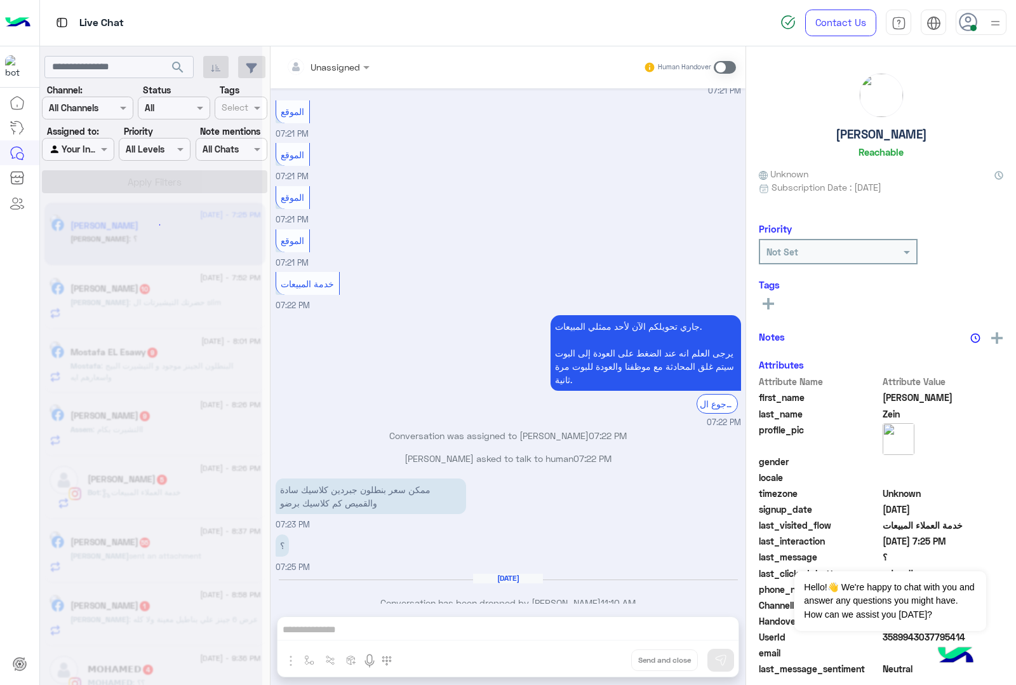
click at [602, 656] on div "Unassigned Human Handover Aug 20, 2025 فروع 07:19 PM برجاء إختيار المحافظة فرع …" at bounding box center [508, 368] width 475 height 644
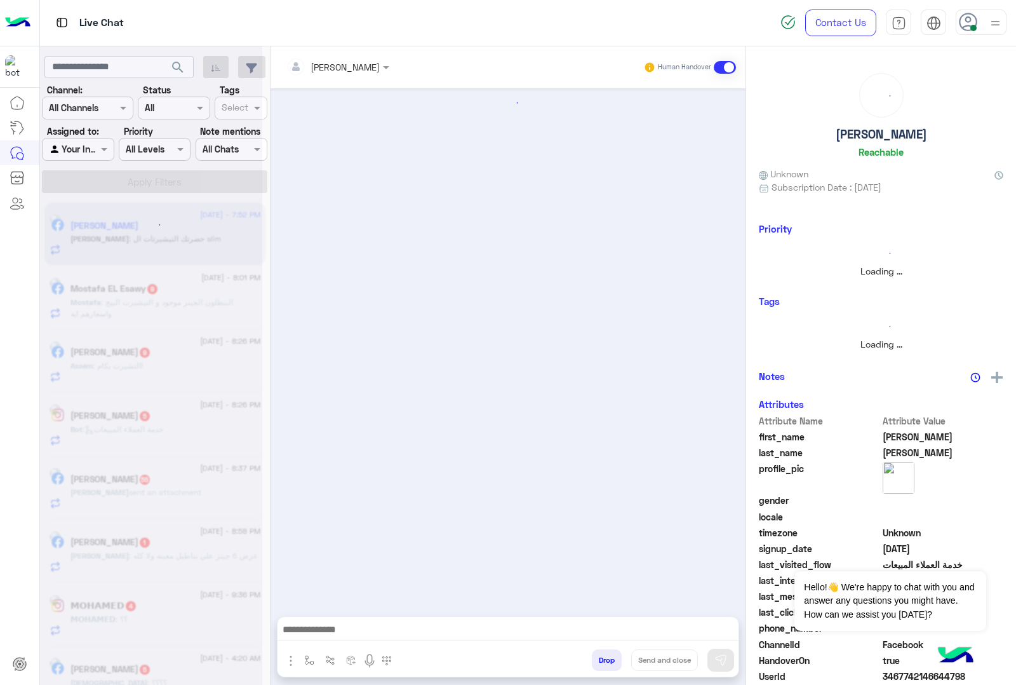
click at [602, 656] on button "Drop" at bounding box center [607, 660] width 30 height 22
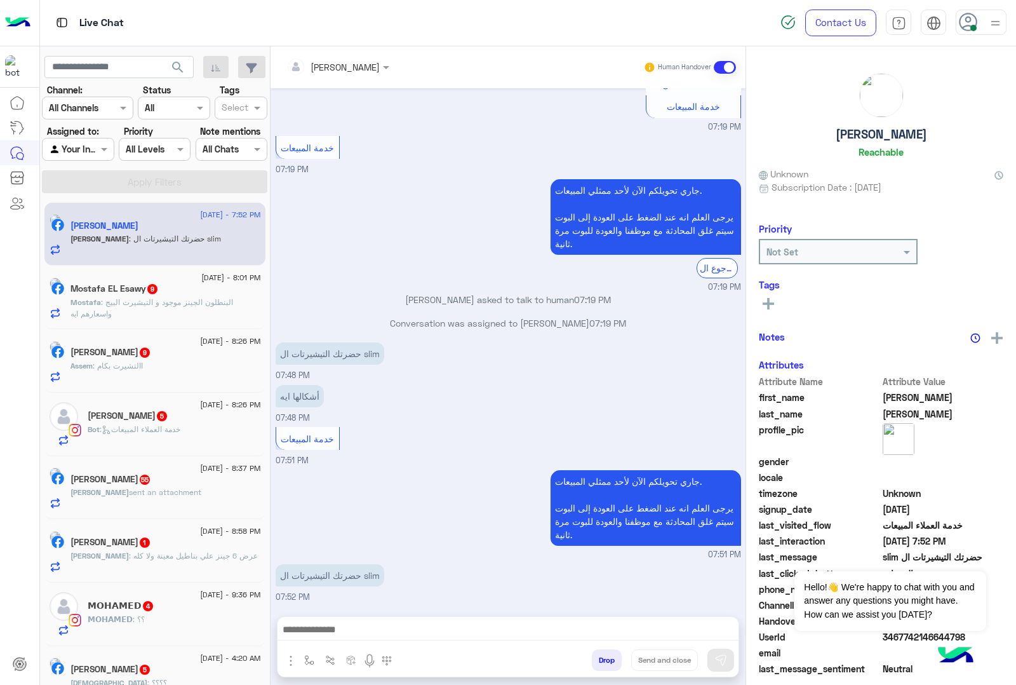
click at [602, 656] on div "mohamed ahmed Human Handover Aug 5, 2025 الأسئلة الشائعة 09:42 PM من فضلك اختر …" at bounding box center [508, 368] width 475 height 644
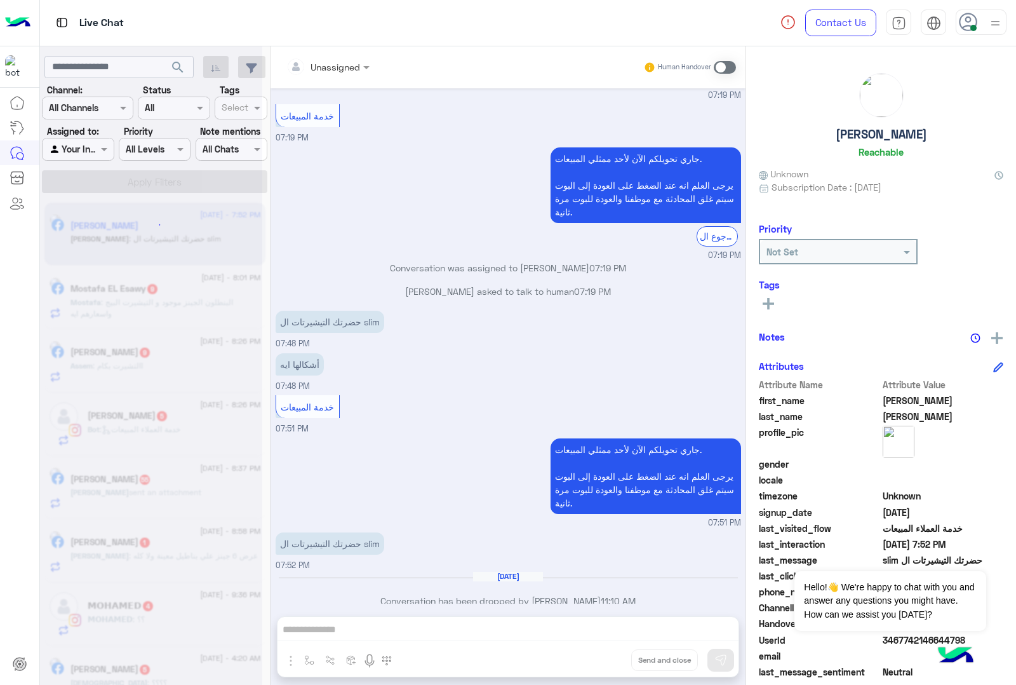
click at [602, 656] on div "Unassigned Human Handover Aug 5, 2025 الأسئلة الشائعة 09:42 PM من فضلك اختر واح…" at bounding box center [508, 368] width 475 height 644
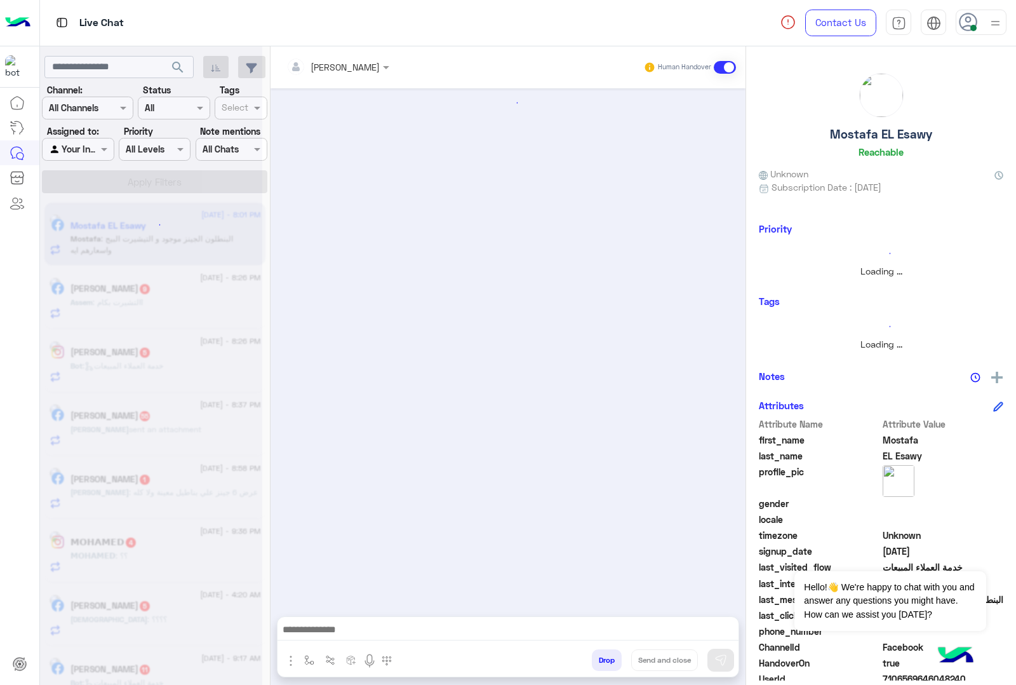
click at [602, 656] on button "Drop" at bounding box center [607, 660] width 30 height 22
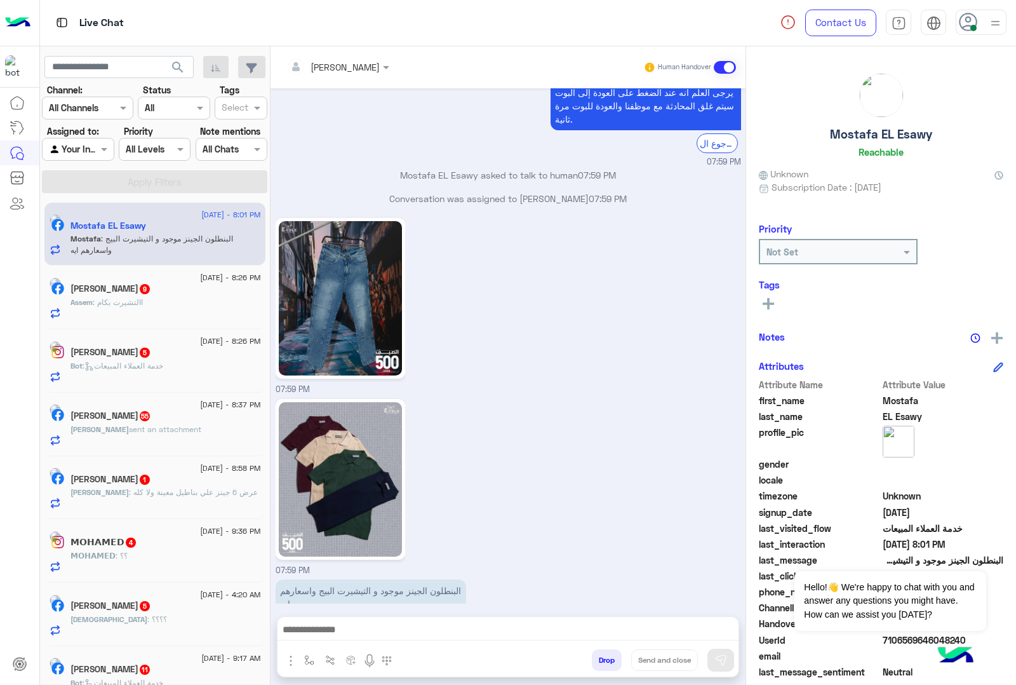
click at [602, 656] on button "Drop" at bounding box center [607, 660] width 30 height 22
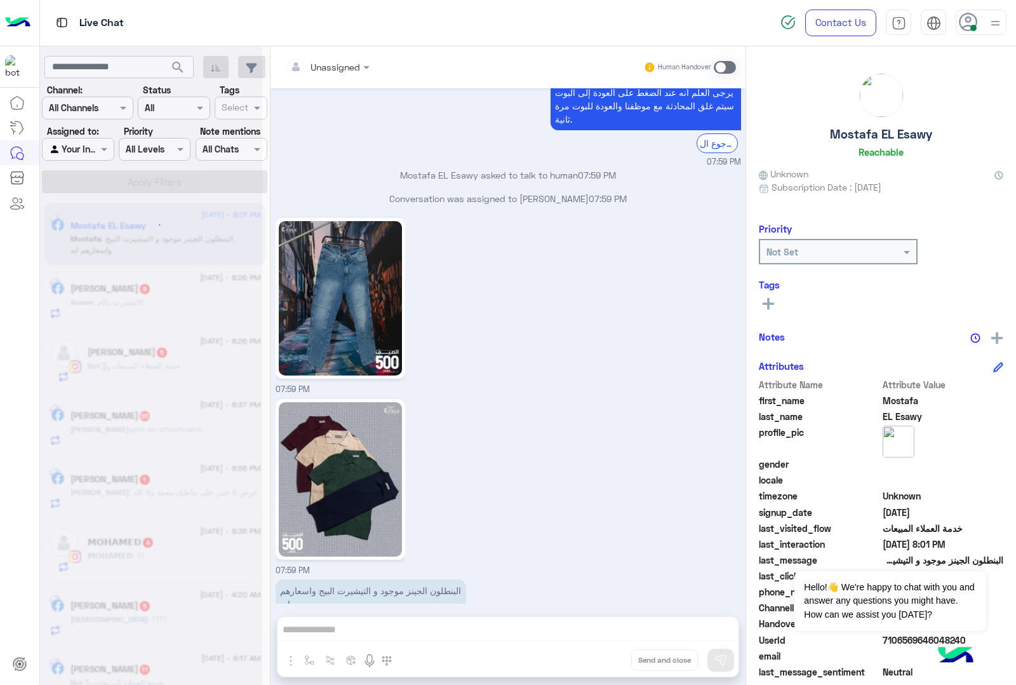
click at [602, 656] on div "Unassigned Human Handover Oct 15, 2024 تمام 12:20 PM Conversation has been drop…" at bounding box center [508, 368] width 475 height 644
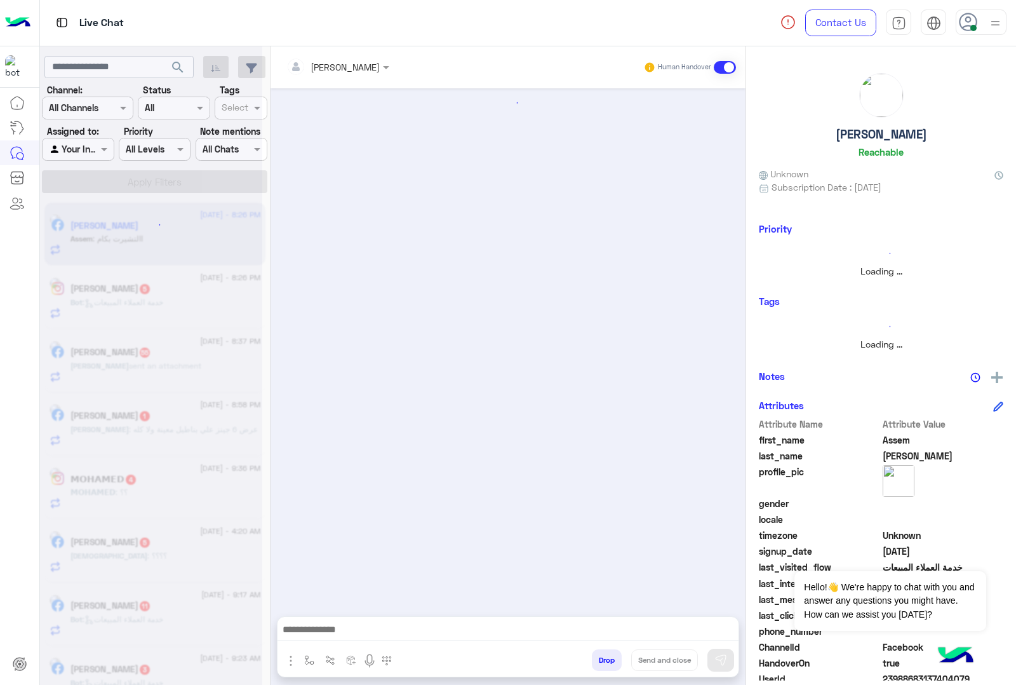
click at [602, 656] on button "Drop" at bounding box center [607, 660] width 30 height 22
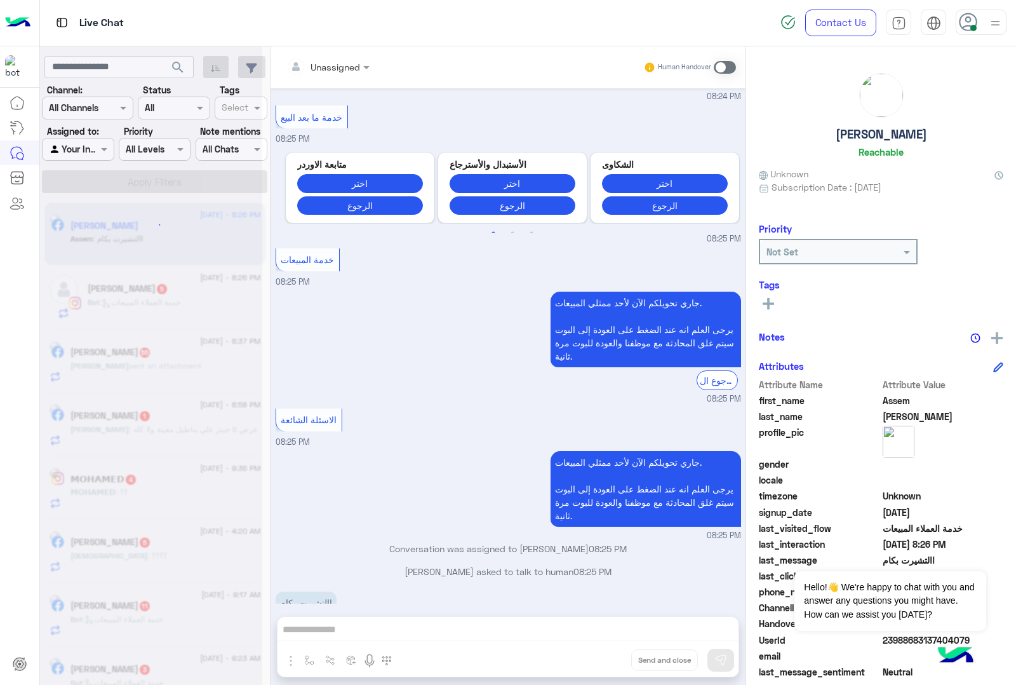
click at [602, 656] on div "Unassigned Human Handover Apr 24, 2025 12:59 PM عميلنا العزيز Assem اهلا بيك في…" at bounding box center [508, 368] width 475 height 644
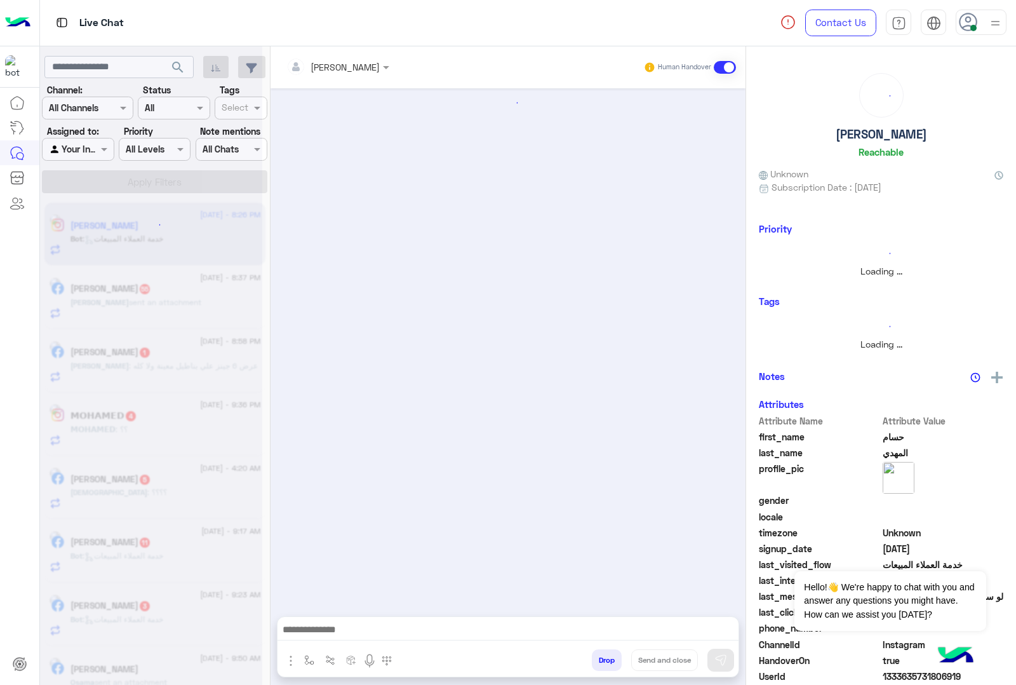
click at [602, 656] on div "mohamed ahmed Human Handover Drop Send and close" at bounding box center [508, 368] width 475 height 644
click at [602, 656] on button "Drop" at bounding box center [607, 660] width 30 height 22
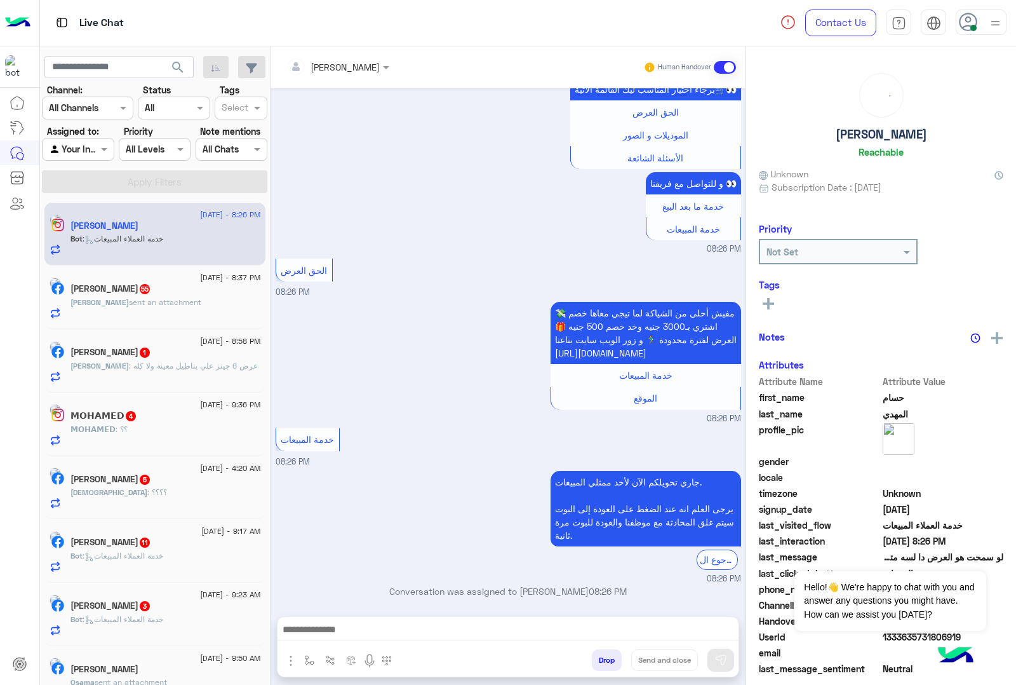
click at [602, 656] on button "Drop" at bounding box center [607, 660] width 30 height 22
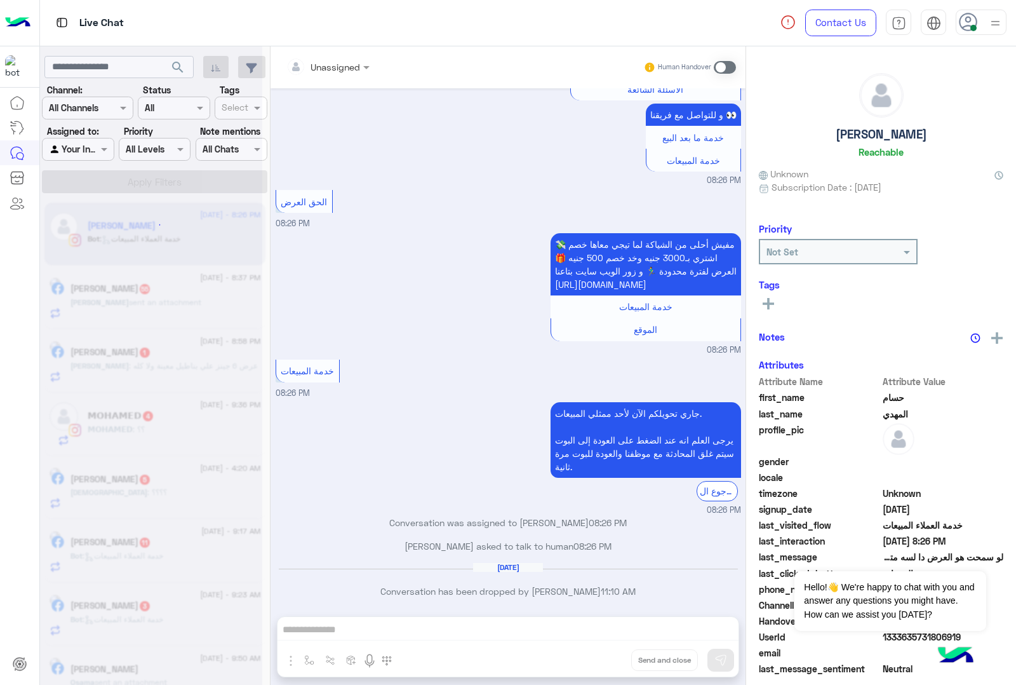
click at [602, 656] on div "Unassigned Human Handover Aug 20, 2025 08:26 PM عميلنا العزيز حسام اهلا بيك في …" at bounding box center [508, 368] width 475 height 644
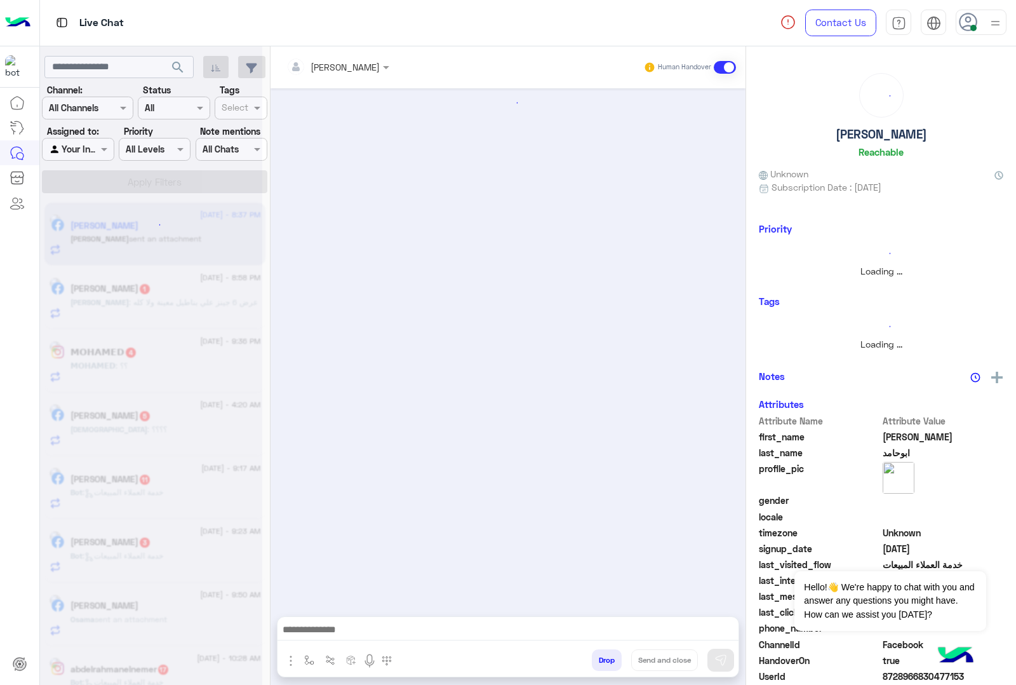
click at [602, 656] on div "mohamed ahmed Human Handover Drop Send and close" at bounding box center [508, 368] width 475 height 644
click at [602, 656] on button "Drop" at bounding box center [607, 660] width 30 height 22
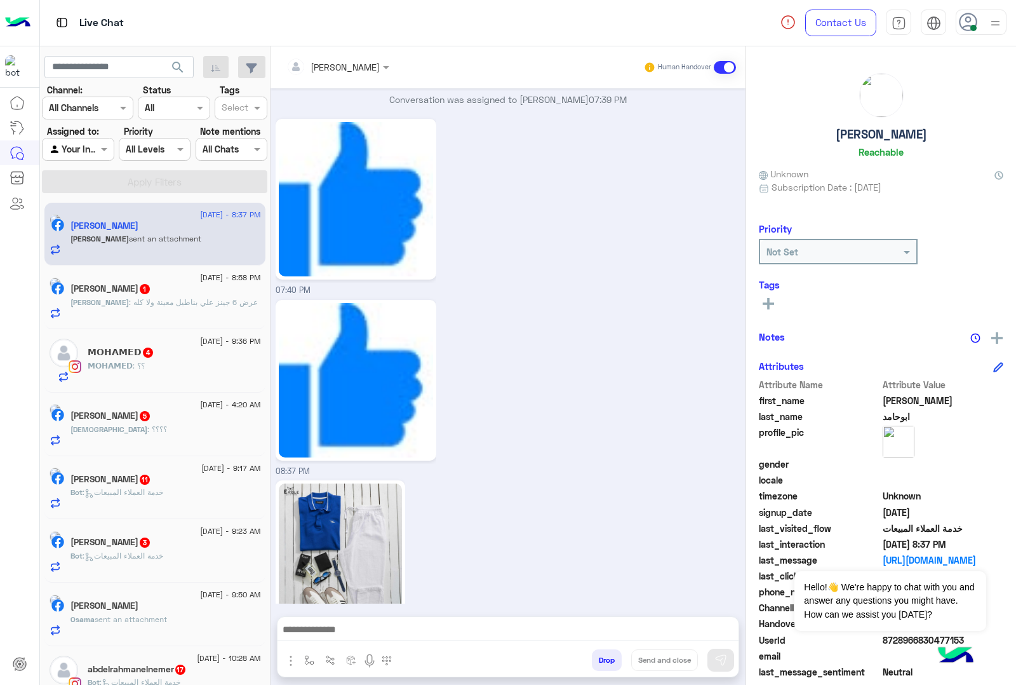
click at [602, 656] on button "Drop" at bounding box center [607, 660] width 30 height 22
click at [602, 656] on div "mohamed ahmed Human Handover May 13, 2025 للتسوق و الاستفسارات 11:14 PM برجاء ا…" at bounding box center [508, 368] width 475 height 644
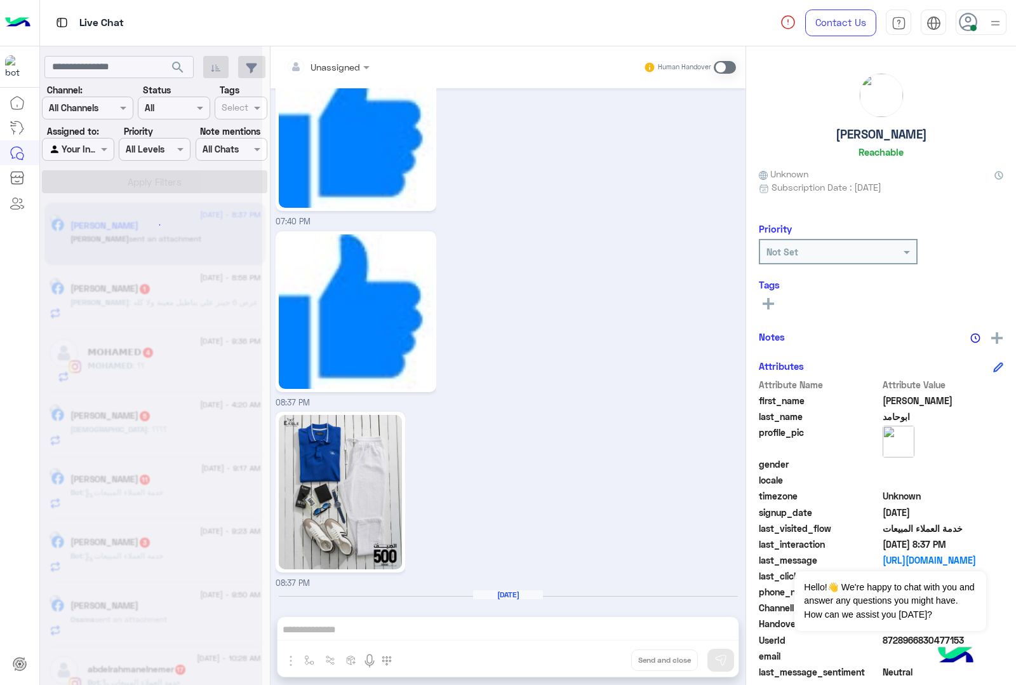
click at [602, 656] on div "Unassigned Human Handover May 13, 2025 للتسوق و الاستفسارات 11:14 PM برجاء اختي…" at bounding box center [508, 368] width 475 height 644
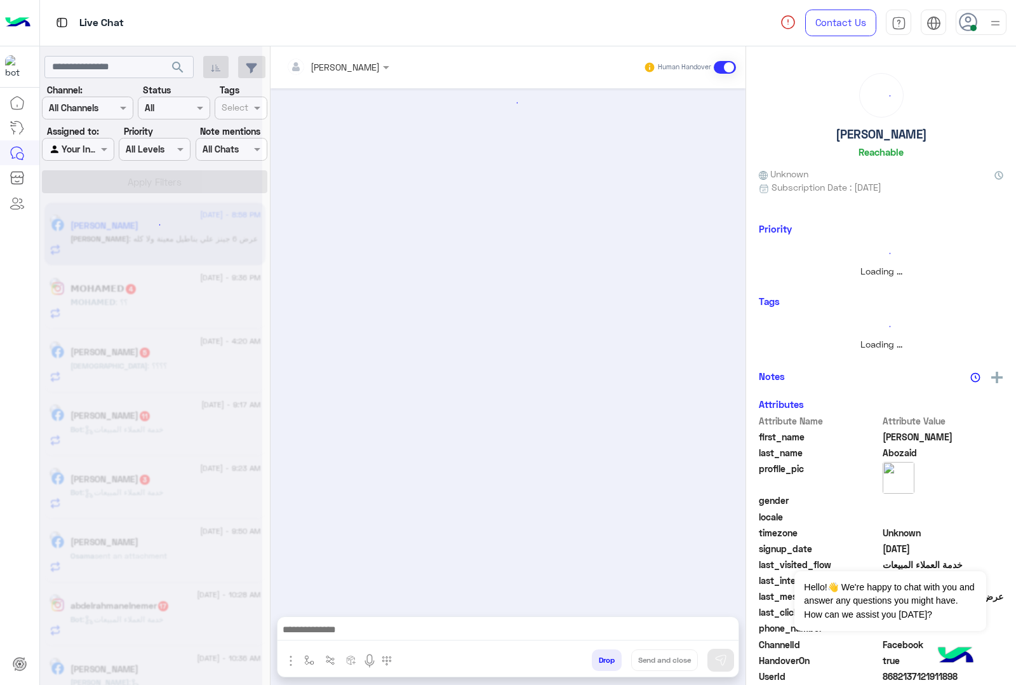
click at [602, 656] on button "Drop" at bounding box center [607, 660] width 30 height 22
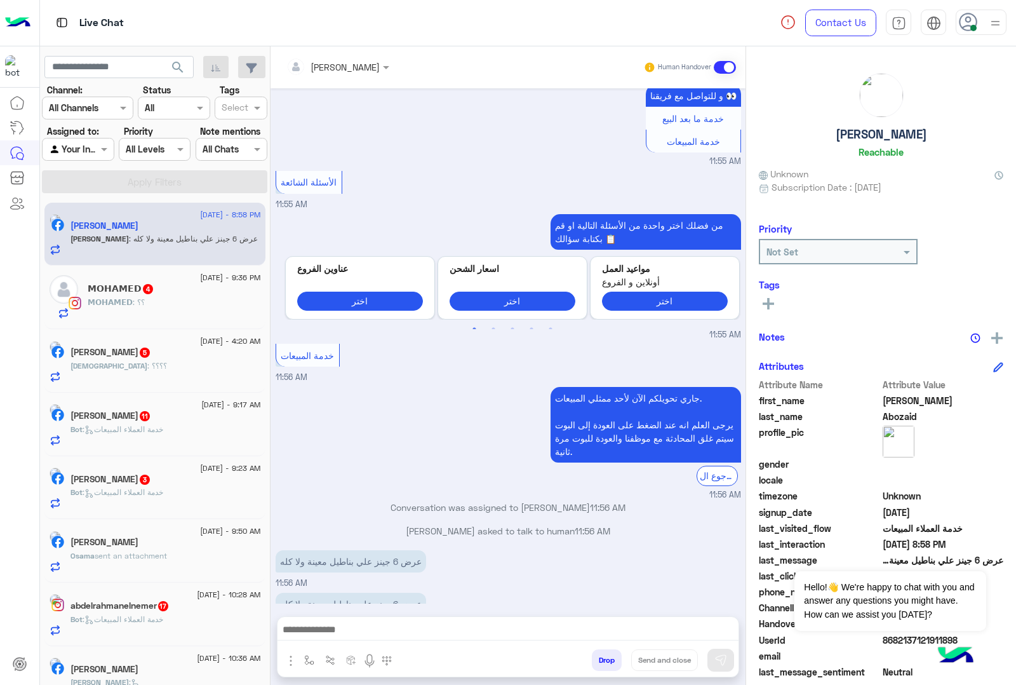
click at [602, 656] on button "Drop" at bounding box center [607, 660] width 30 height 22
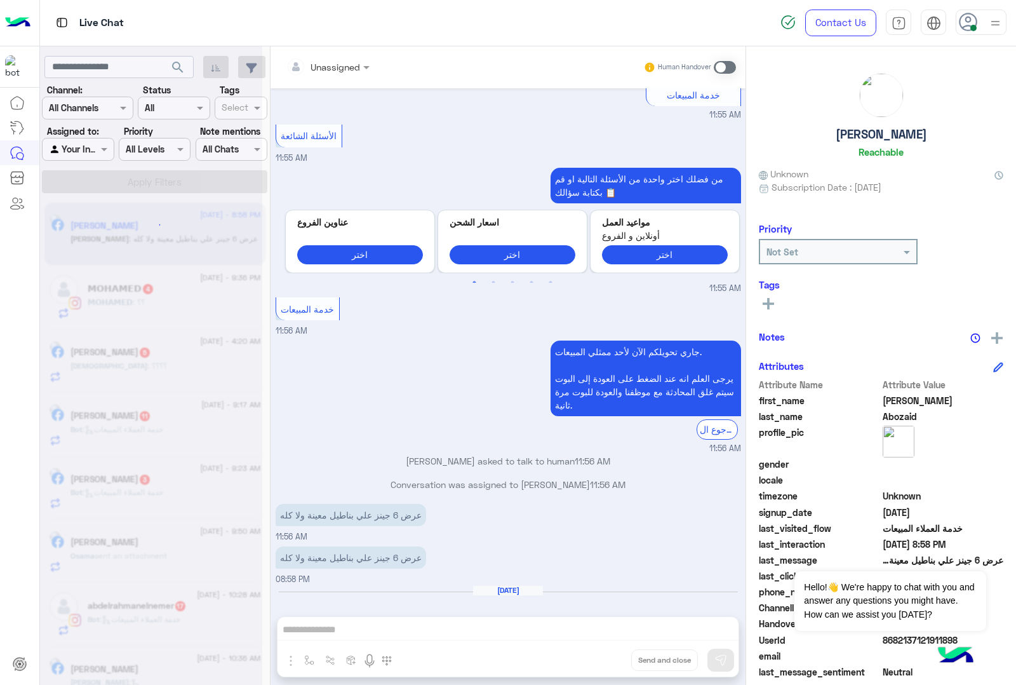
click at [602, 656] on div "Unassigned Human Handover Aug 20, 2025 السلام عليكم 10:26 AM اهلا بيك عميلنا ال…" at bounding box center [508, 368] width 475 height 644
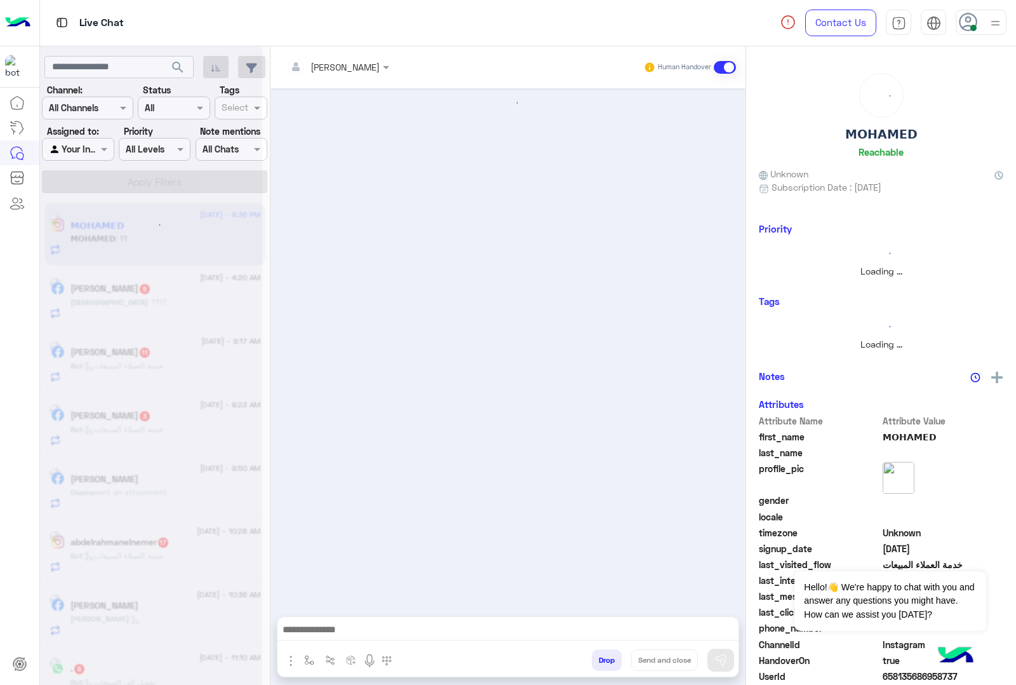
click at [602, 656] on button "Drop" at bounding box center [607, 660] width 30 height 22
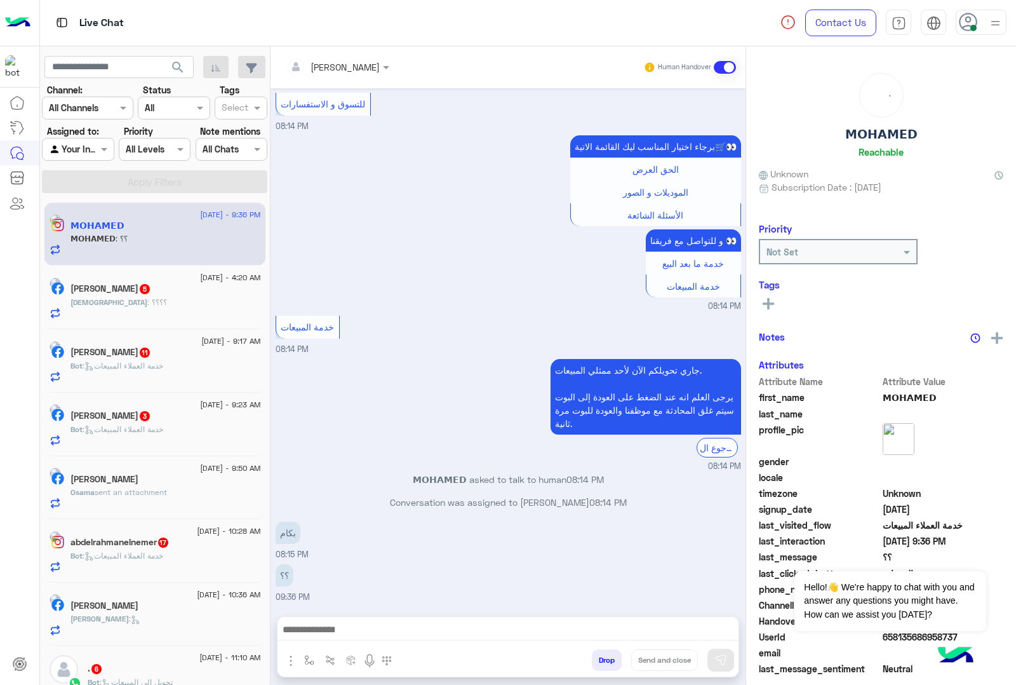
click at [602, 656] on div "mohamed ahmed Human Handover Aug 6, 2025 خدمة المبيعات 03:41 PM جاري تحويلكم ال…" at bounding box center [508, 368] width 475 height 644
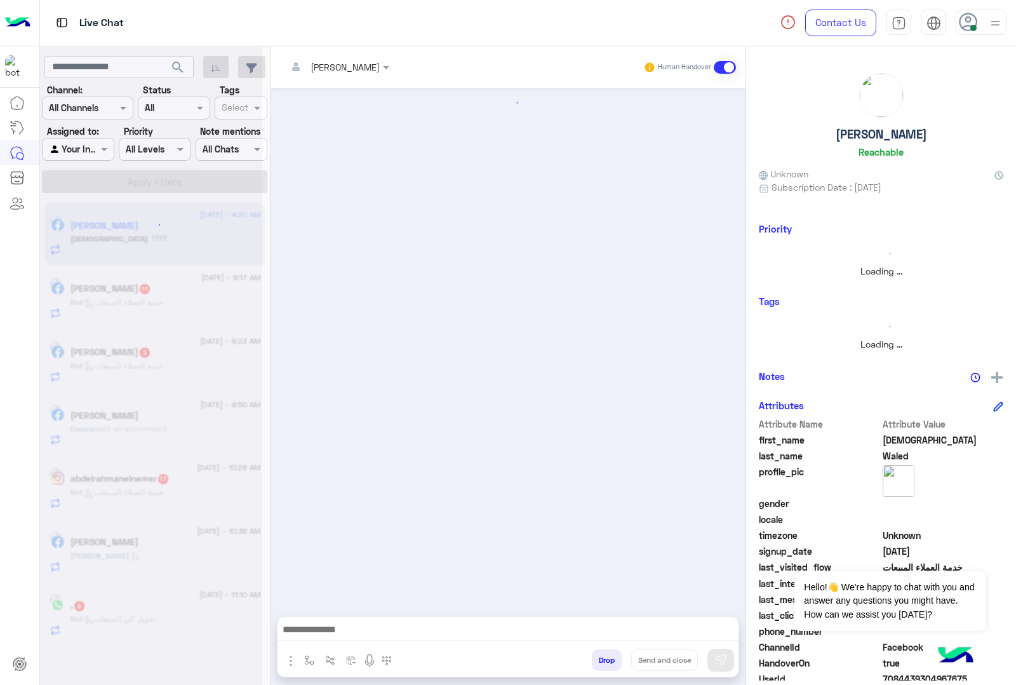
click at [602, 656] on button "Drop" at bounding box center [607, 660] width 30 height 22
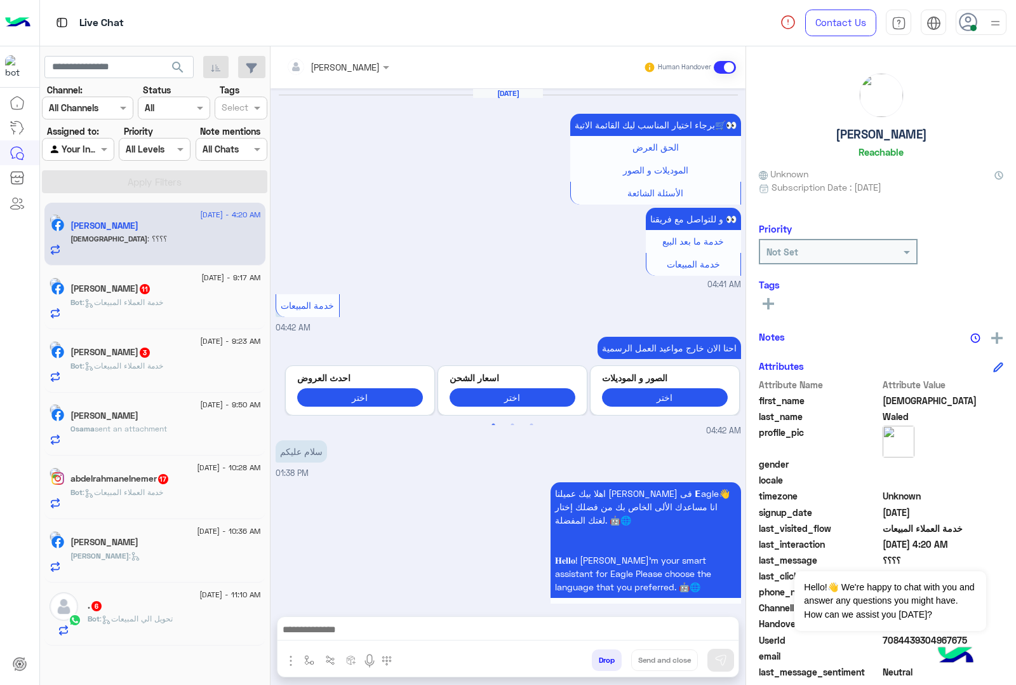
click at [602, 656] on button "Drop" at bounding box center [607, 660] width 30 height 22
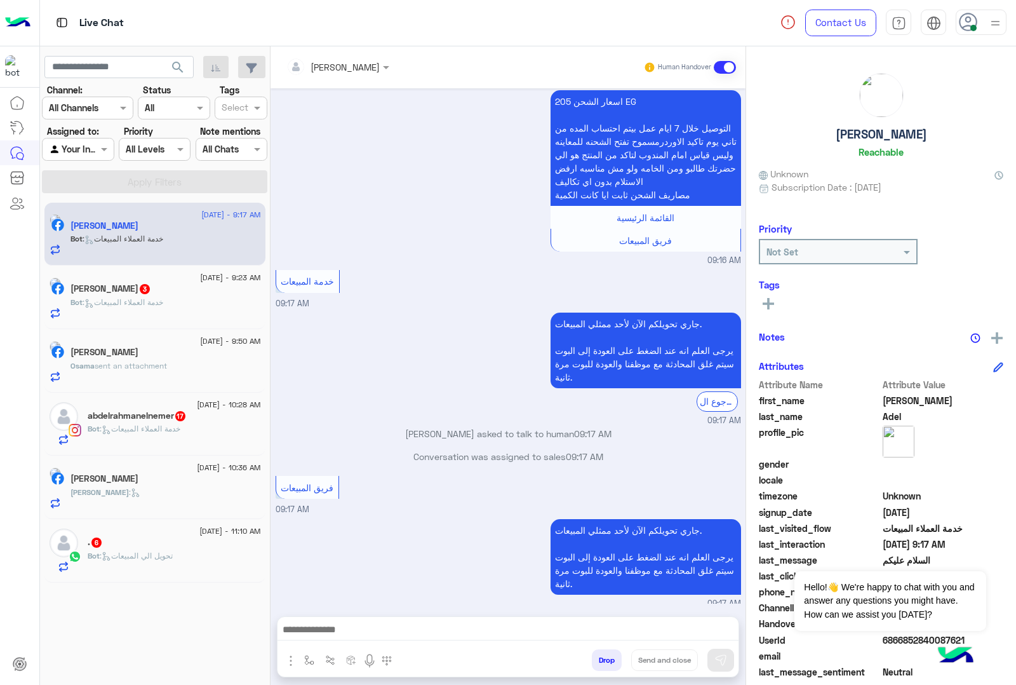
click at [83, 684] on div "21 August - 9:17 AM Ahmed Adel Bot : خدمة العملاء المبيعات 21 August - 9:23 AM …" at bounding box center [155, 444] width 231 height 492
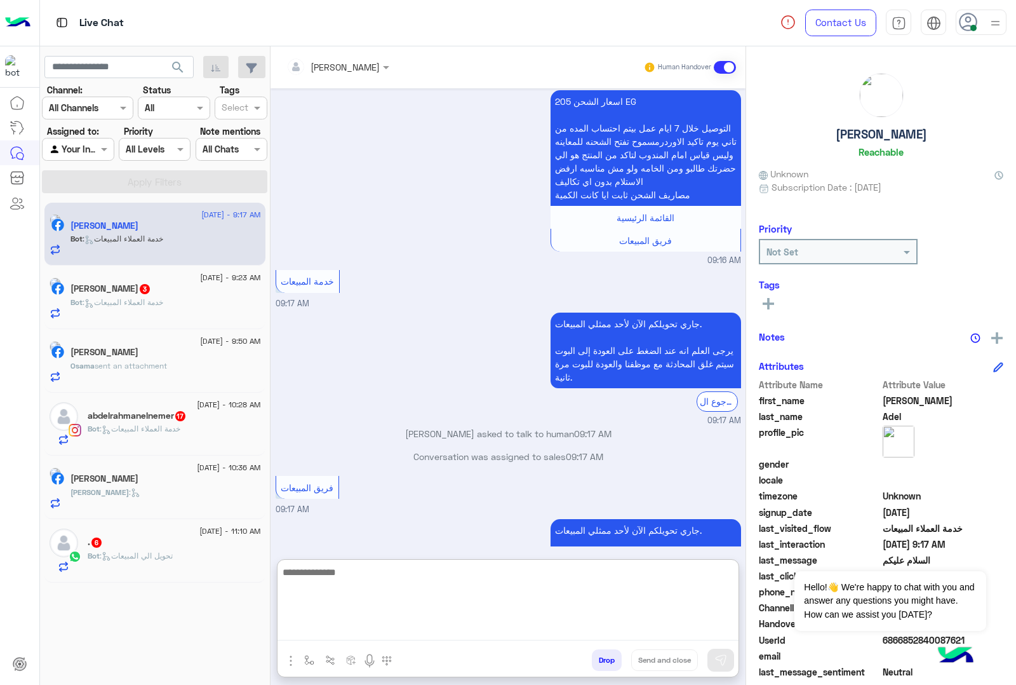
click at [345, 624] on textarea at bounding box center [508, 602] width 461 height 76
paste textarea "**********"
type textarea "**********"
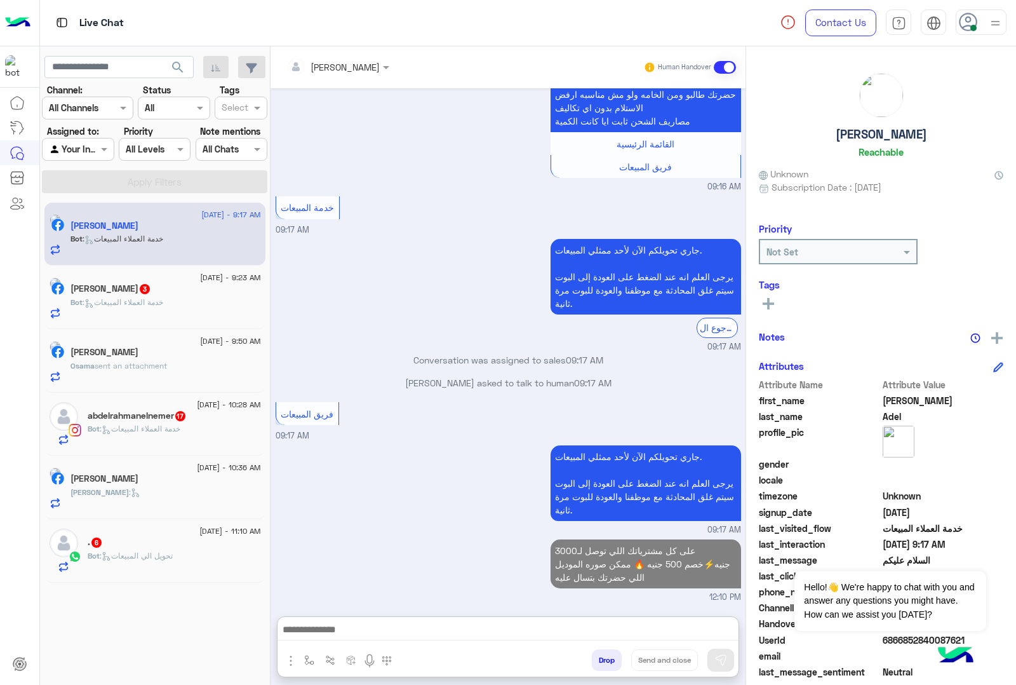
click at [144, 299] on span "Bot : خدمة العملاء المبيعات" at bounding box center [117, 302] width 93 height 10
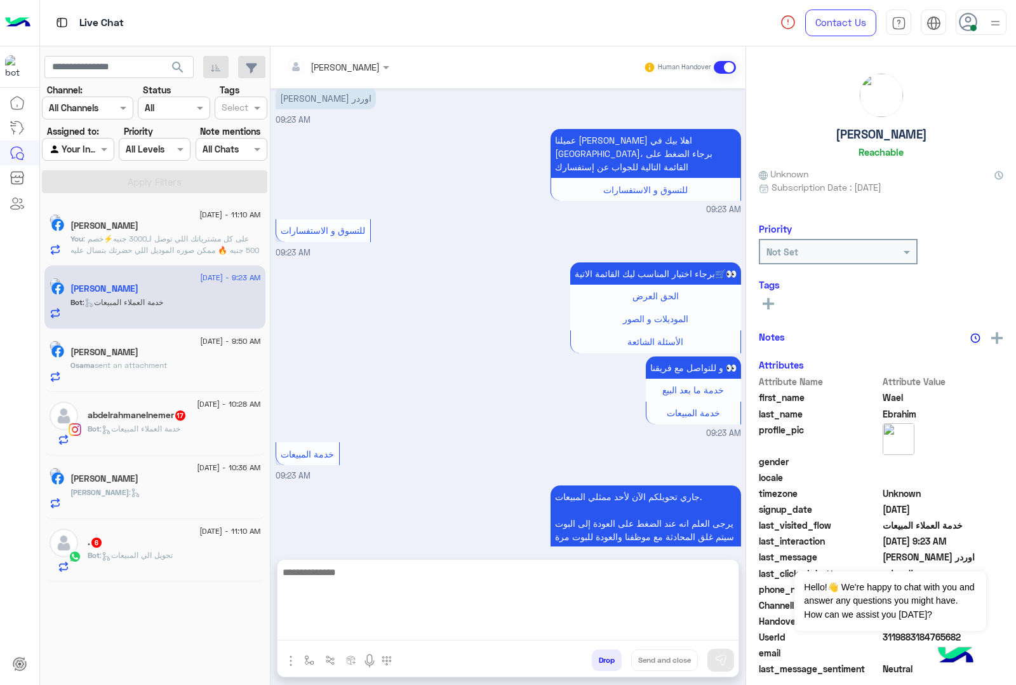
click at [335, 623] on textarea at bounding box center [508, 602] width 461 height 76
paste textarea "**********"
type textarea "**********"
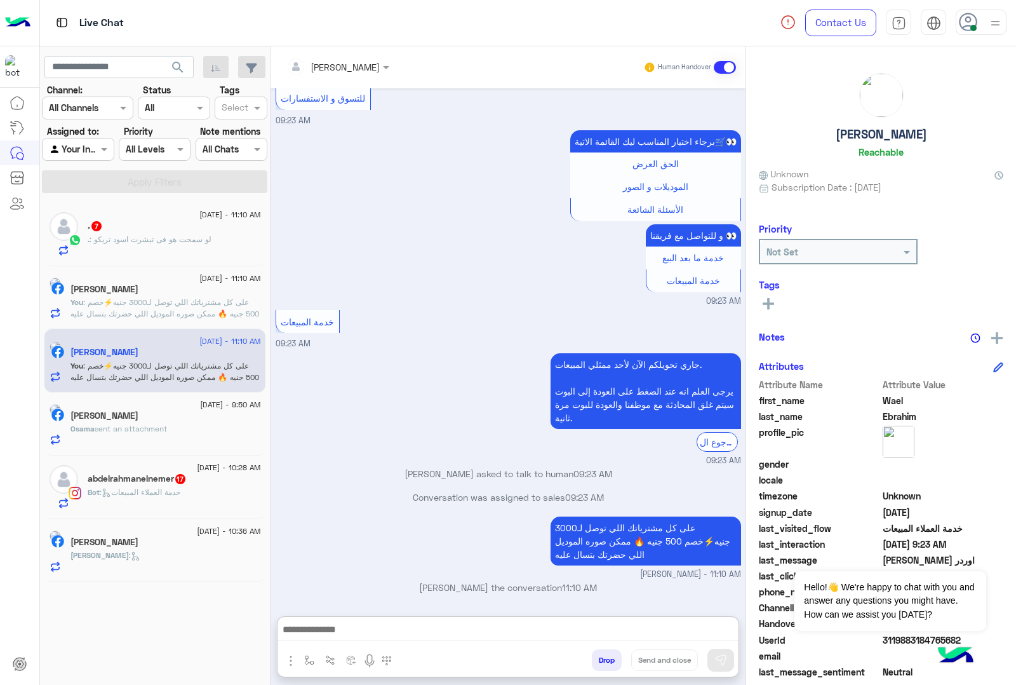
click at [166, 480] on h5 "abdelrahmanelnemer 17" at bounding box center [137, 478] width 99 height 11
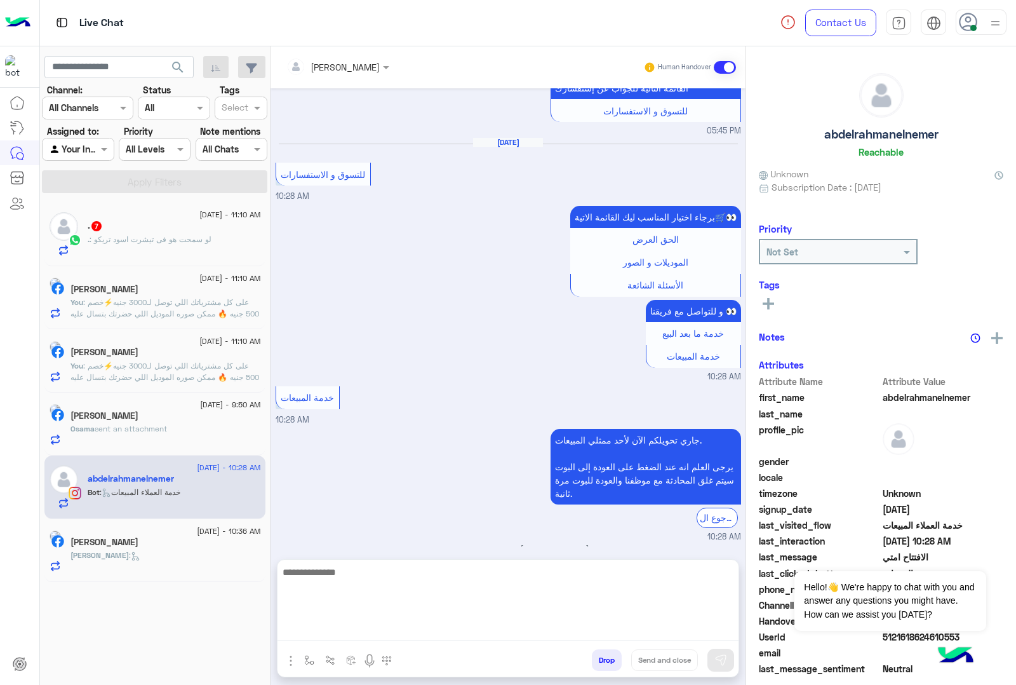
click at [357, 626] on textarea at bounding box center [508, 602] width 461 height 76
paste textarea "**********"
type textarea "**********"
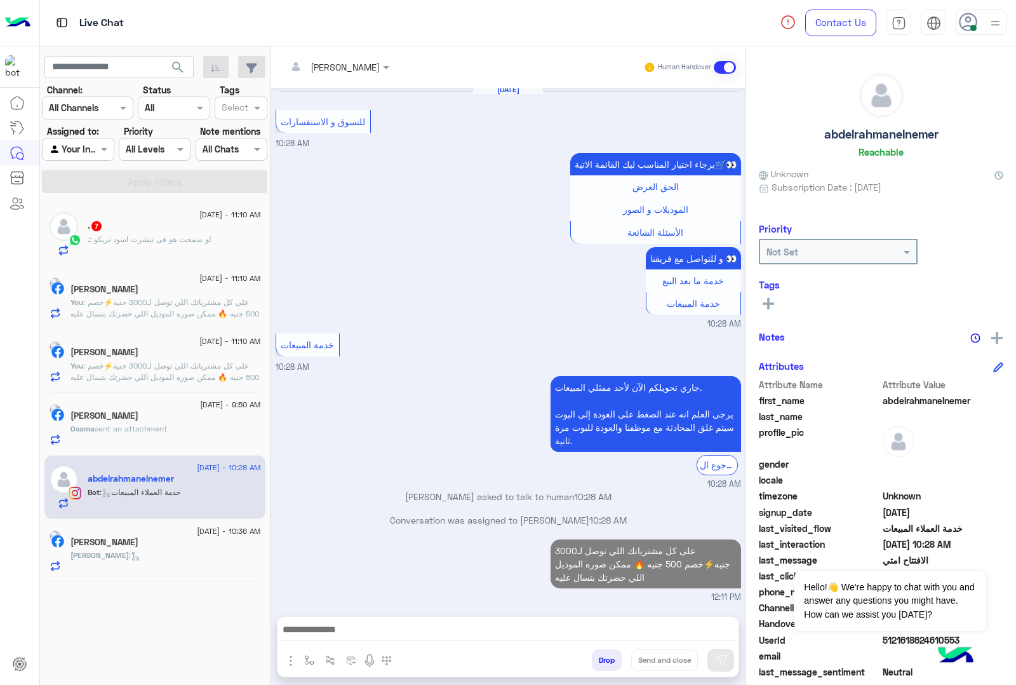
click at [125, 421] on h5 "[PERSON_NAME]" at bounding box center [105, 415] width 68 height 11
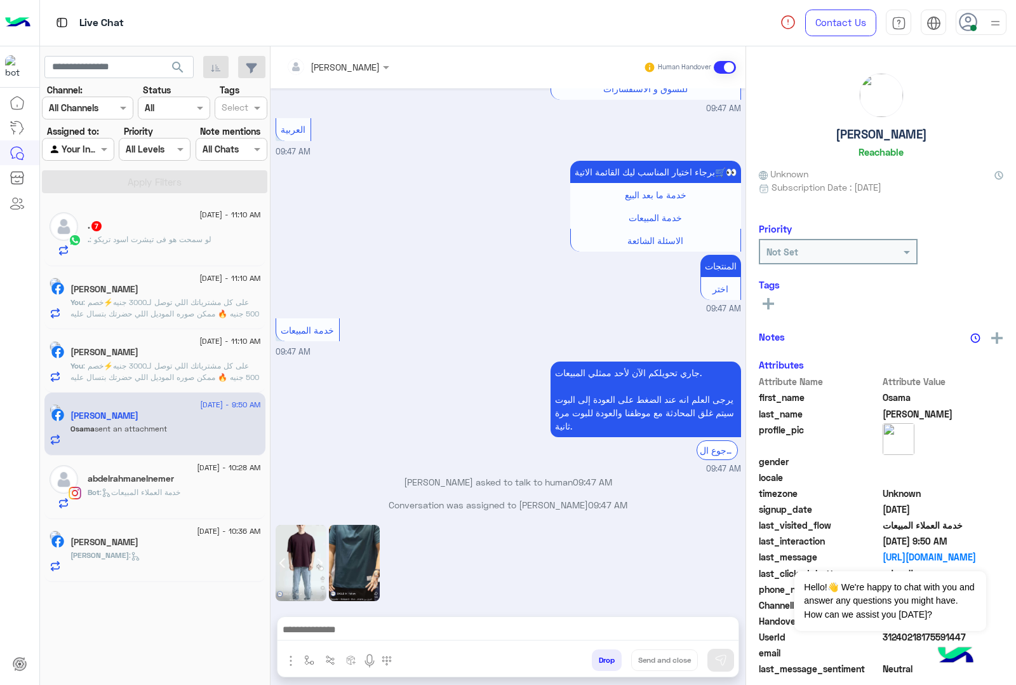
click at [327, 616] on div "Drop Send and close" at bounding box center [508, 646] width 463 height 61
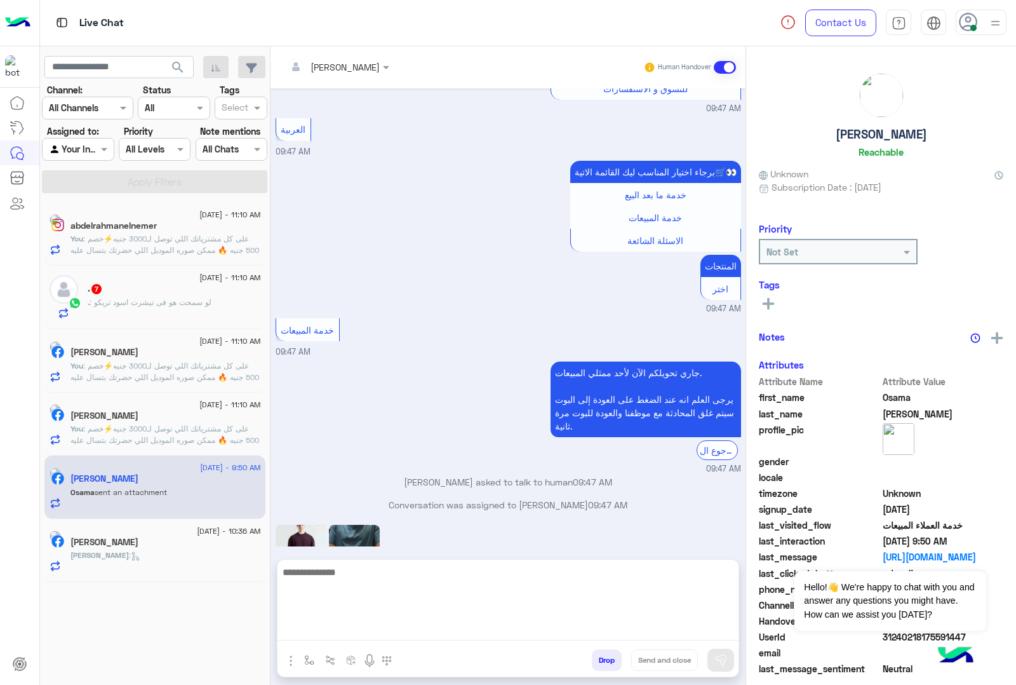
click at [330, 631] on textarea at bounding box center [508, 602] width 461 height 76
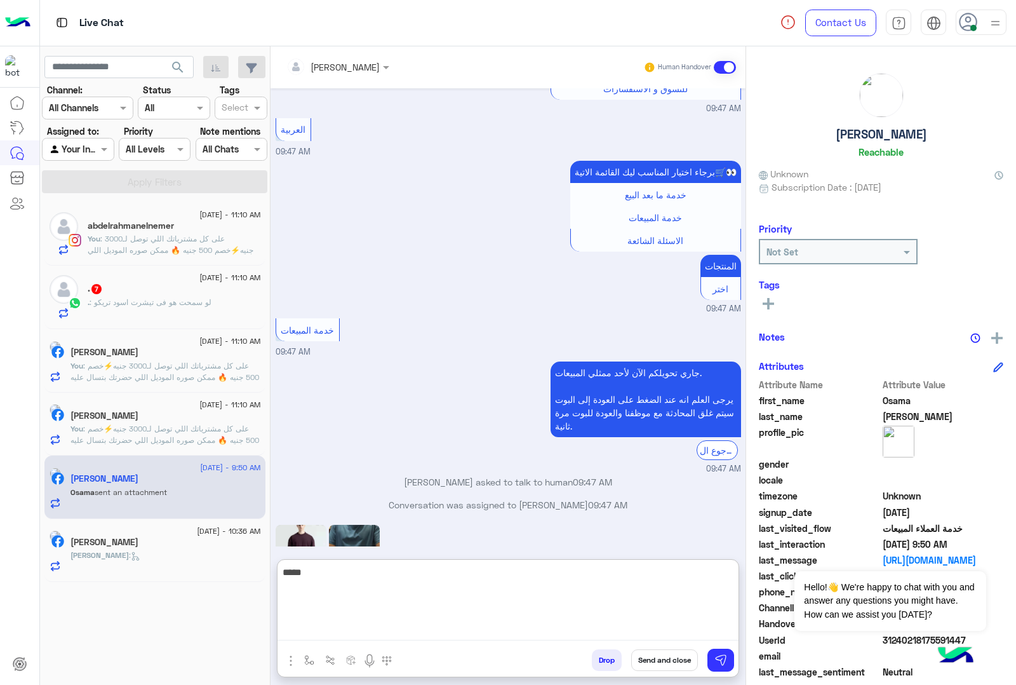
type textarea "*****"
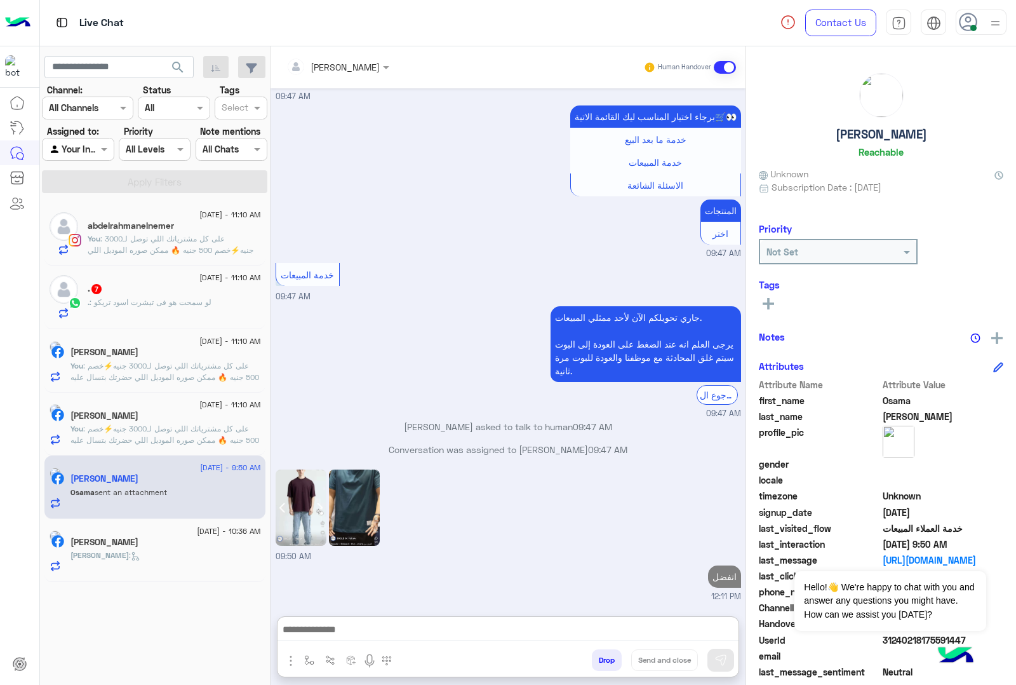
click at [133, 547] on h5 "Michael Mahrous" at bounding box center [105, 542] width 68 height 11
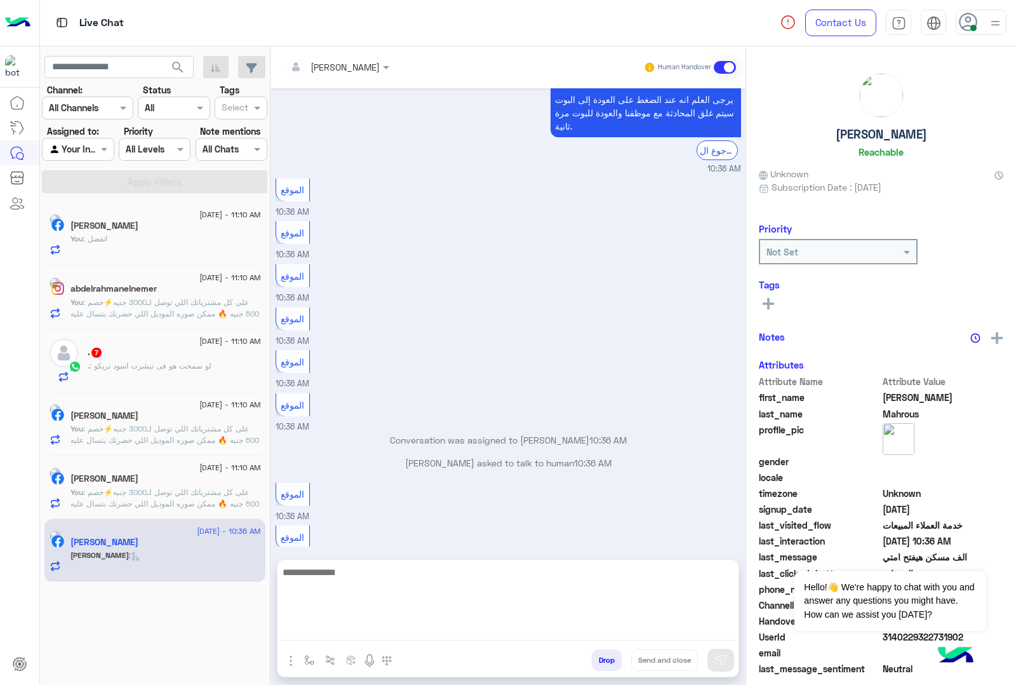
click at [340, 629] on textarea at bounding box center [508, 602] width 461 height 76
paste textarea "**********"
type textarea "**********"
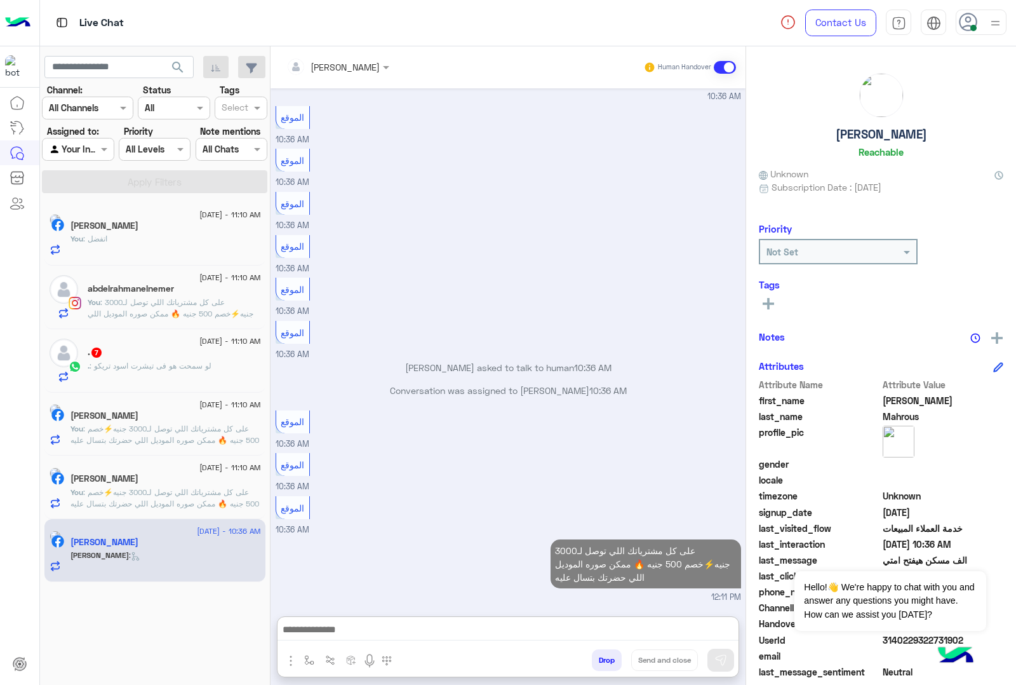
click at [169, 370] on span ": لو سمحت هو فى تيشرت اسود تريكو" at bounding box center [151, 366] width 122 height 10
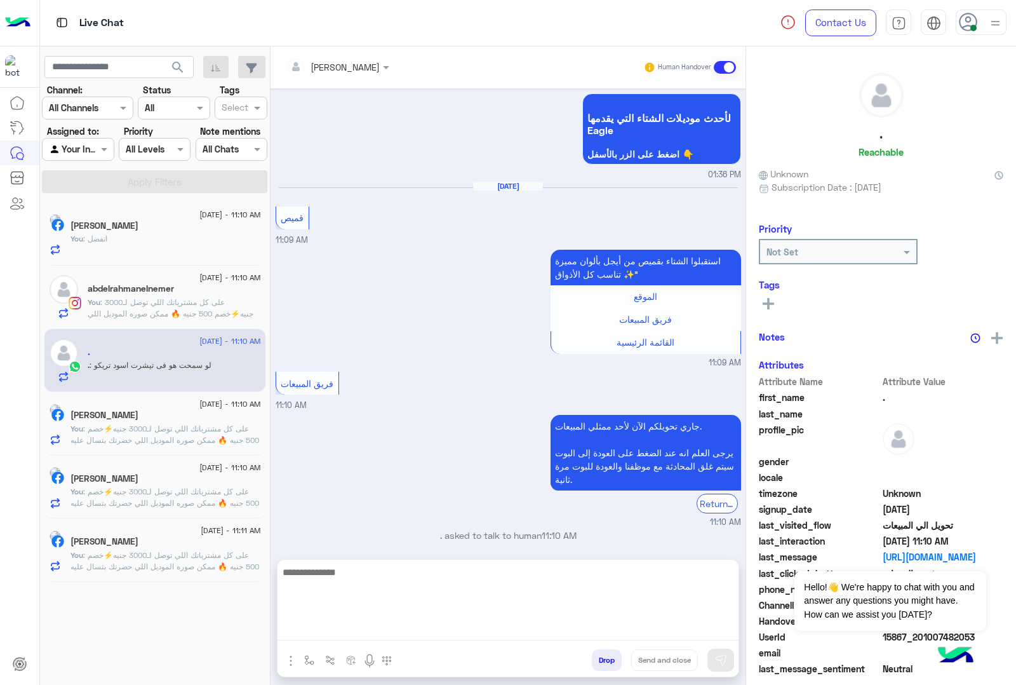
click at [353, 630] on textarea at bounding box center [508, 602] width 461 height 76
paste textarea "**********"
type textarea "**********"
